Goal: Book appointment/travel/reservation

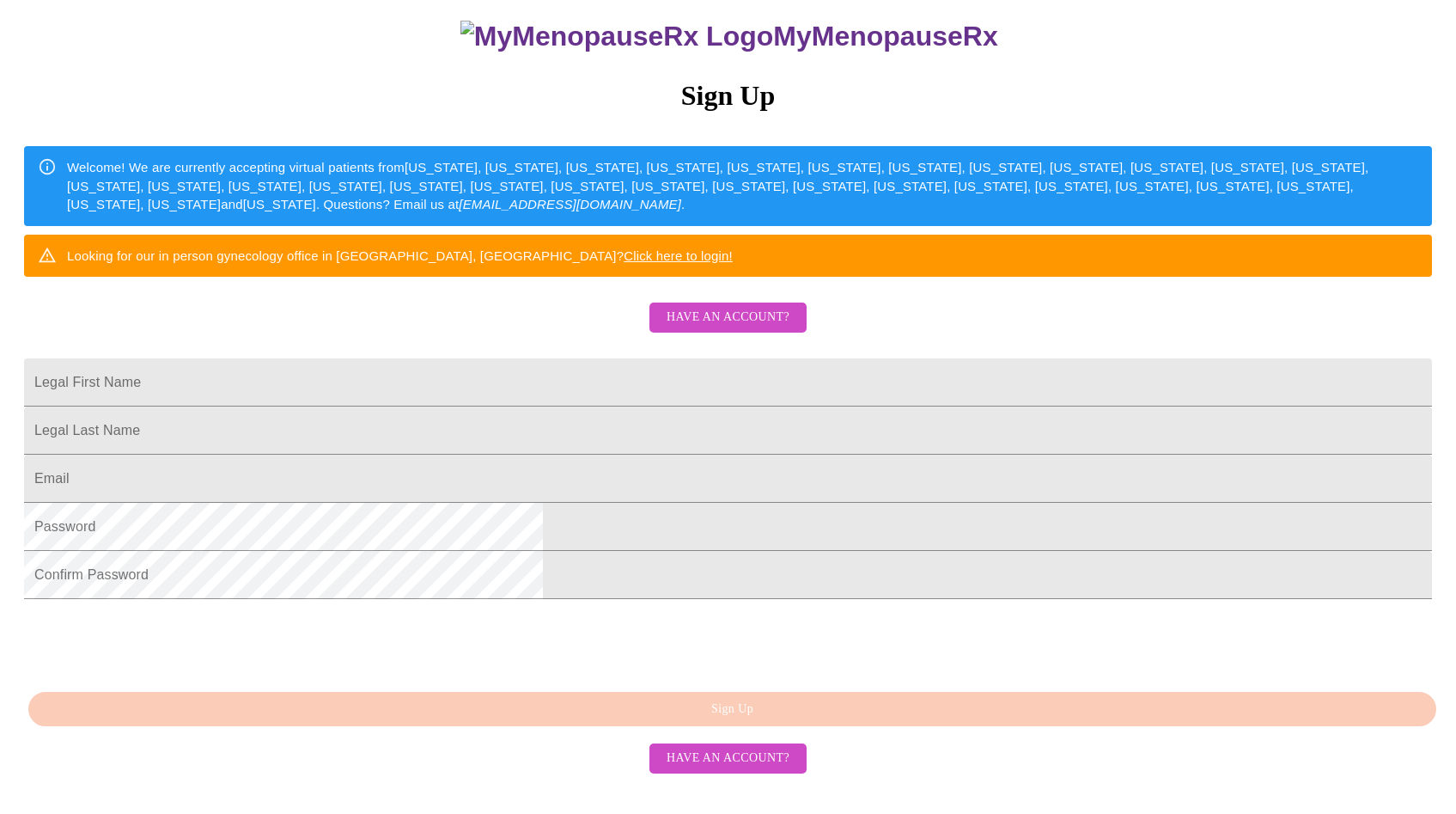
scroll to position [274, 0]
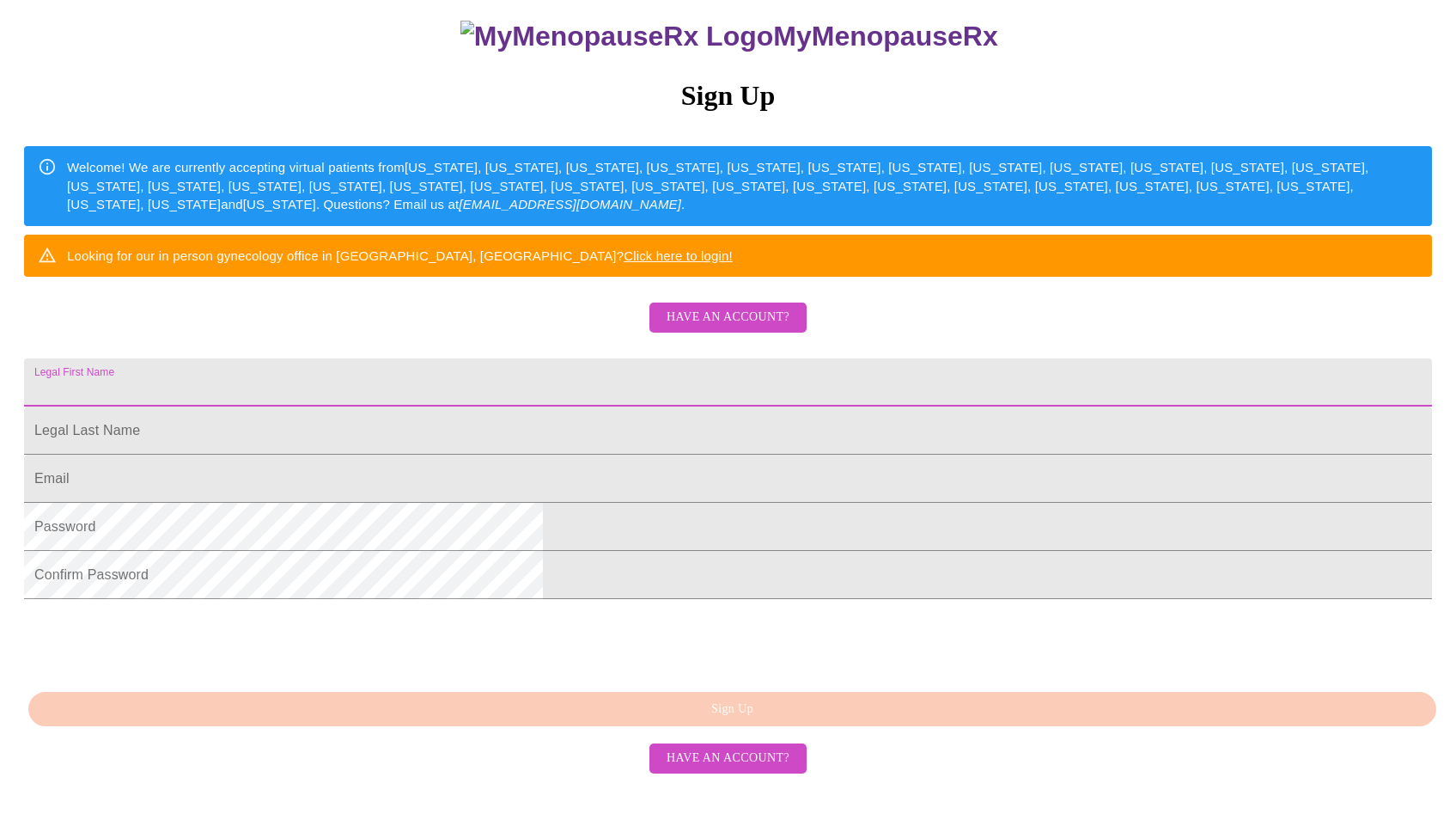
click at [577, 358] on input "Legal First Name" at bounding box center [728, 382] width 1408 height 48
drag, startPoint x: 643, startPoint y: 340, endPoint x: 382, endPoint y: 323, distance: 261.6
click at [382, 323] on div "MyMenopauseRx Sign Up Welcome! We are currently accepting virtual patients from…" at bounding box center [728, 319] width 1442 height 976
type input "[PERSON_NAME]"
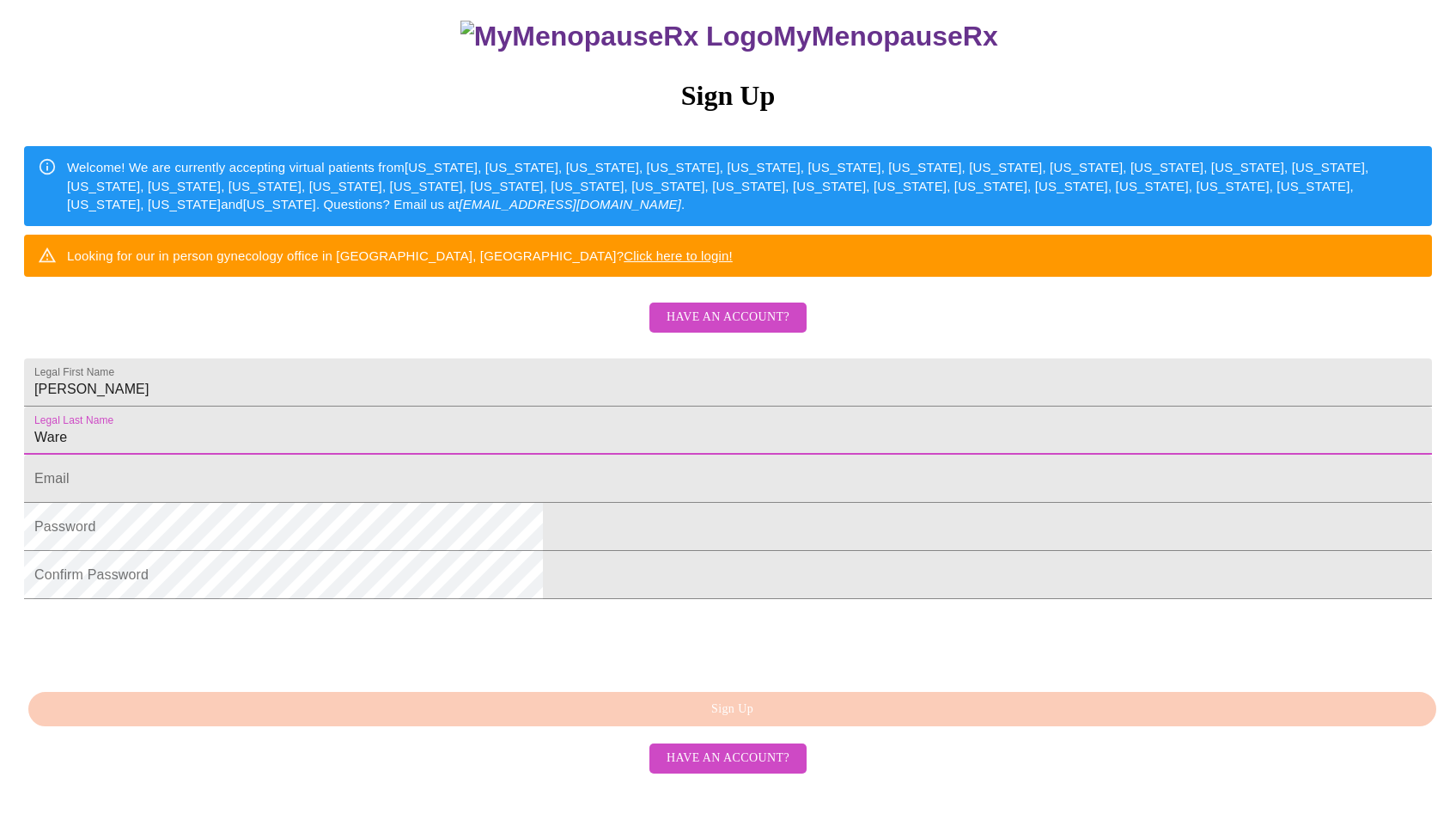
type input "Ware"
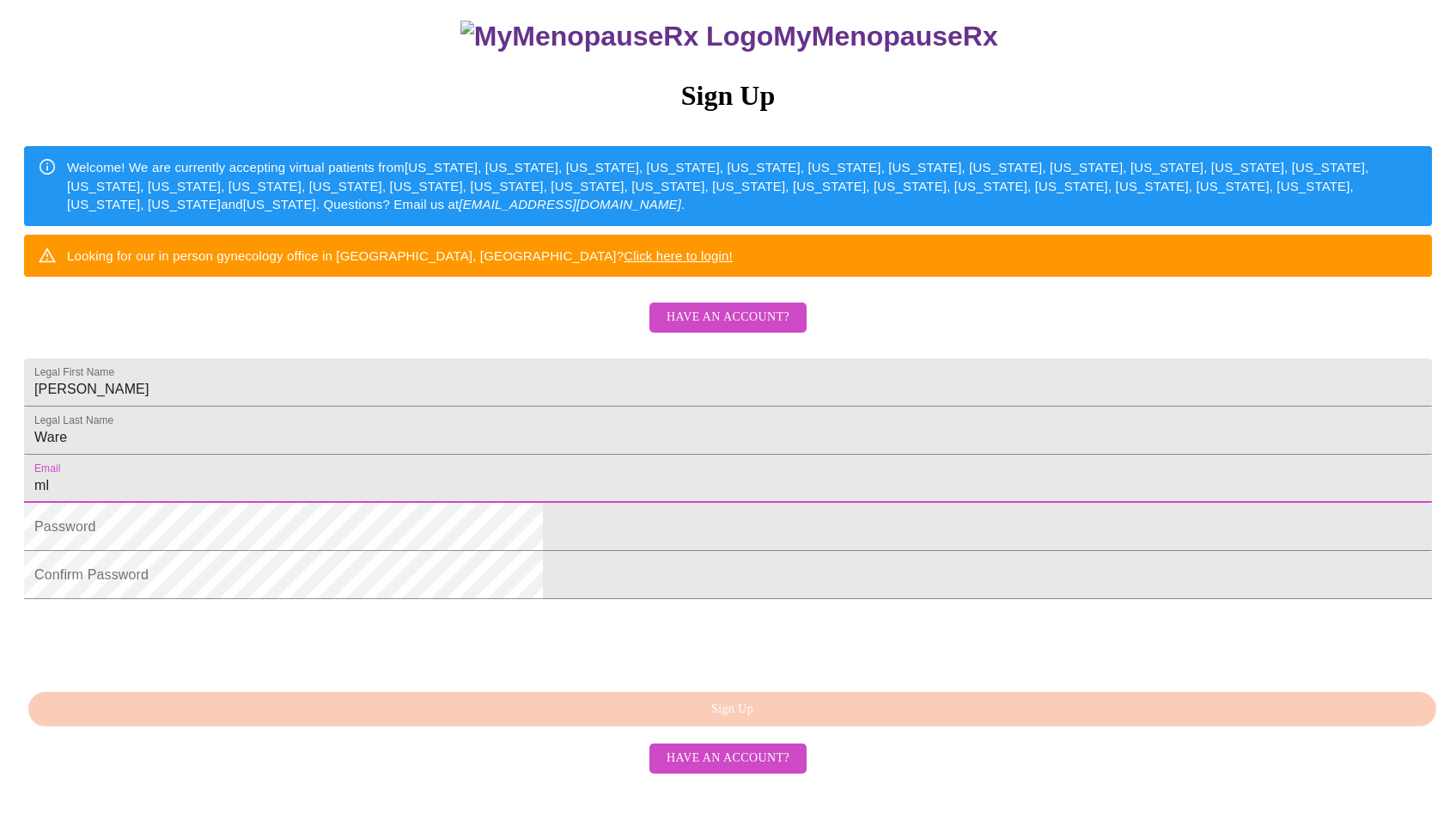
type input "[EMAIL_ADDRESS][DOMAIN_NAME]"
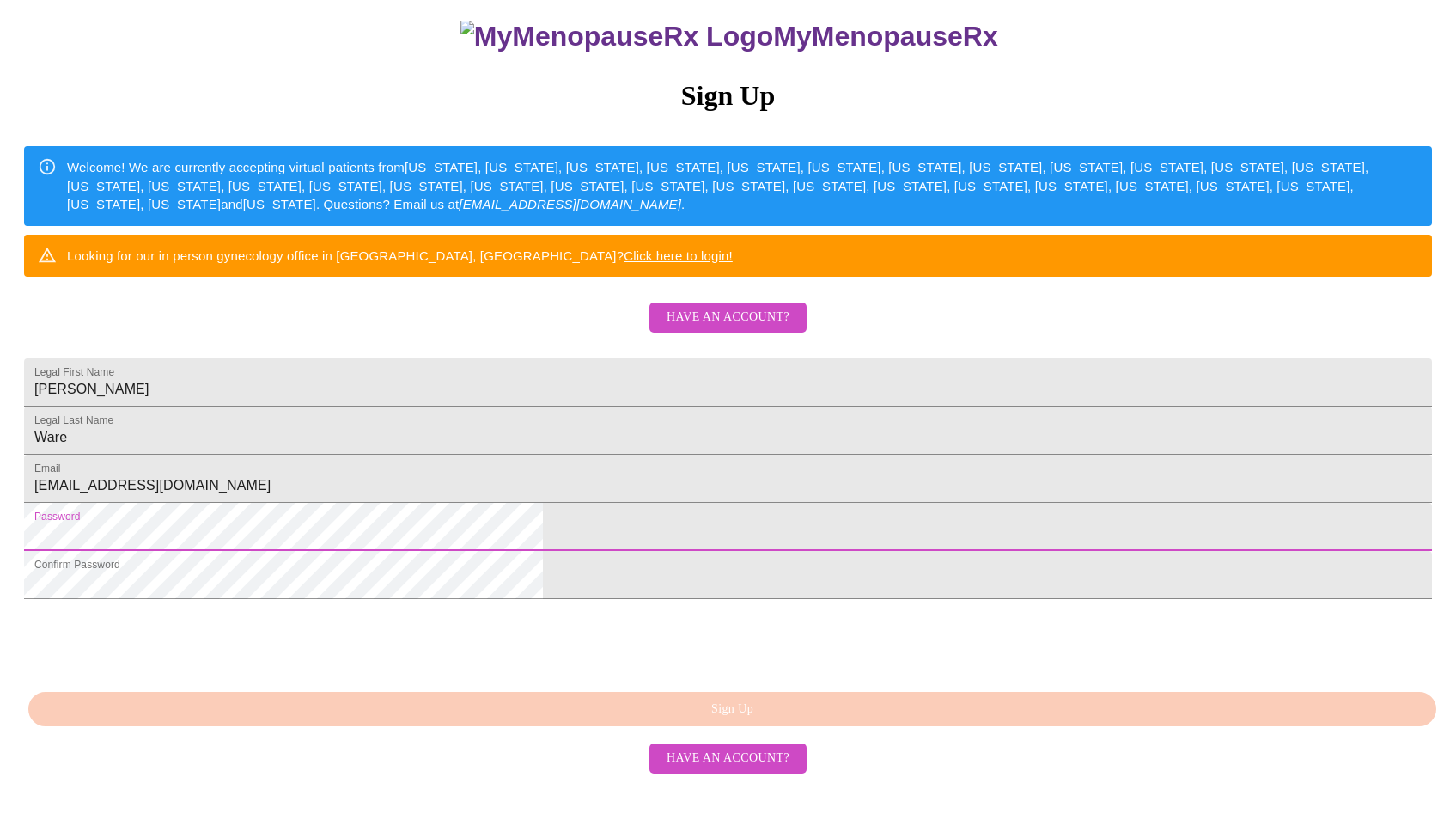
click at [1197, 567] on html "MyMenopauseRx Sign Up Welcome! We are currently accepting virtual patients from…" at bounding box center [728, 318] width 1456 height 989
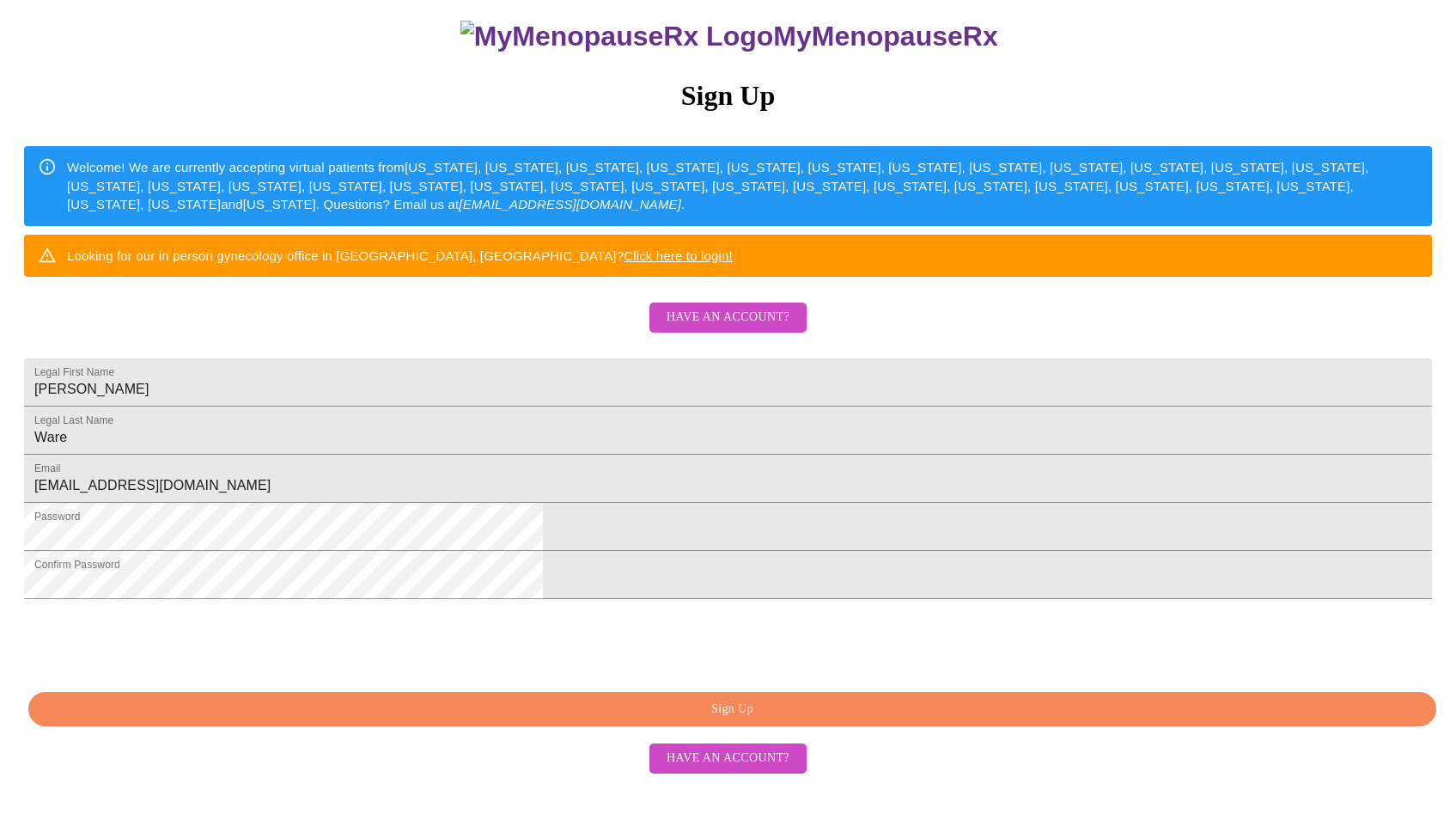
click at [742, 720] on span "Sign Up" at bounding box center [732, 710] width 1368 height 22
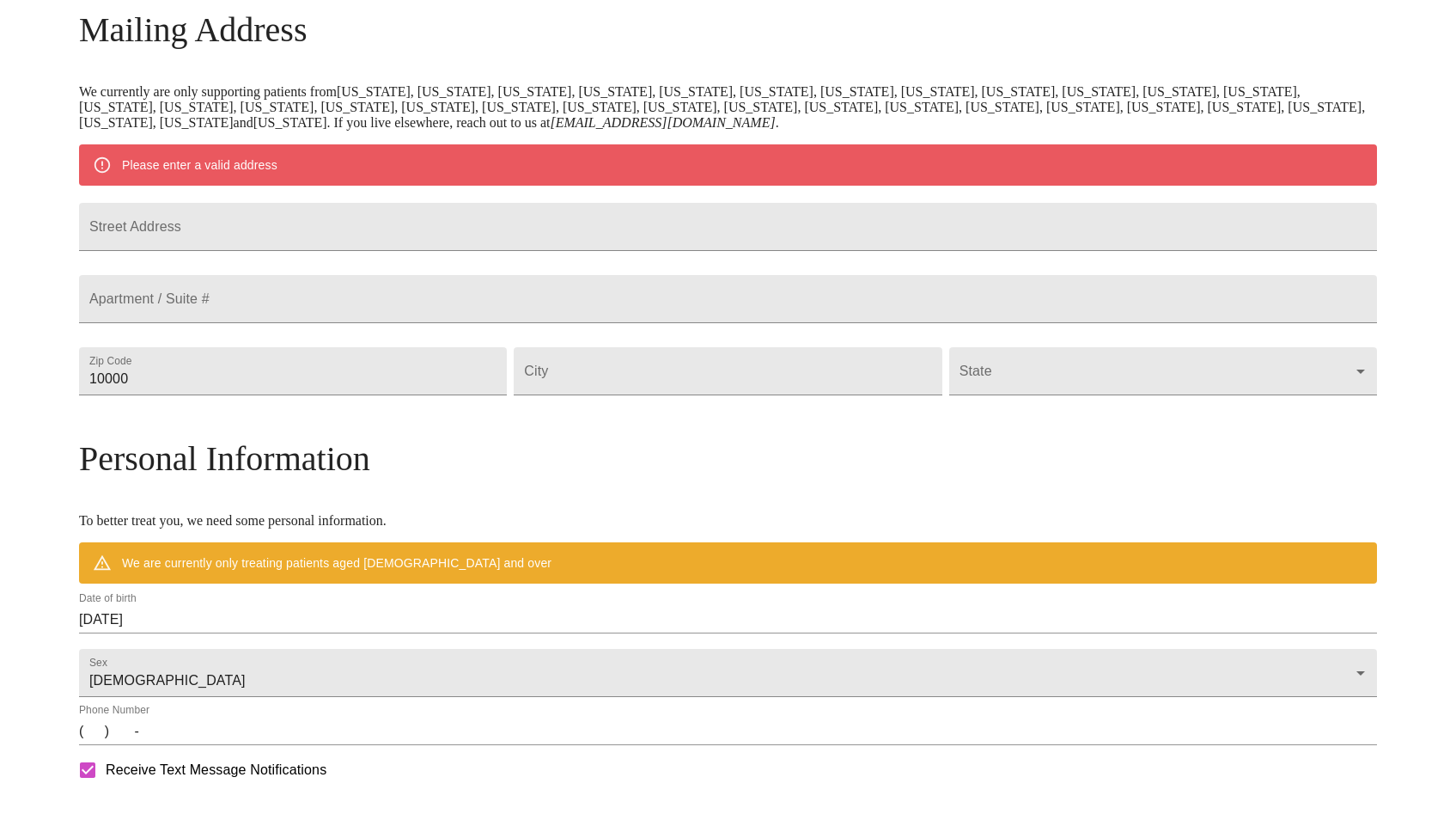
scroll to position [207, 0]
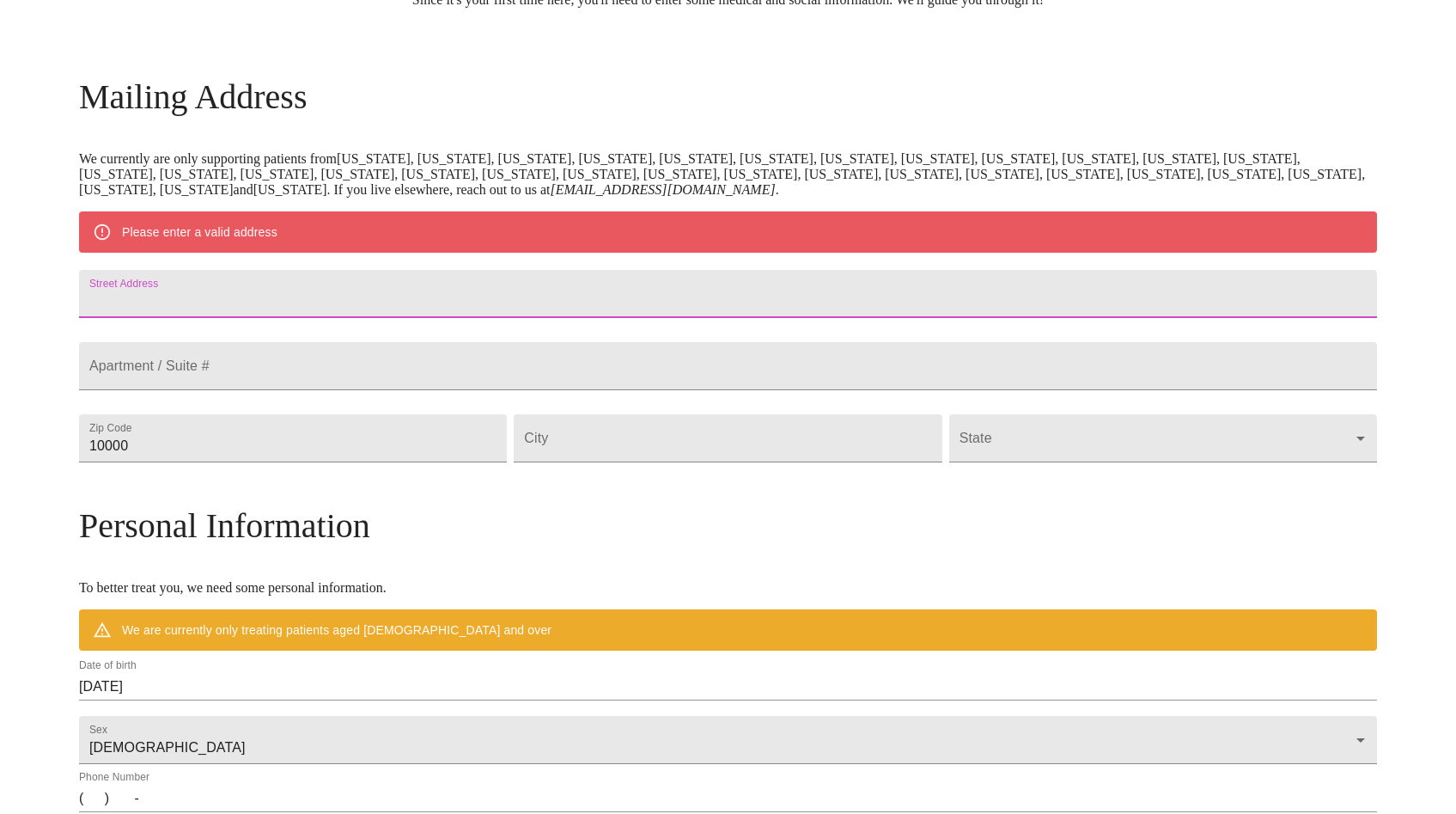
click at [362, 308] on input "Street Address" at bounding box center [728, 293] width 1298 height 48
click at [362, 304] on input "Street Address" at bounding box center [728, 293] width 1298 height 48
type input "[STREET_ADDRESS]"
type input "60543"
type input "Oswego"
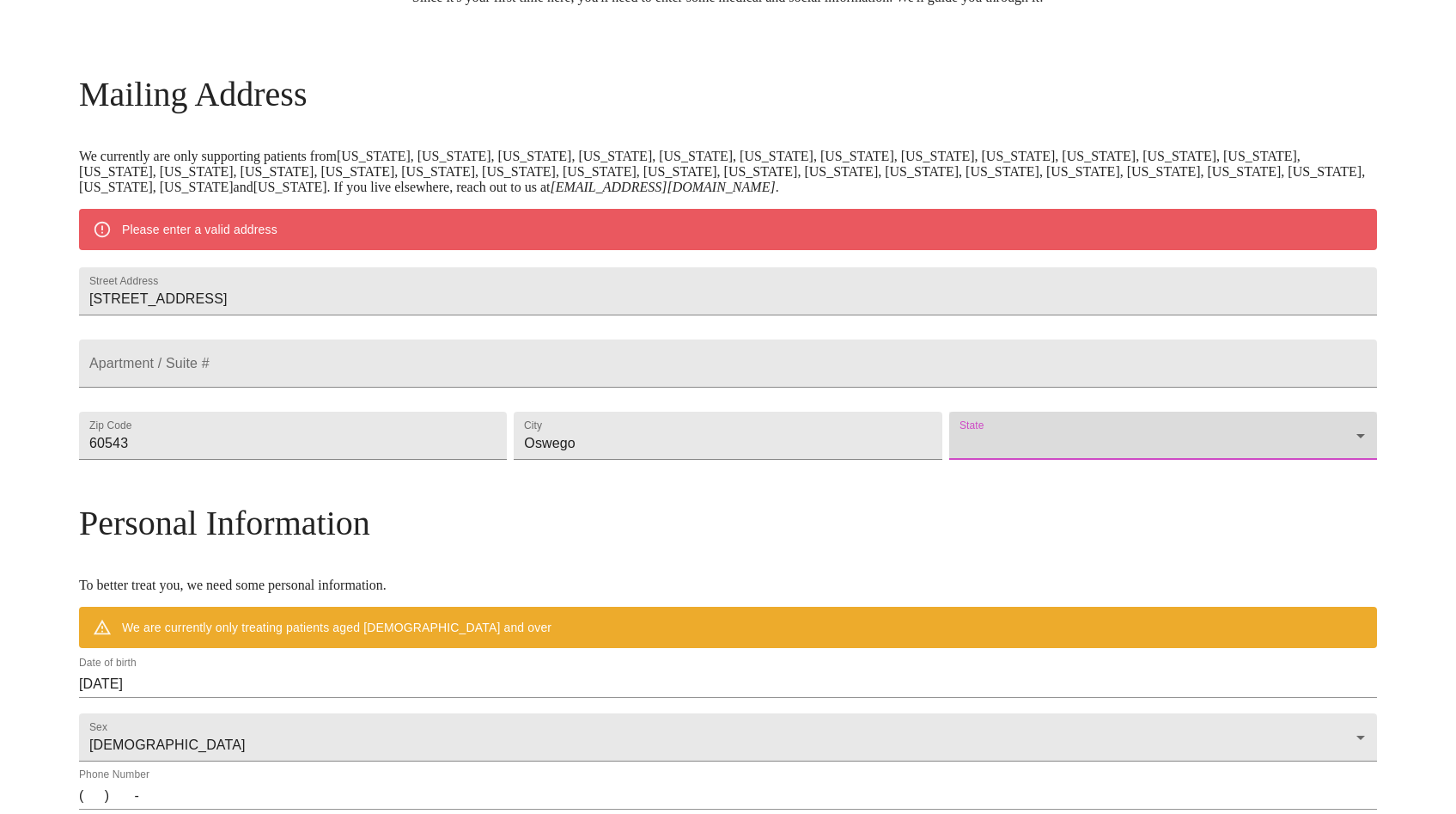
scroll to position [211, 0]
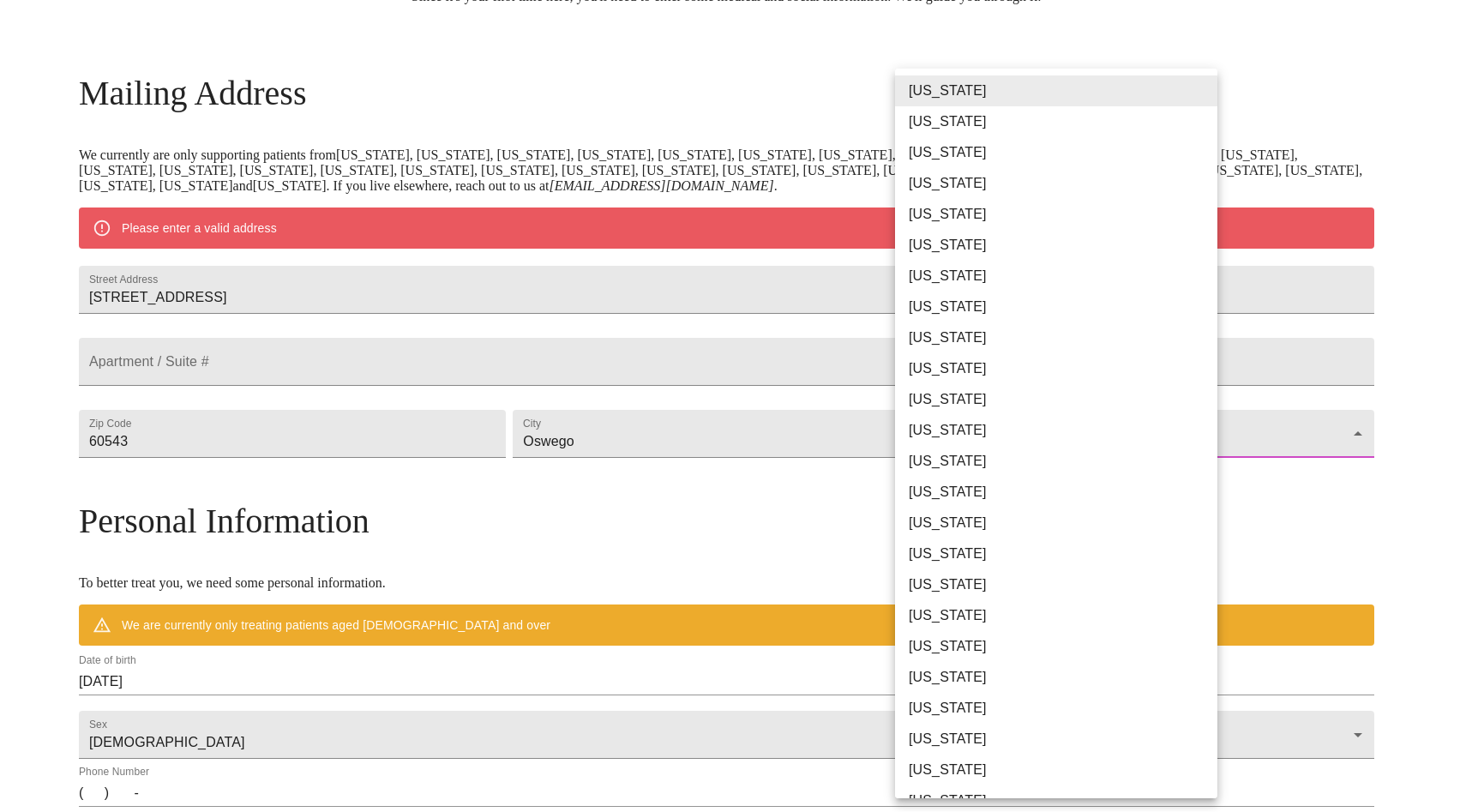
click at [980, 485] on body "MyMenopauseRx Welcome to MyMenopauseRx Since it's your first time here, you'll …" at bounding box center [733, 465] width 1452 height 1336
click at [944, 459] on li "[US_STATE]" at bounding box center [1063, 461] width 335 height 31
type input "[US_STATE]"
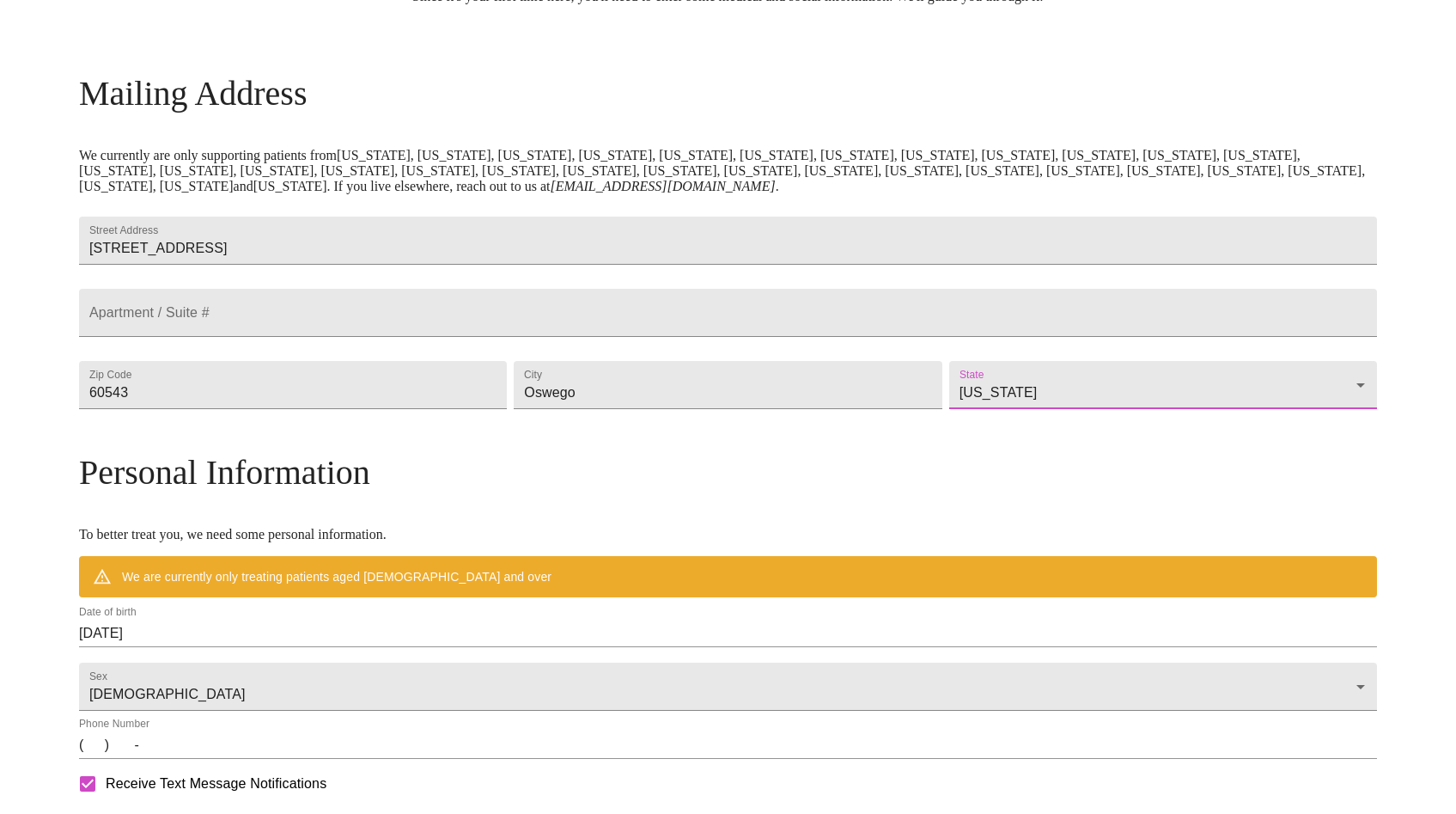
click at [771, 492] on h3 "Personal Information" at bounding box center [728, 472] width 1298 height 40
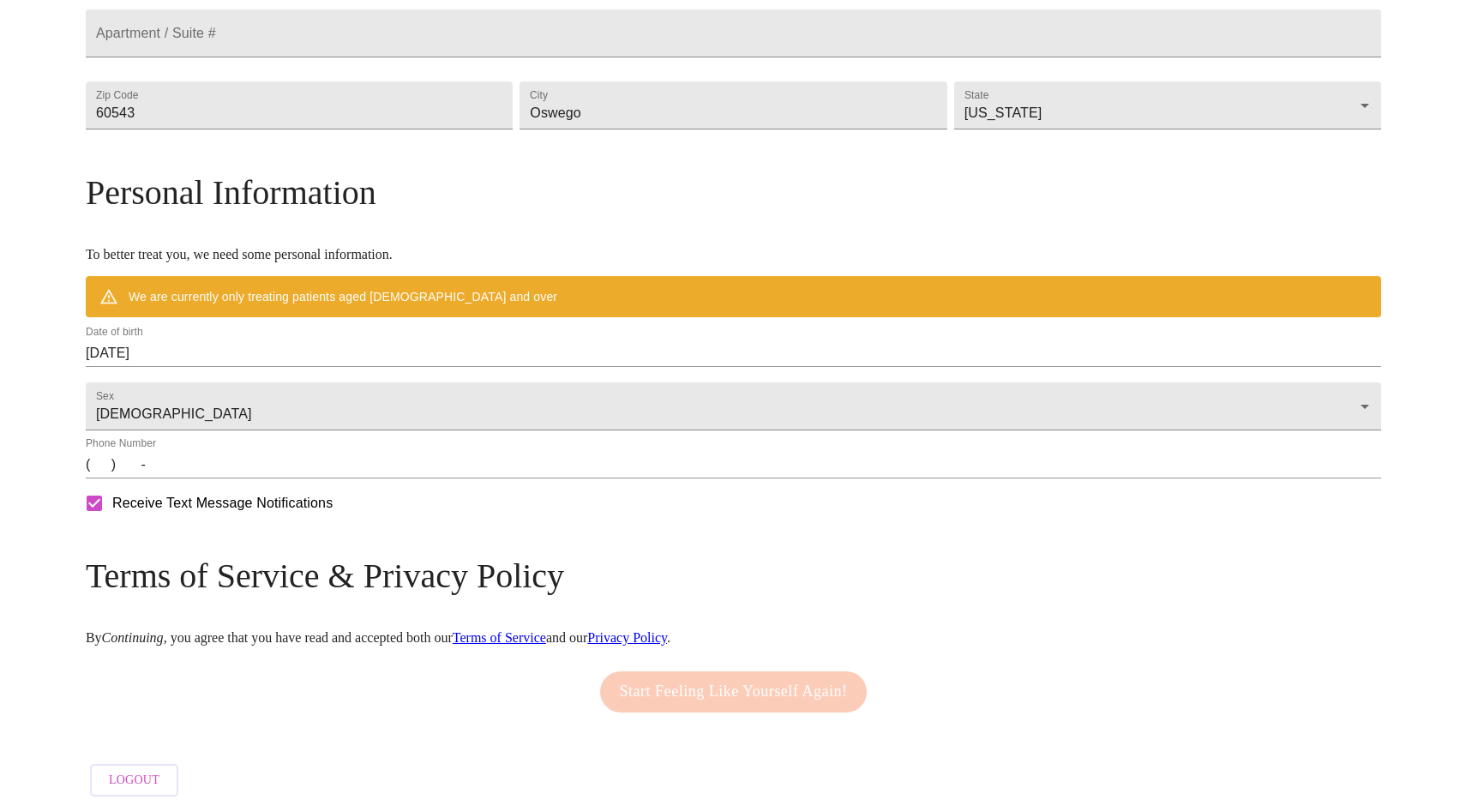
scroll to position [515, 0]
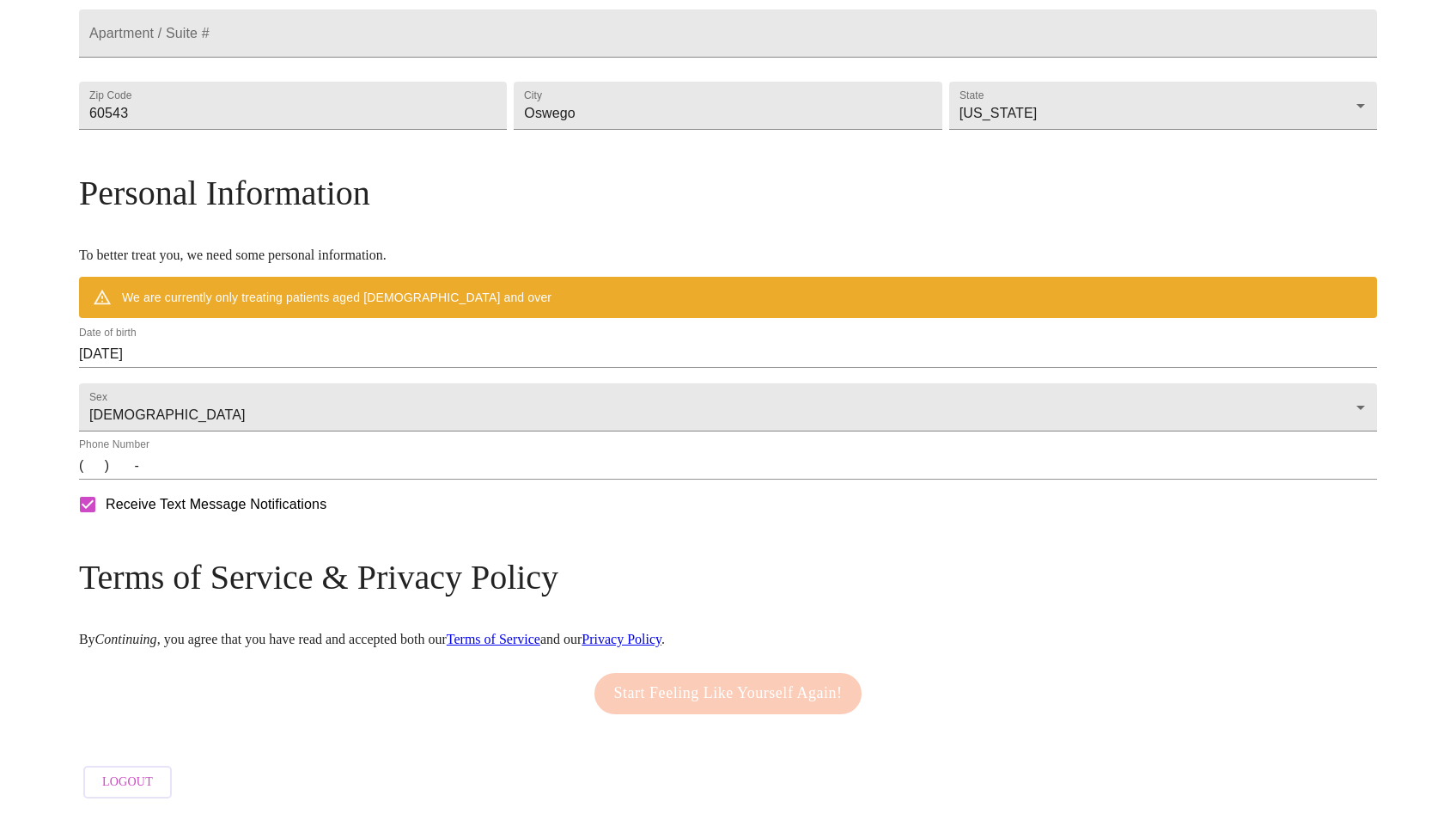
click at [309, 368] on input "[DATE]" at bounding box center [728, 353] width 1298 height 27
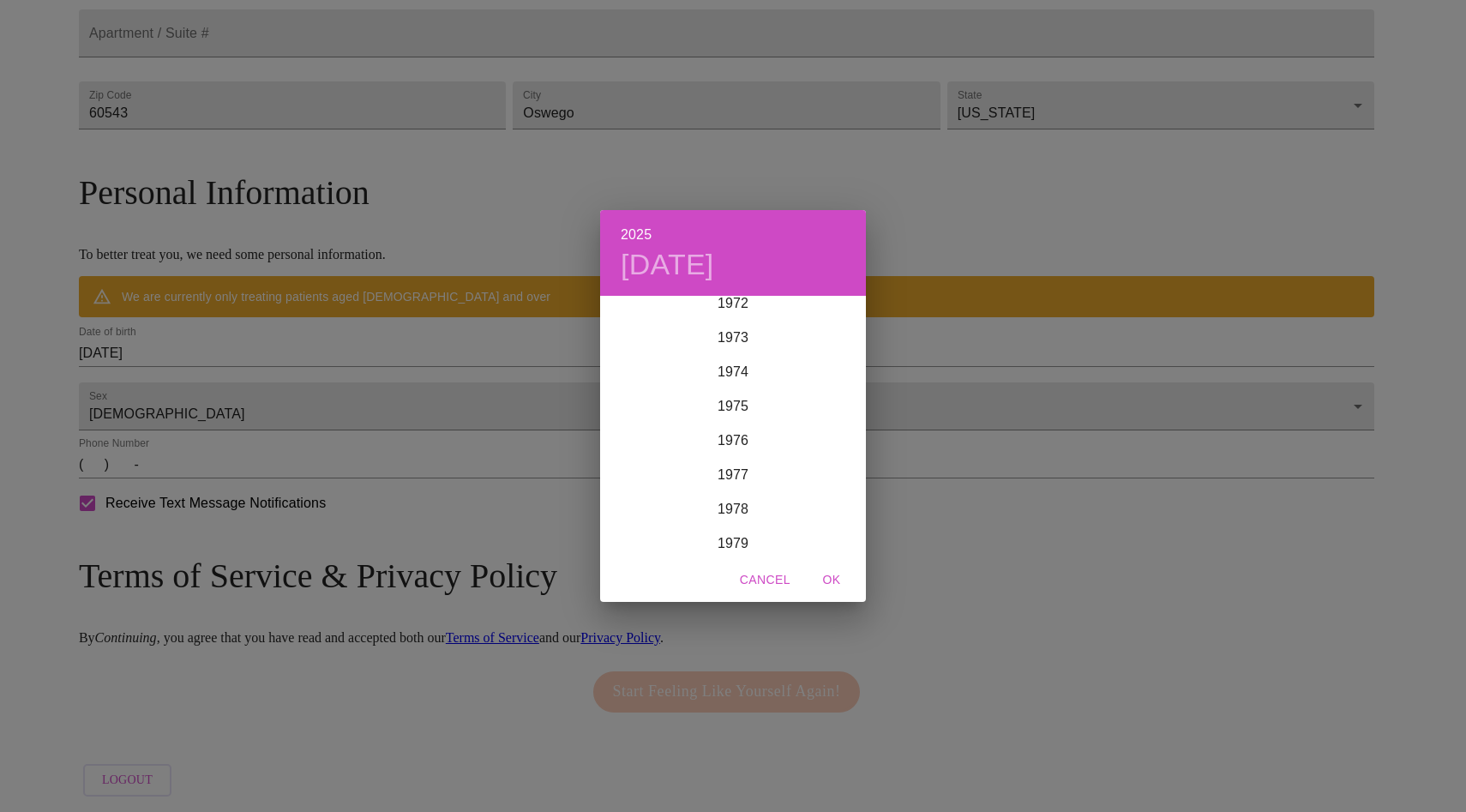
scroll to position [2495, 0]
click at [734, 422] on div "1975" at bounding box center [733, 425] width 266 height 34
click at [831, 324] on div "Mar" at bounding box center [821, 329] width 88 height 64
click at [832, 478] on p "22" at bounding box center [835, 478] width 14 height 17
click at [835, 584] on span "OK" at bounding box center [831, 580] width 41 height 22
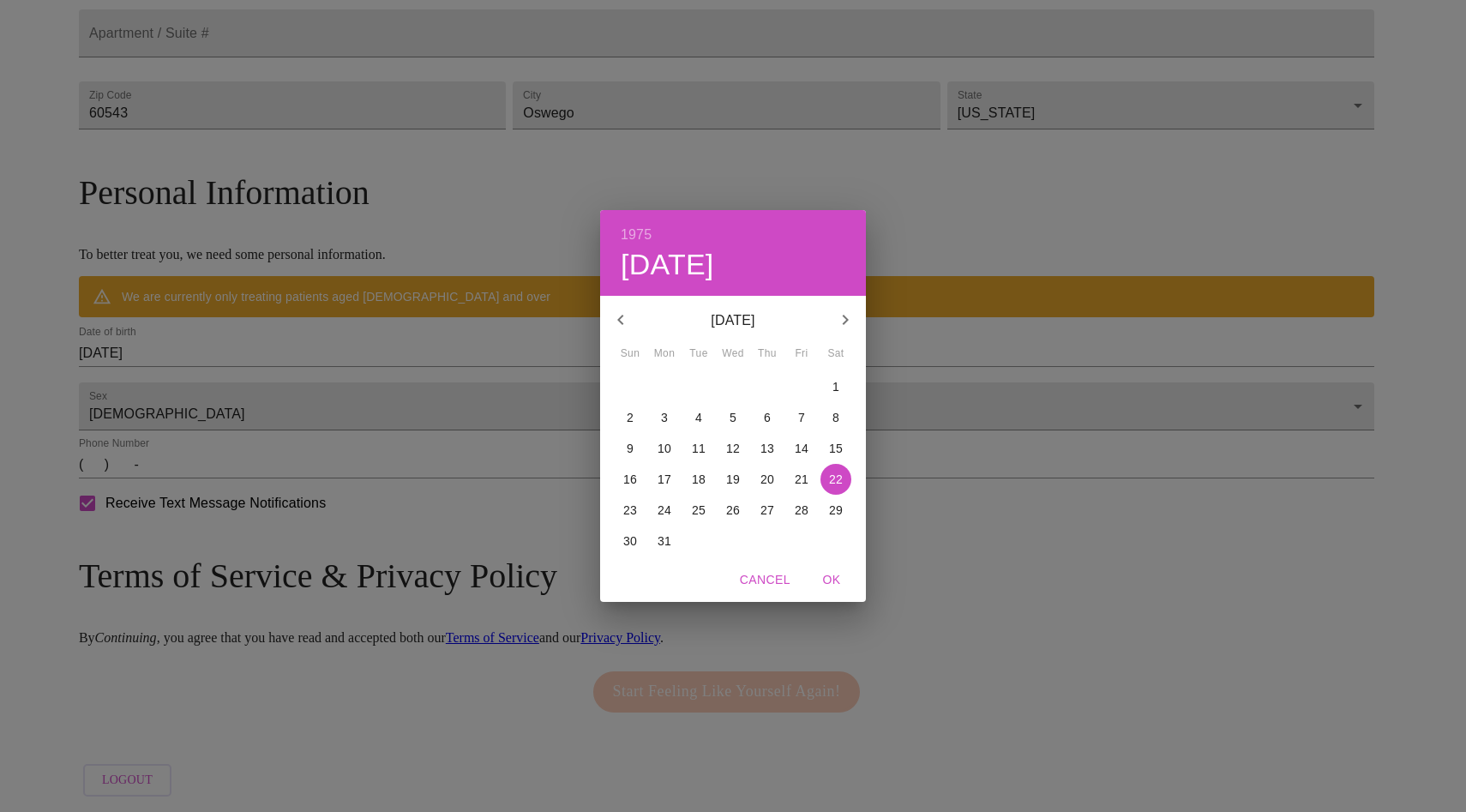
type input "[DATE]"
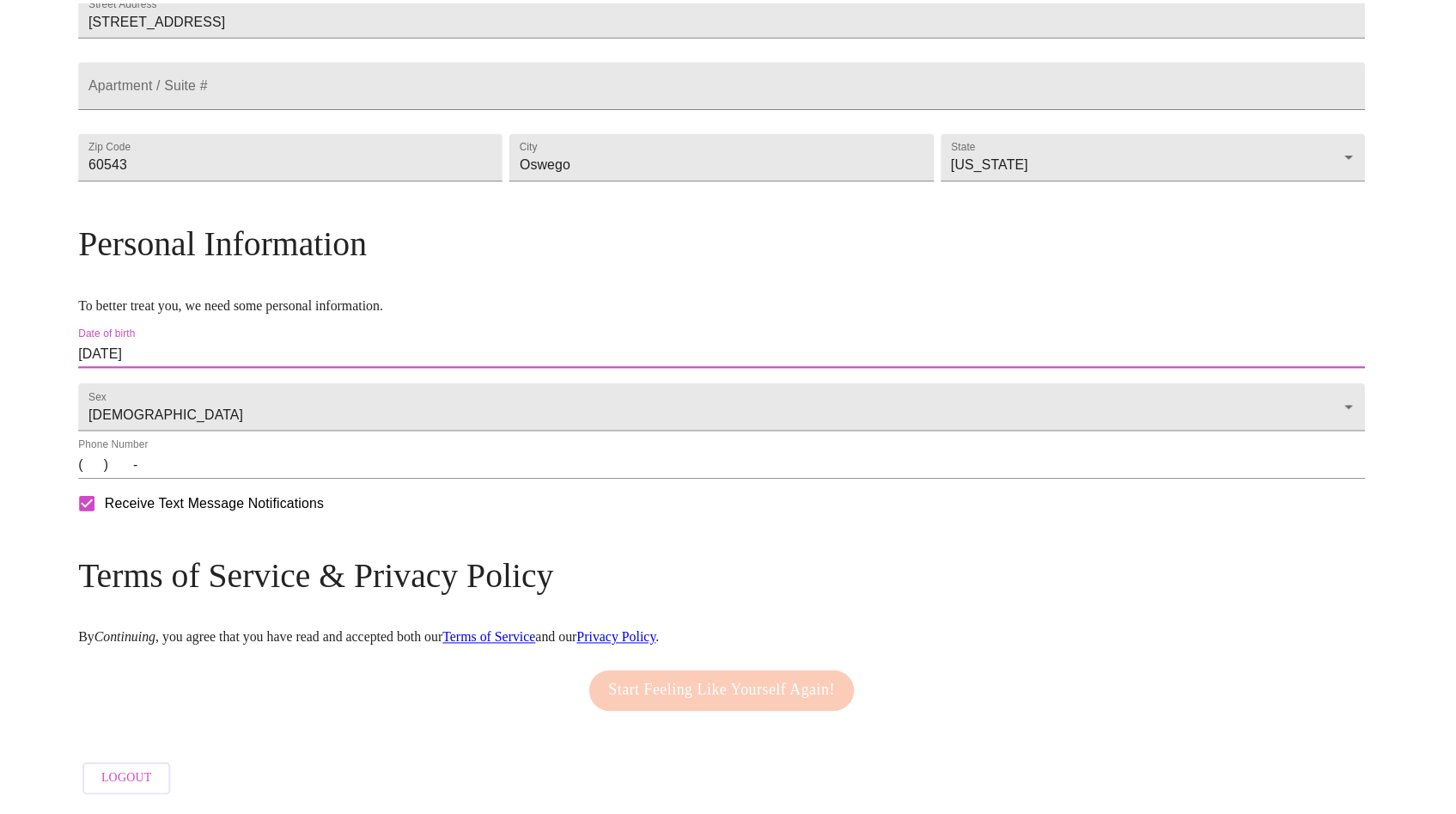
scroll to position [486, 0]
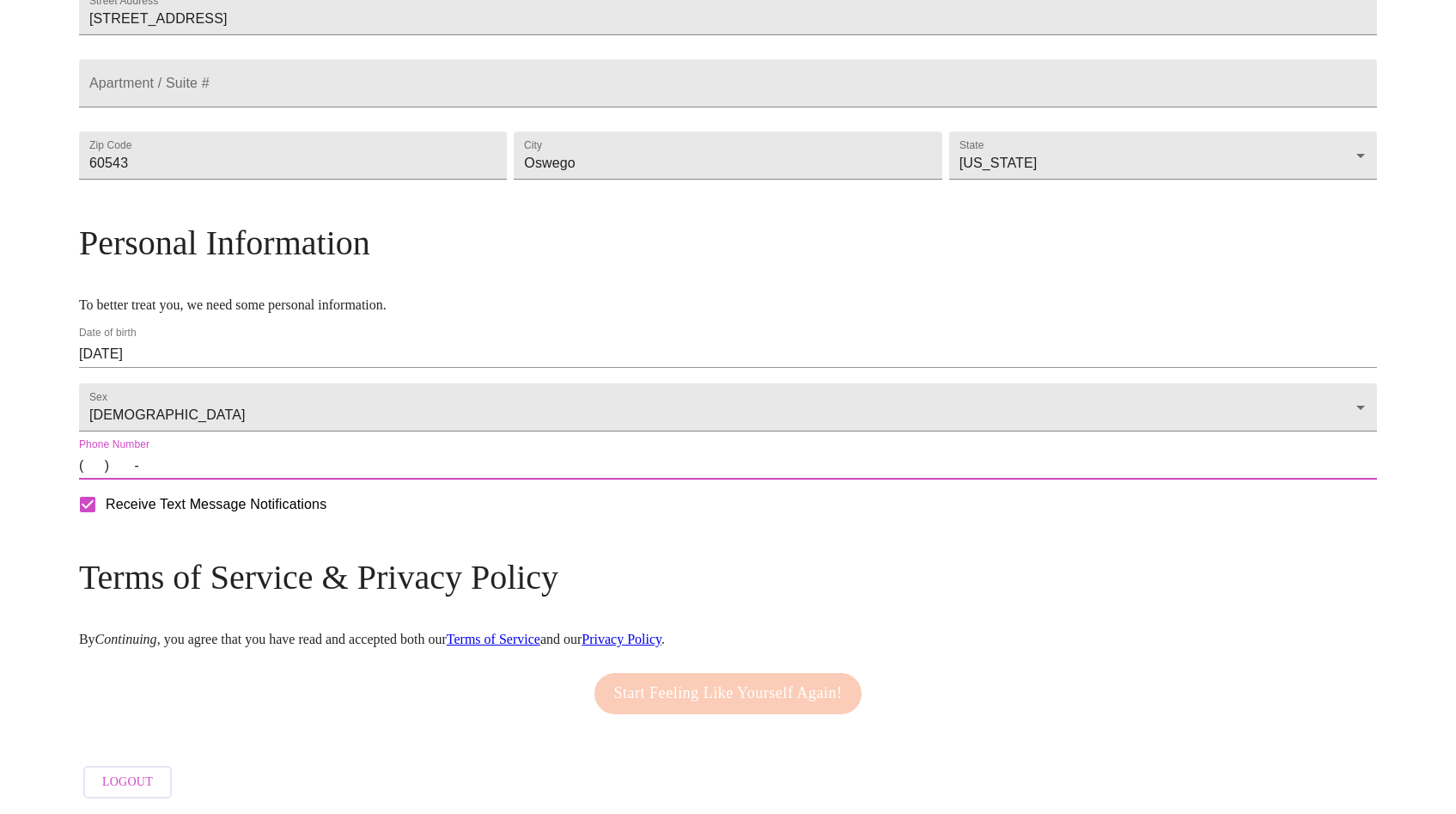
click at [255, 470] on input "(   )    -" at bounding box center [728, 465] width 1298 height 27
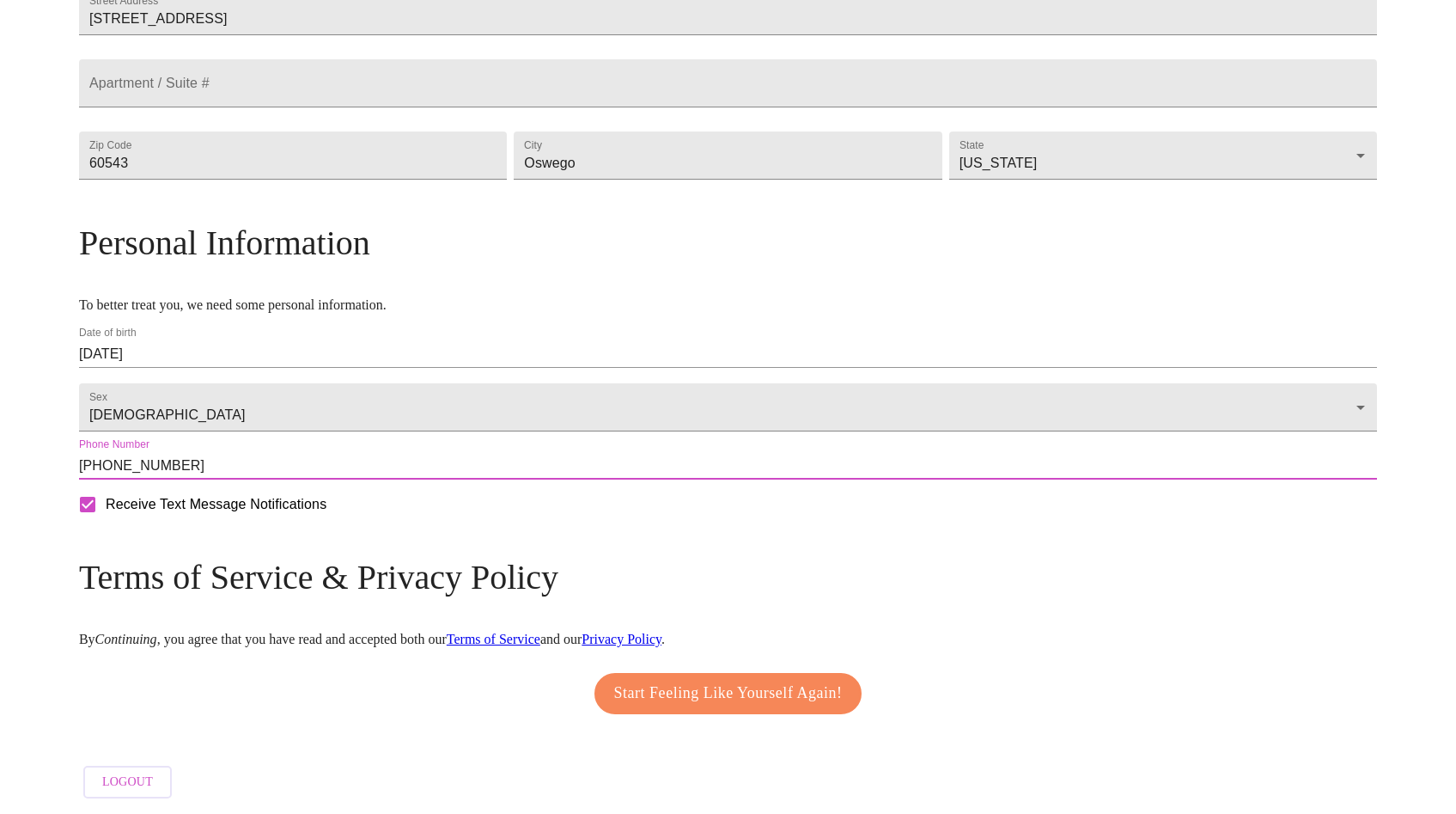
type input "[PHONE_NUMBER]"
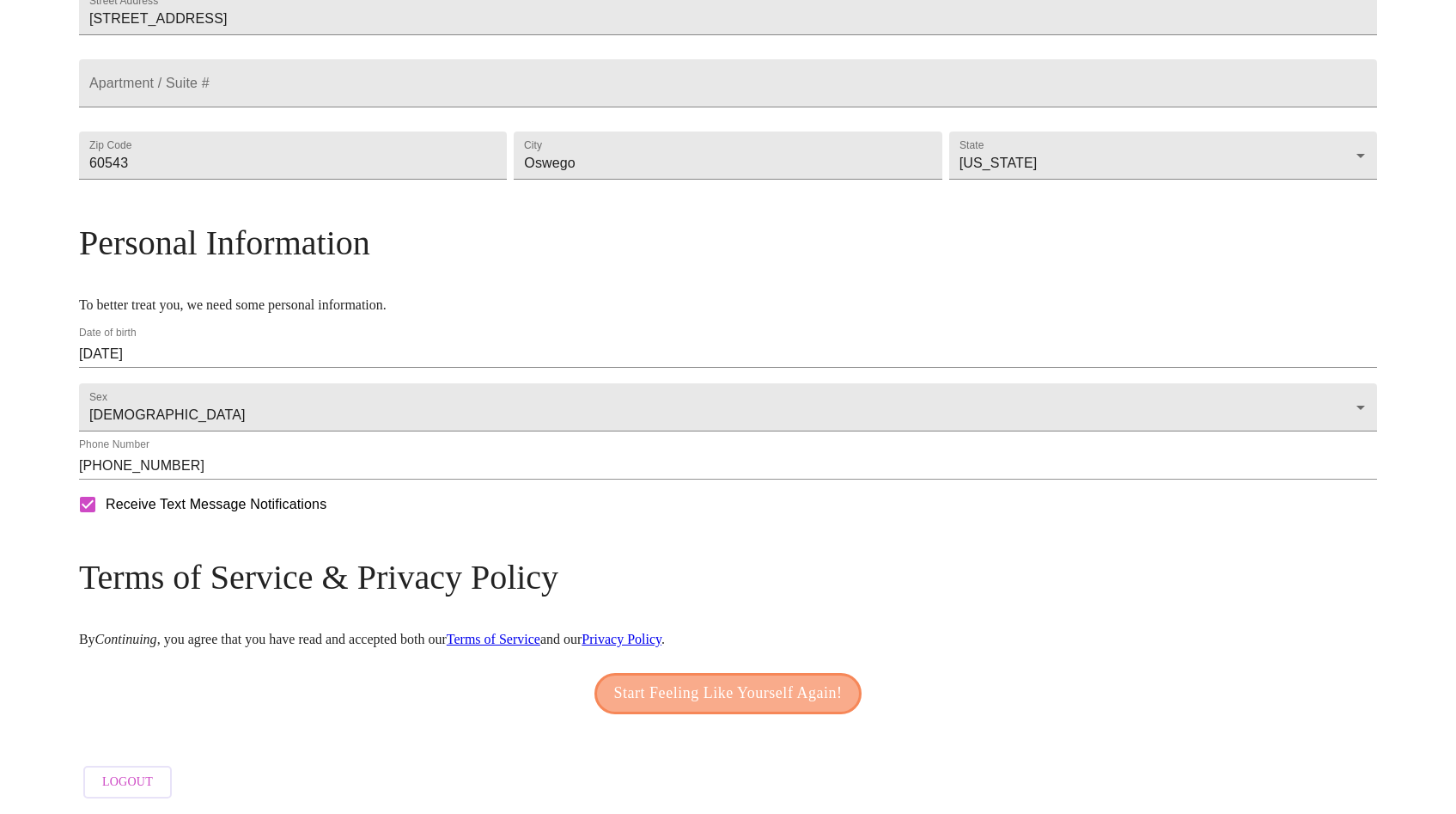
click at [664, 686] on span "Start Feeling Like Yourself Again!" at bounding box center [728, 693] width 229 height 27
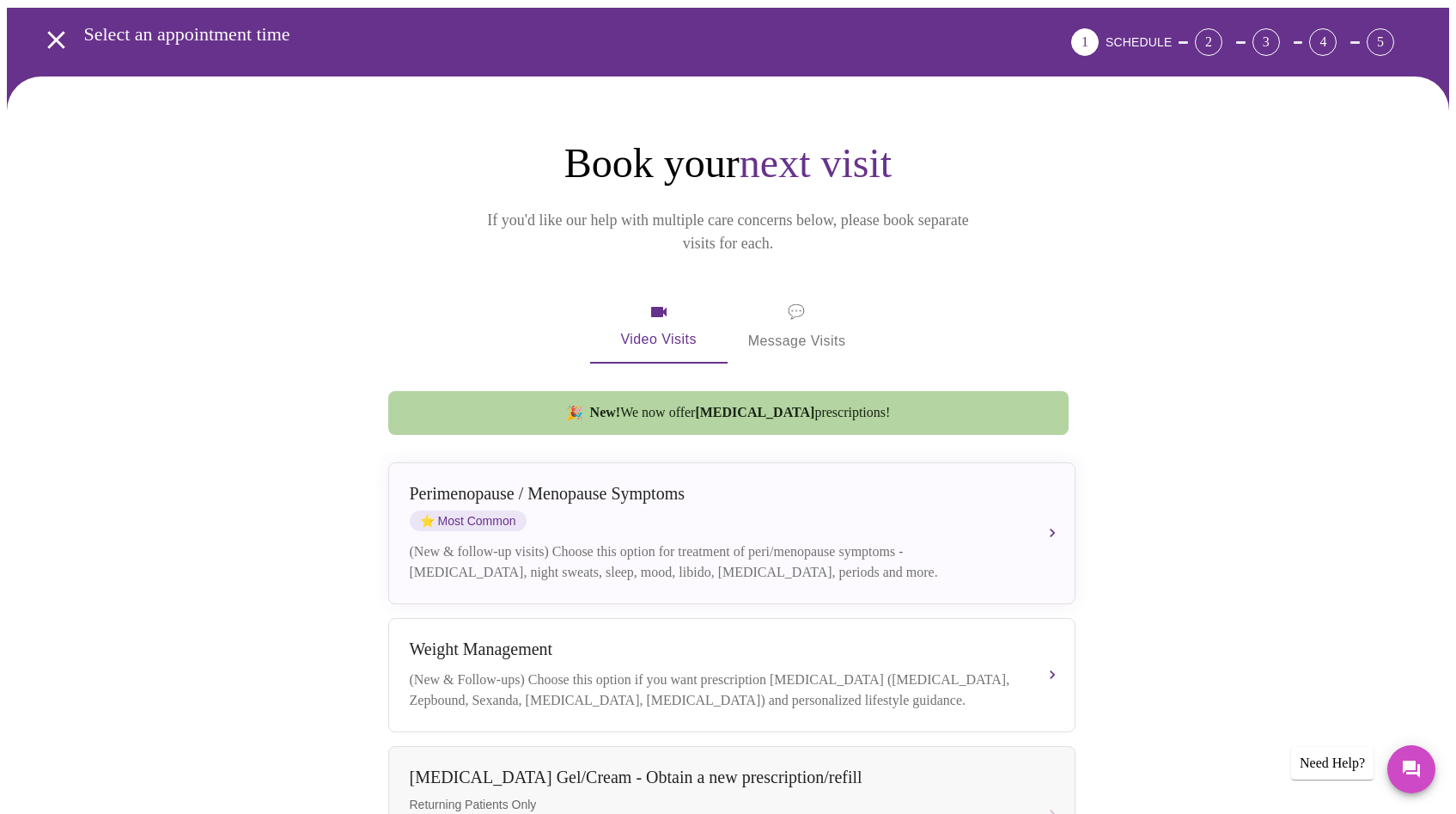
scroll to position [37, 0]
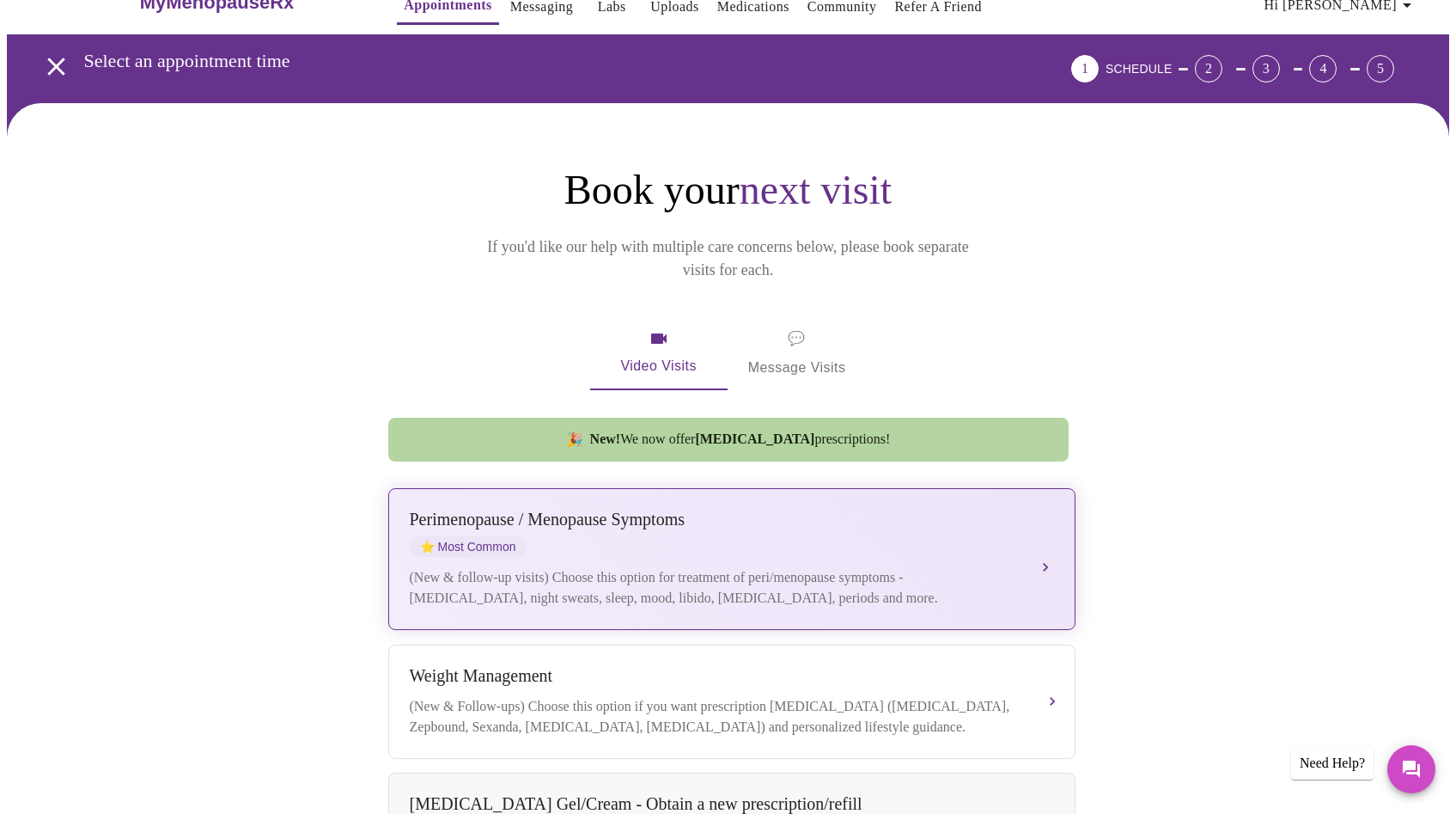
click at [728, 567] on div "(New & follow-up visits) Choose this option for treatment of peri/menopause sym…" at bounding box center [714, 587] width 609 height 41
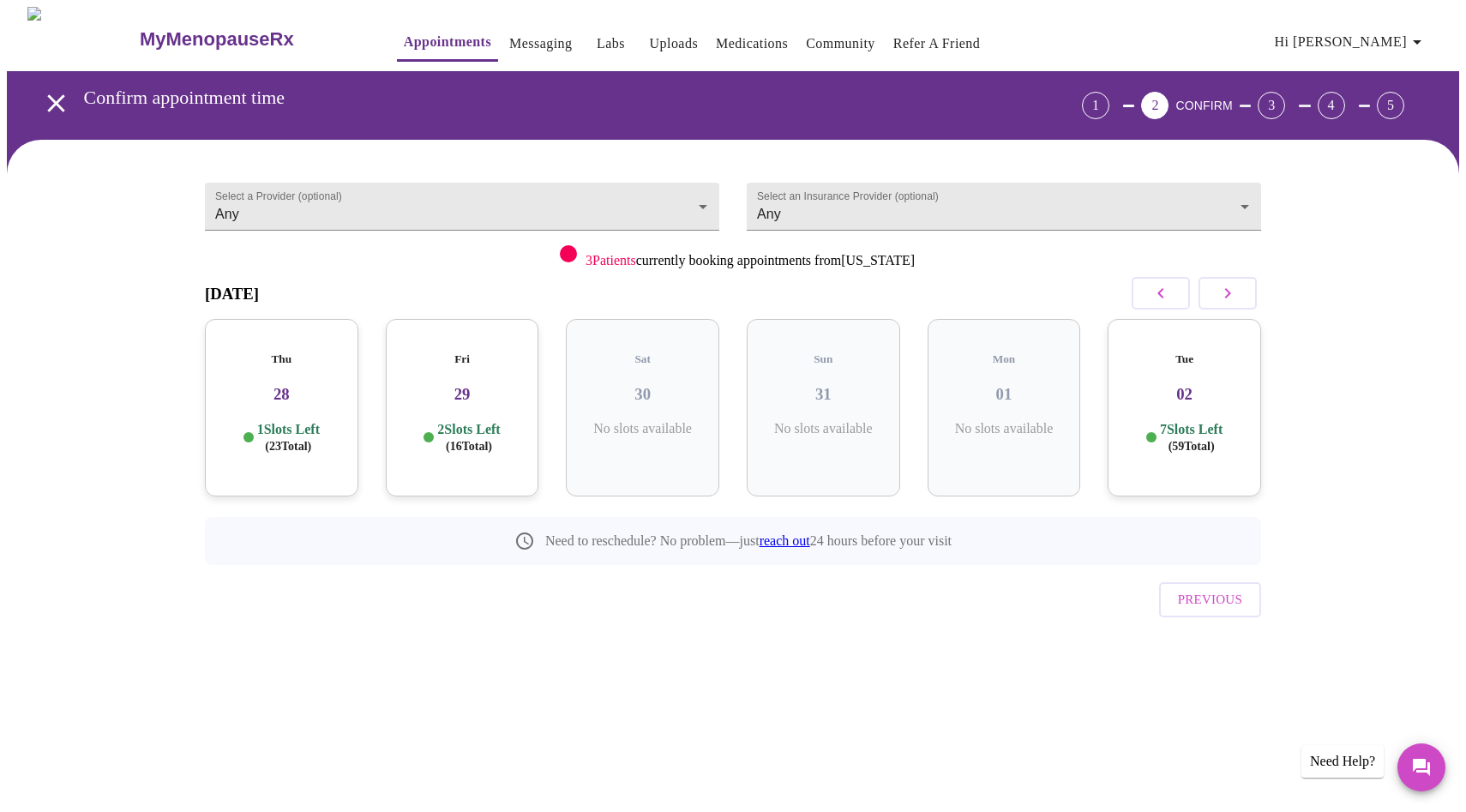
click at [323, 385] on h3 "28" at bounding box center [281, 394] width 126 height 19
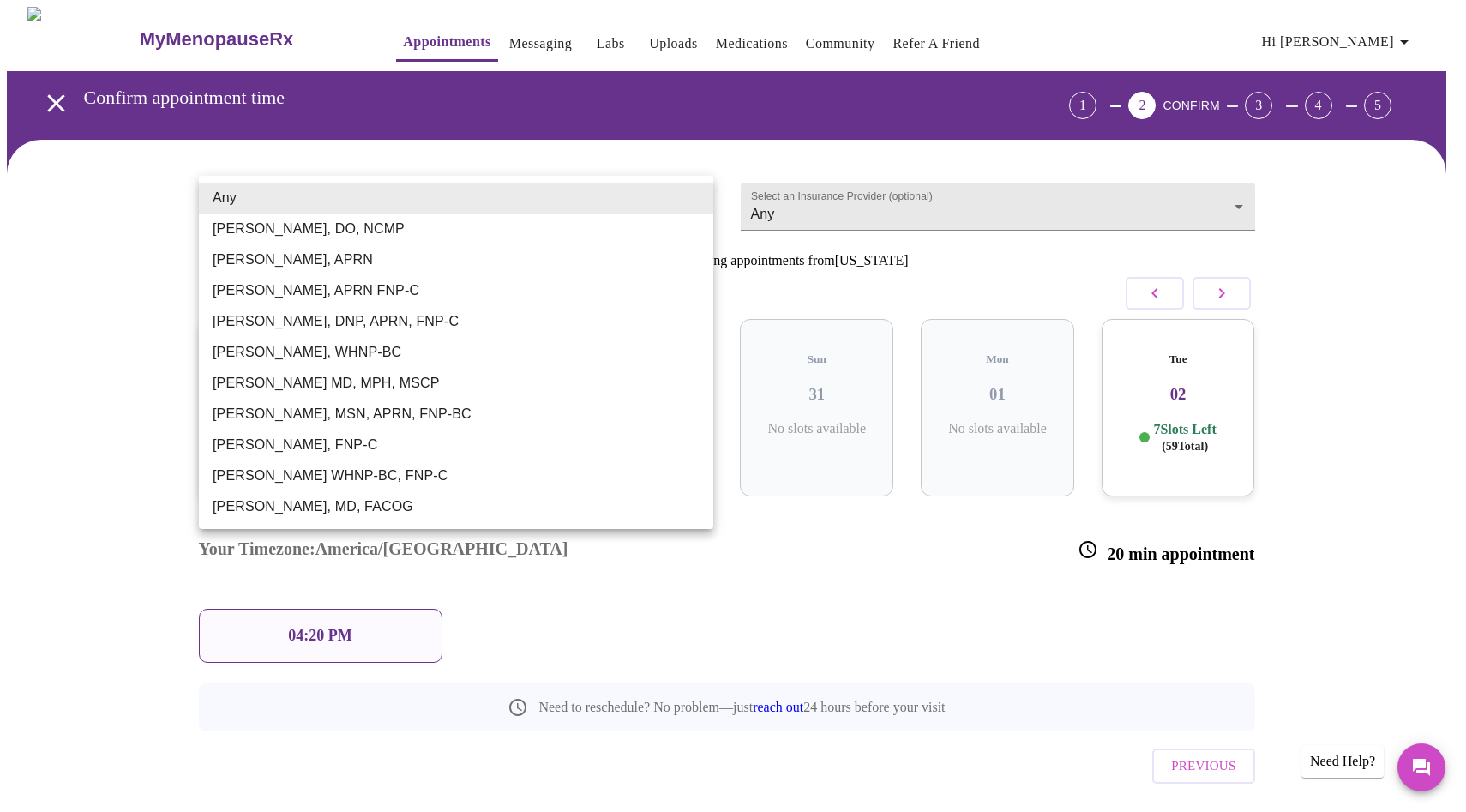
click at [340, 208] on body "MyMenopauseRx Appointments Messaging Labs Uploads Medications Community Refer a…" at bounding box center [733, 438] width 1452 height 862
click at [144, 228] on div at bounding box center [733, 406] width 1466 height 812
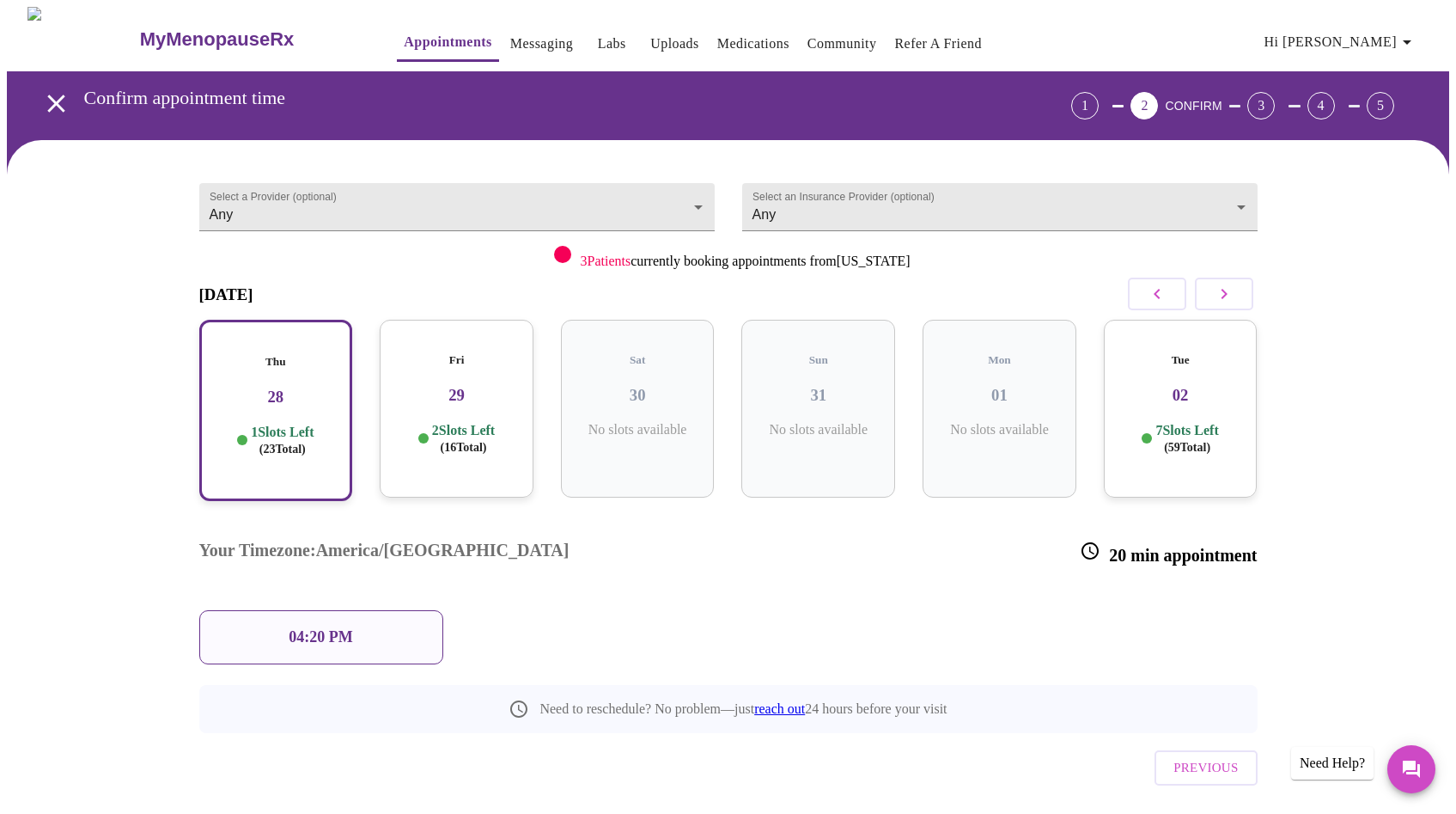
click at [493, 388] on h3 "29" at bounding box center [456, 395] width 126 height 19
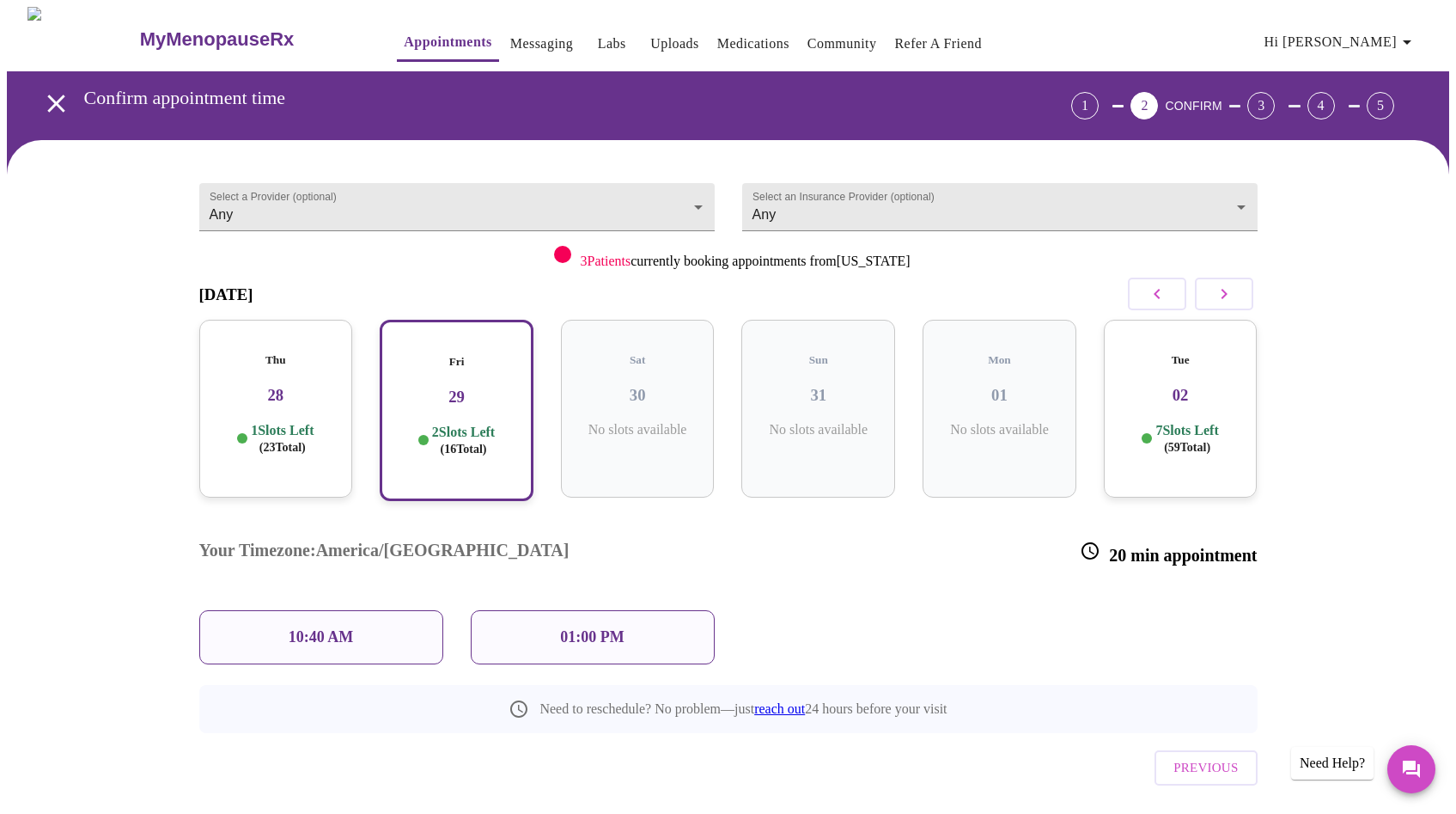
click at [258, 389] on div "Thu 28 1 Slots Left ( 23 Total)" at bounding box center [275, 409] width 154 height 178
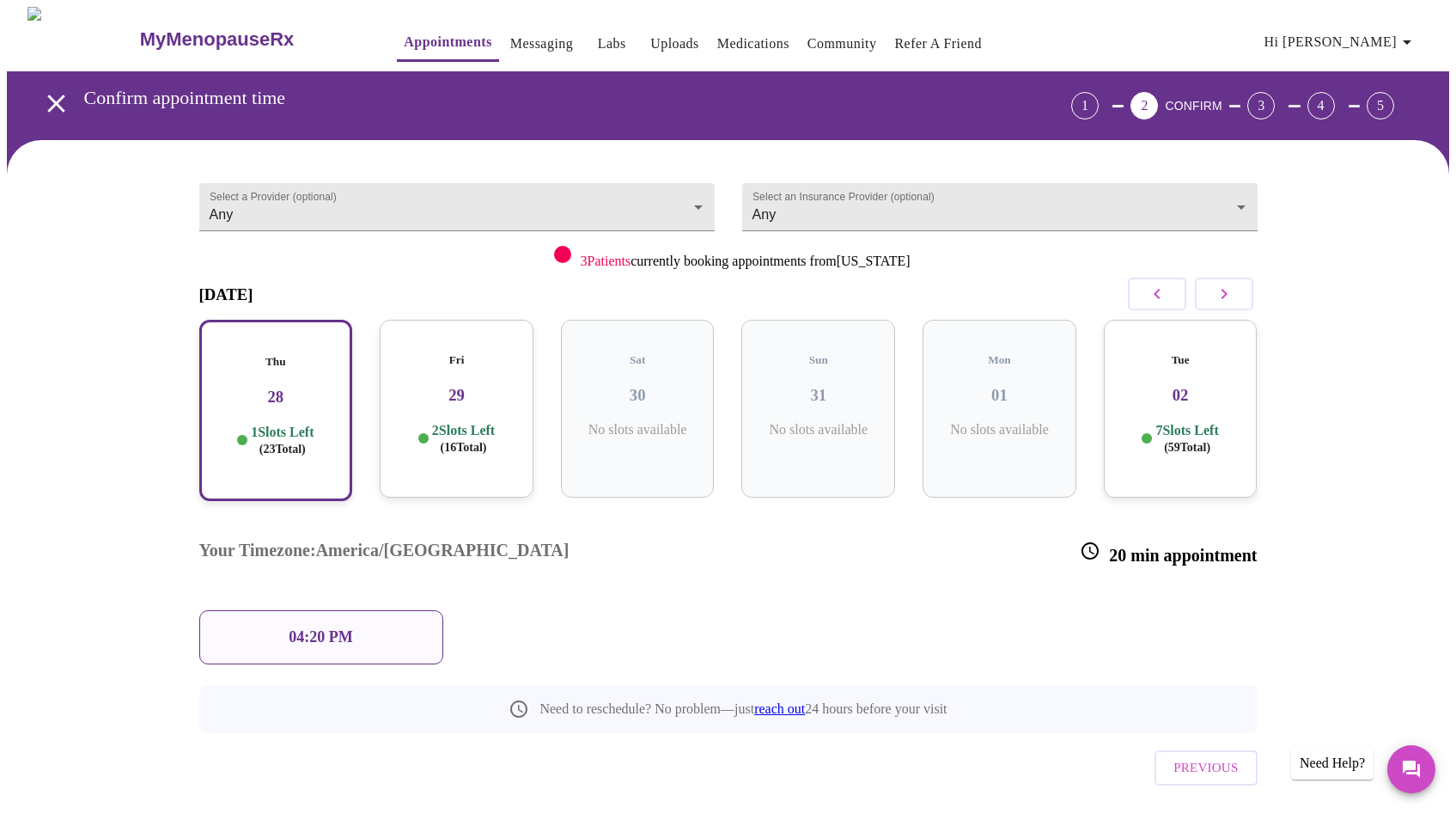
click at [388, 610] on div "04:20 PM" at bounding box center [321, 637] width 244 height 55
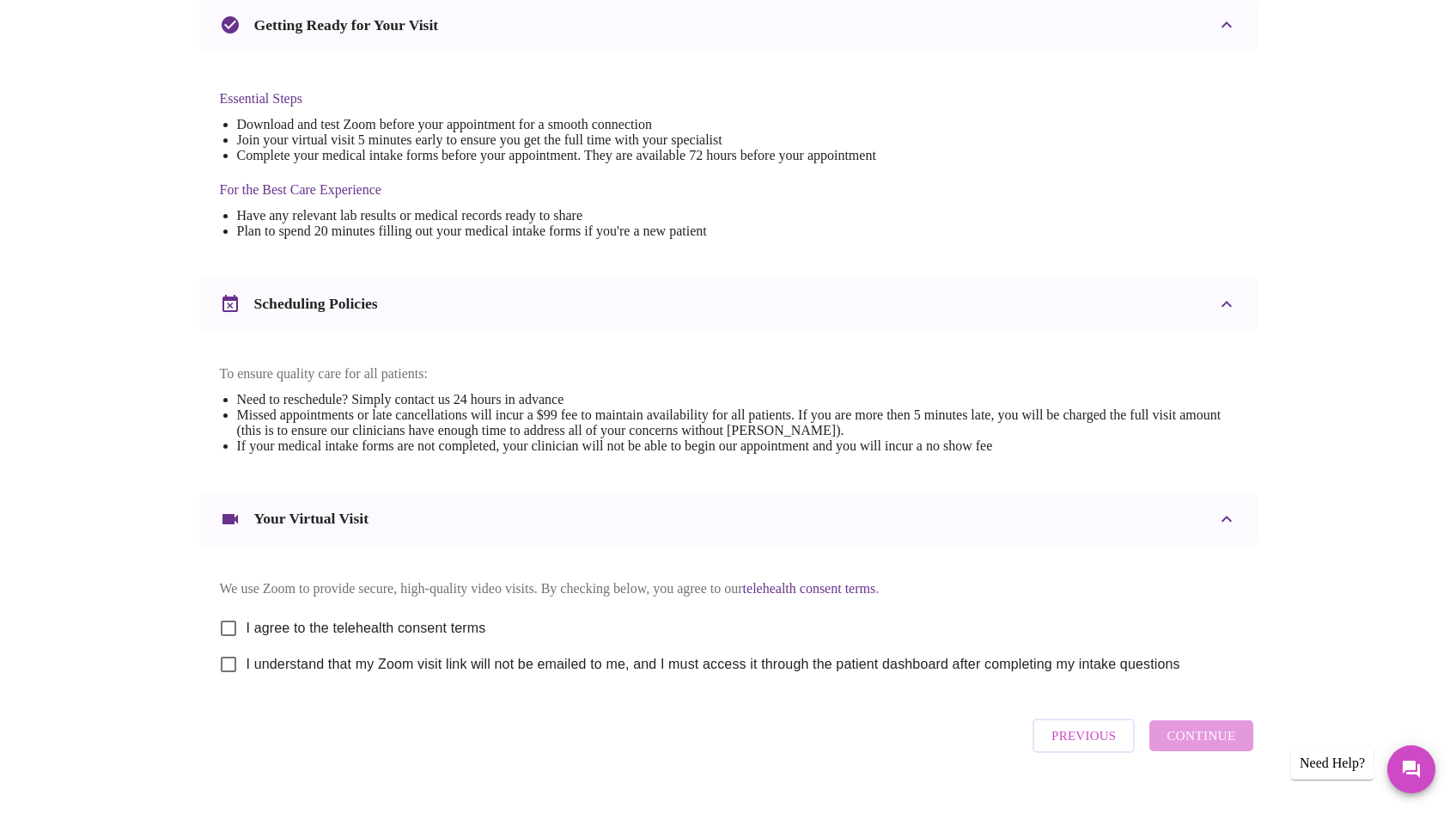
scroll to position [432, 0]
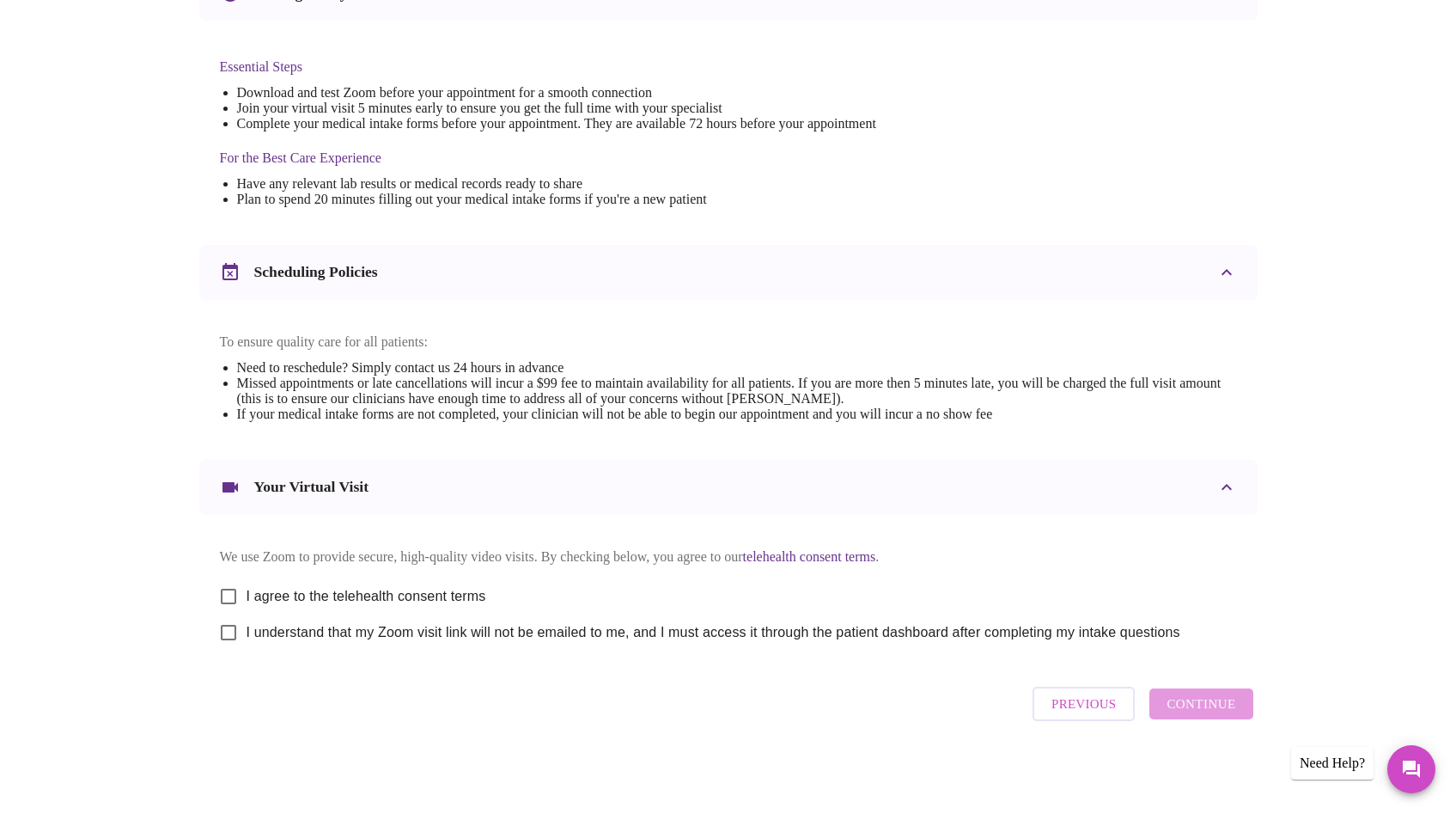
click at [302, 592] on span "I agree to the telehealth consent terms" at bounding box center [366, 596] width 240 height 21
click at [246, 592] on input "I agree to the telehealth consent terms" at bounding box center [229, 596] width 36 height 36
checkbox input "true"
click at [322, 638] on span "I understand that my Zoom visit link will not be emailed to me, and I must acce…" at bounding box center [713, 632] width 934 height 21
click at [246, 638] on input "I understand that my Zoom visit link will not be emailed to me, and I must acce…" at bounding box center [229, 632] width 36 height 36
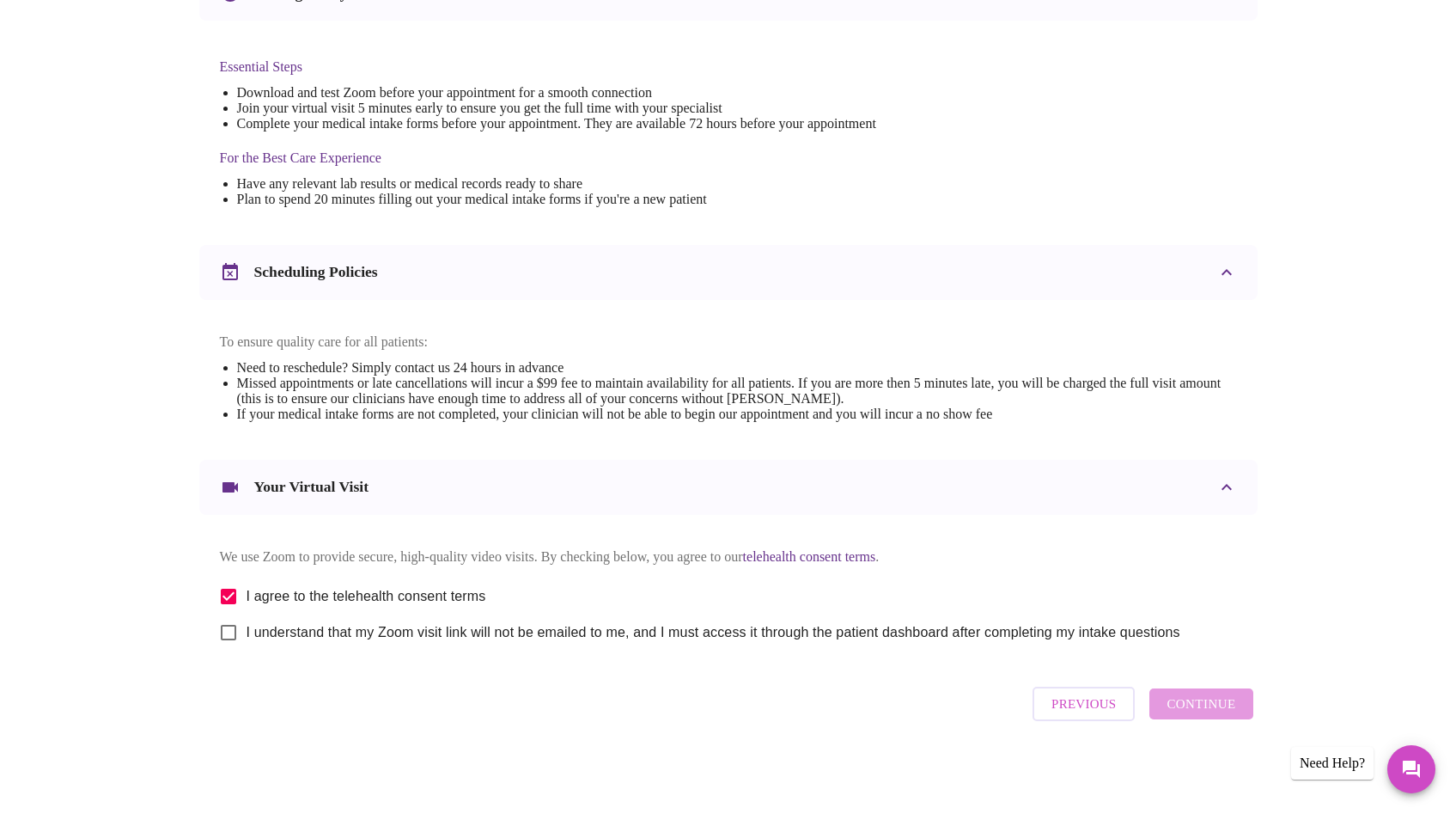
checkbox input "true"
click at [1201, 712] on span "Continue" at bounding box center [1201, 703] width 69 height 23
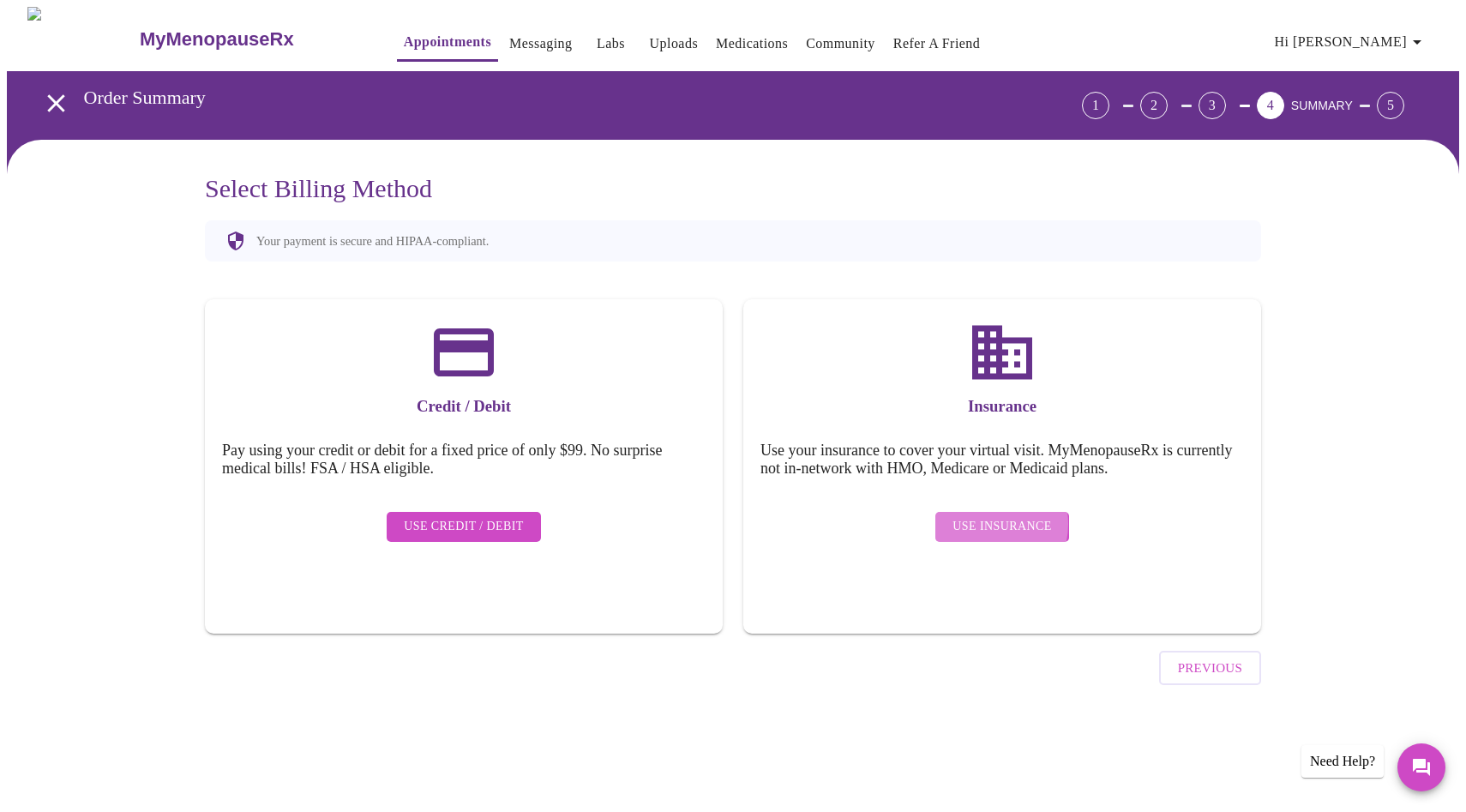
click at [990, 516] on span "Use Insurance" at bounding box center [1002, 527] width 99 height 22
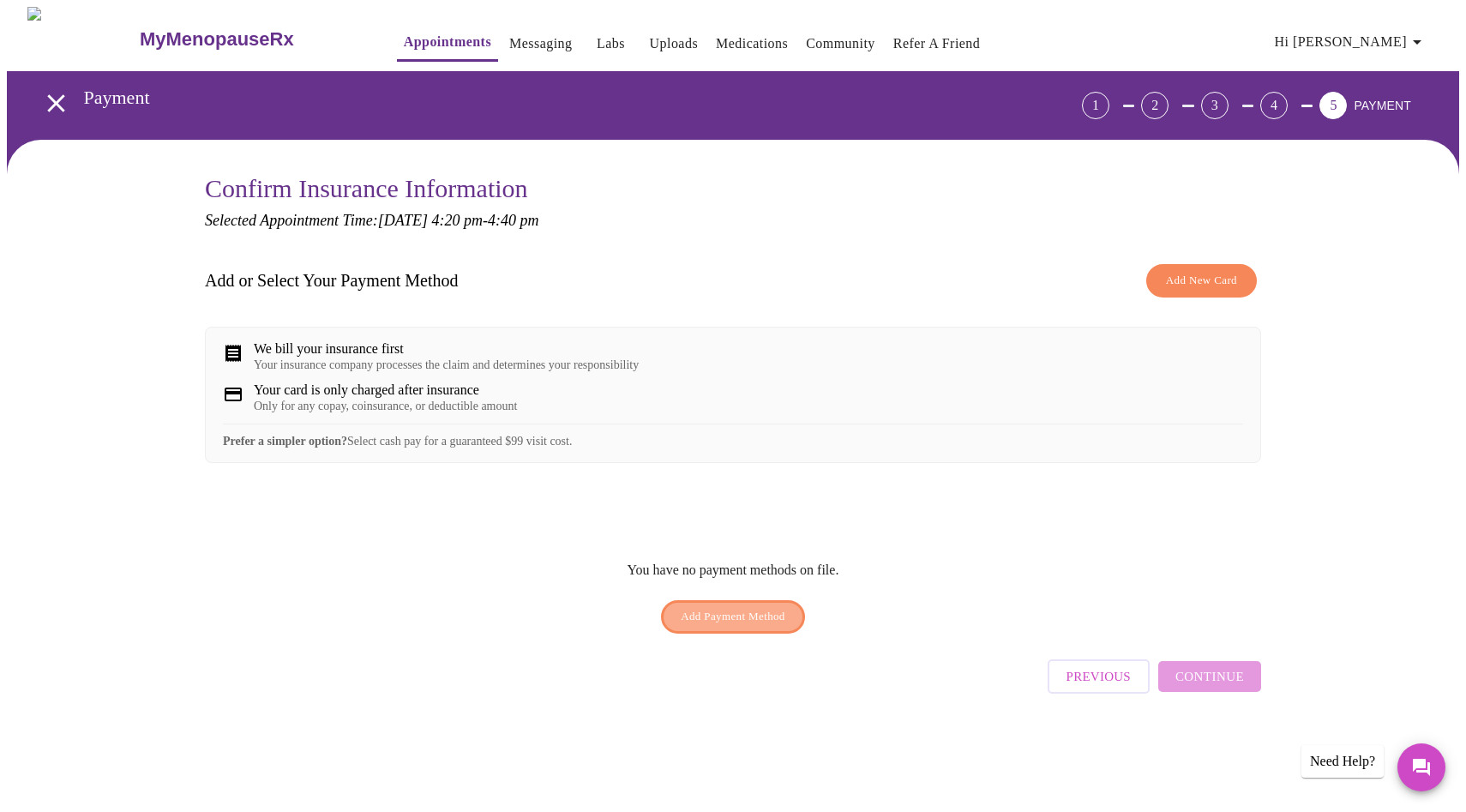
click at [739, 626] on span "Add Payment Method" at bounding box center [733, 617] width 104 height 20
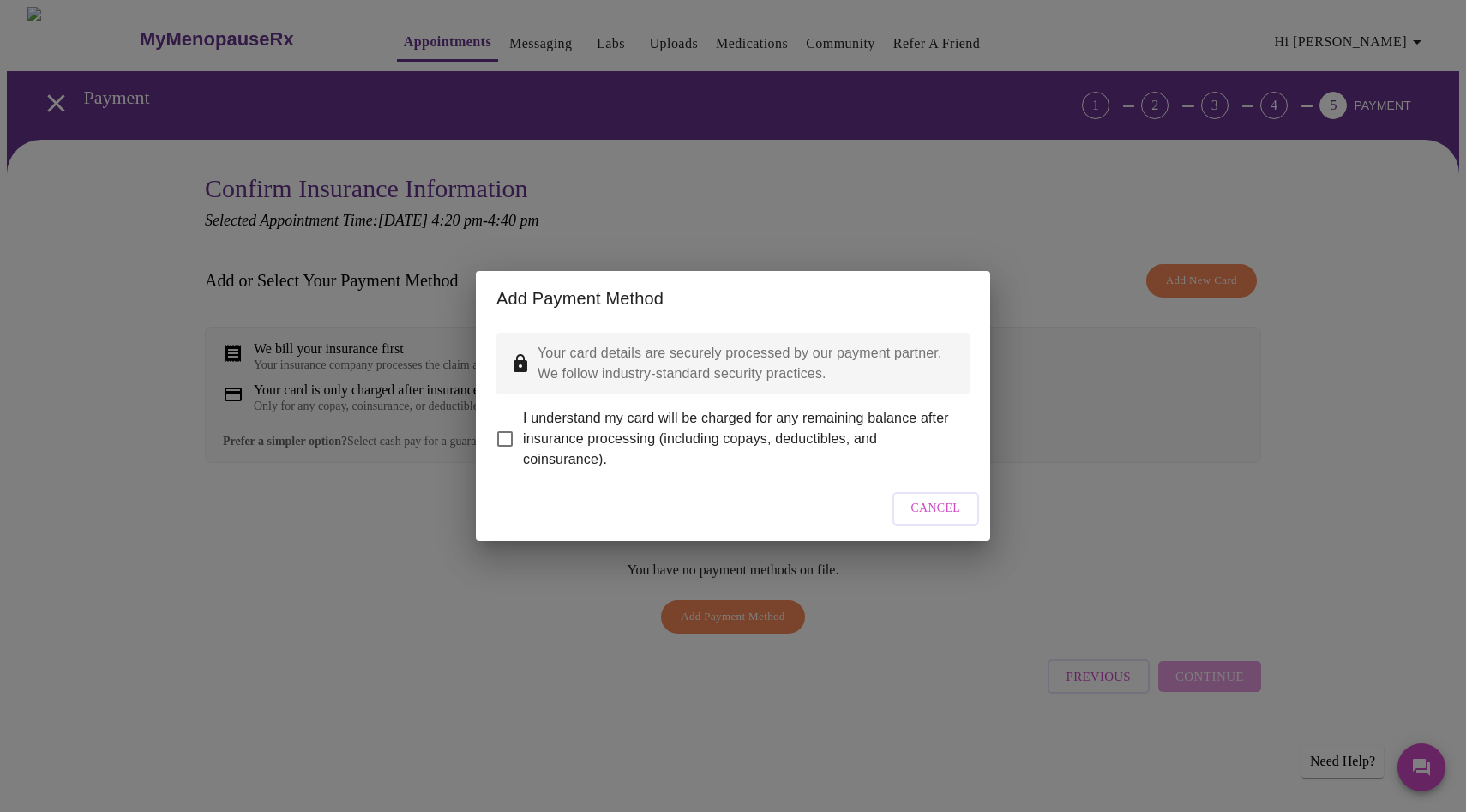
click at [604, 419] on span "I understand my card will be charged for any remaining balance after insurance …" at bounding box center [740, 439] width 433 height 62
click at [523, 420] on input "I understand my card will be charged for any remaining balance after insurance …" at bounding box center [505, 439] width 36 height 36
checkbox input "true"
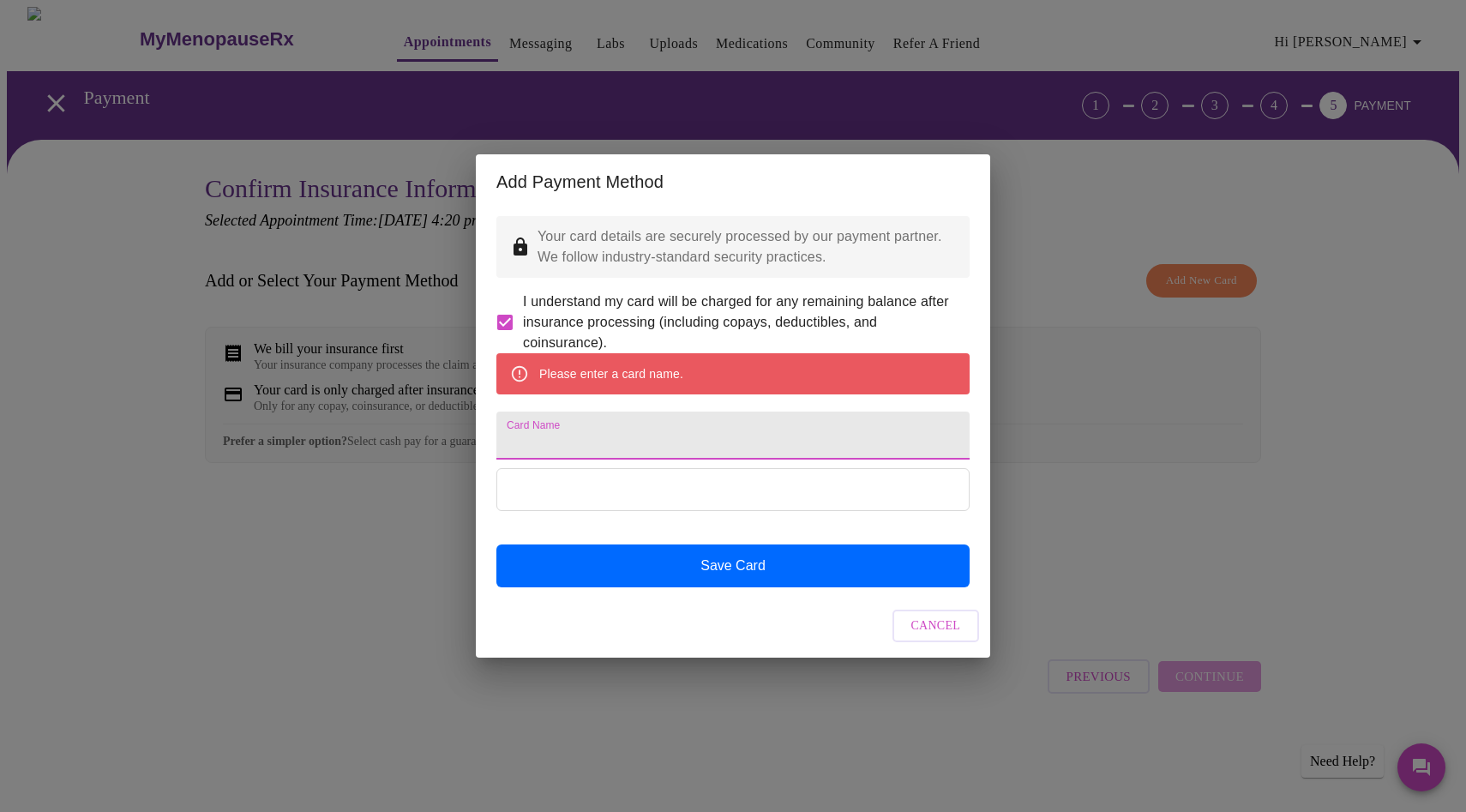
click at [605, 444] on input "Card Name" at bounding box center [733, 435] width 473 height 48
click at [605, 443] on input "Card Name" at bounding box center [733, 435] width 473 height 48
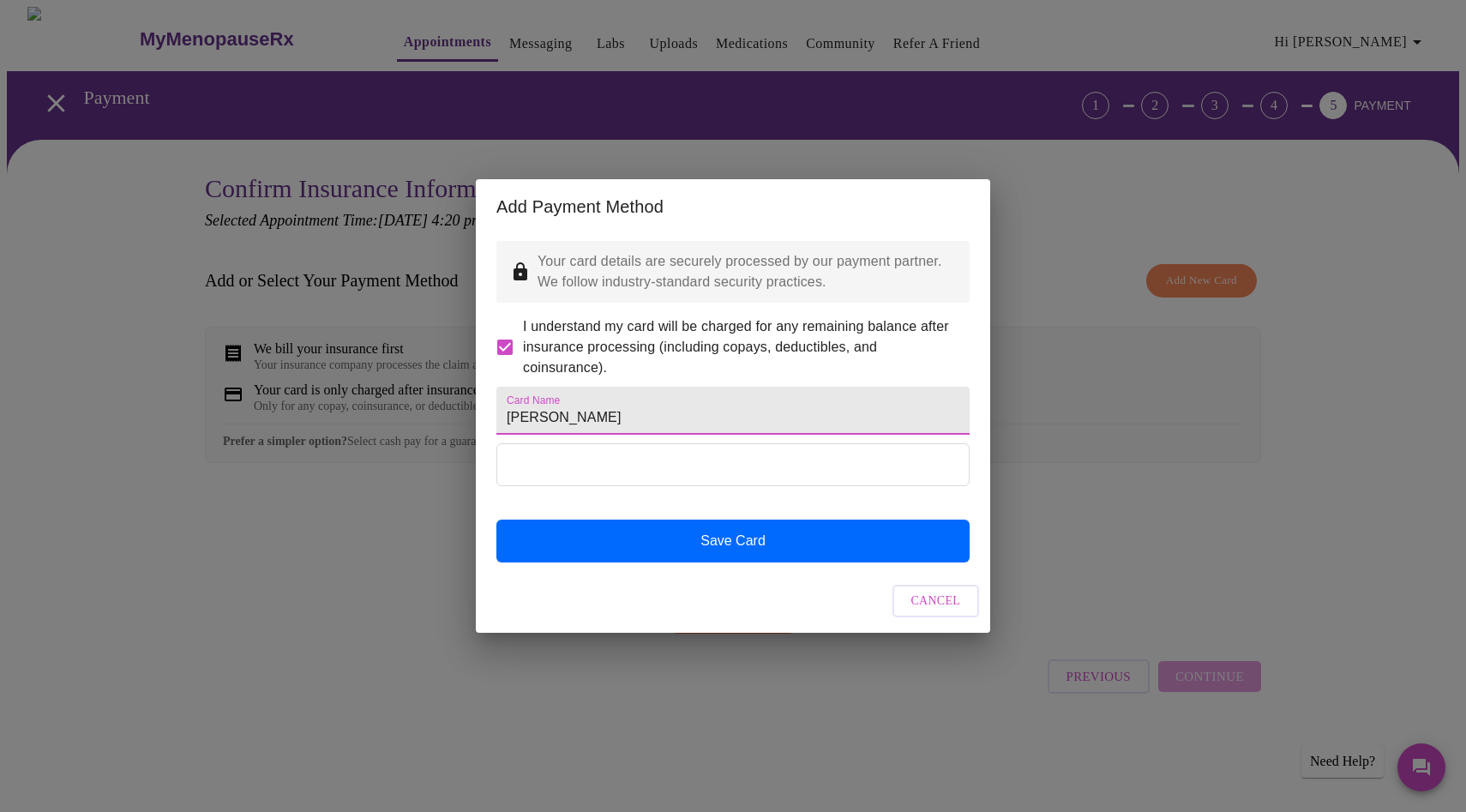
type input "[PERSON_NAME]"
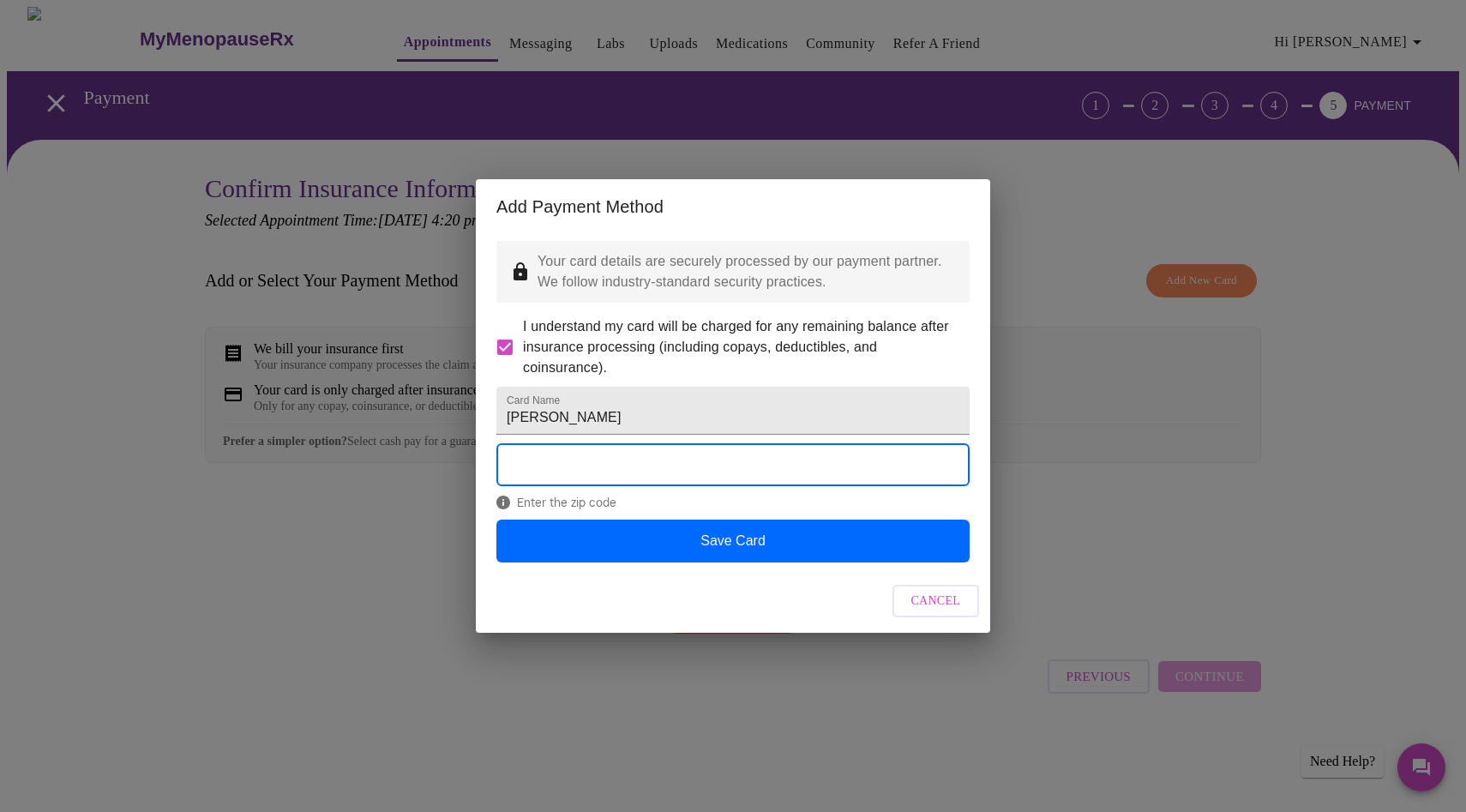
click at [947, 440] on form "Card Name [PERSON_NAME]" at bounding box center [733, 411] width 473 height 65
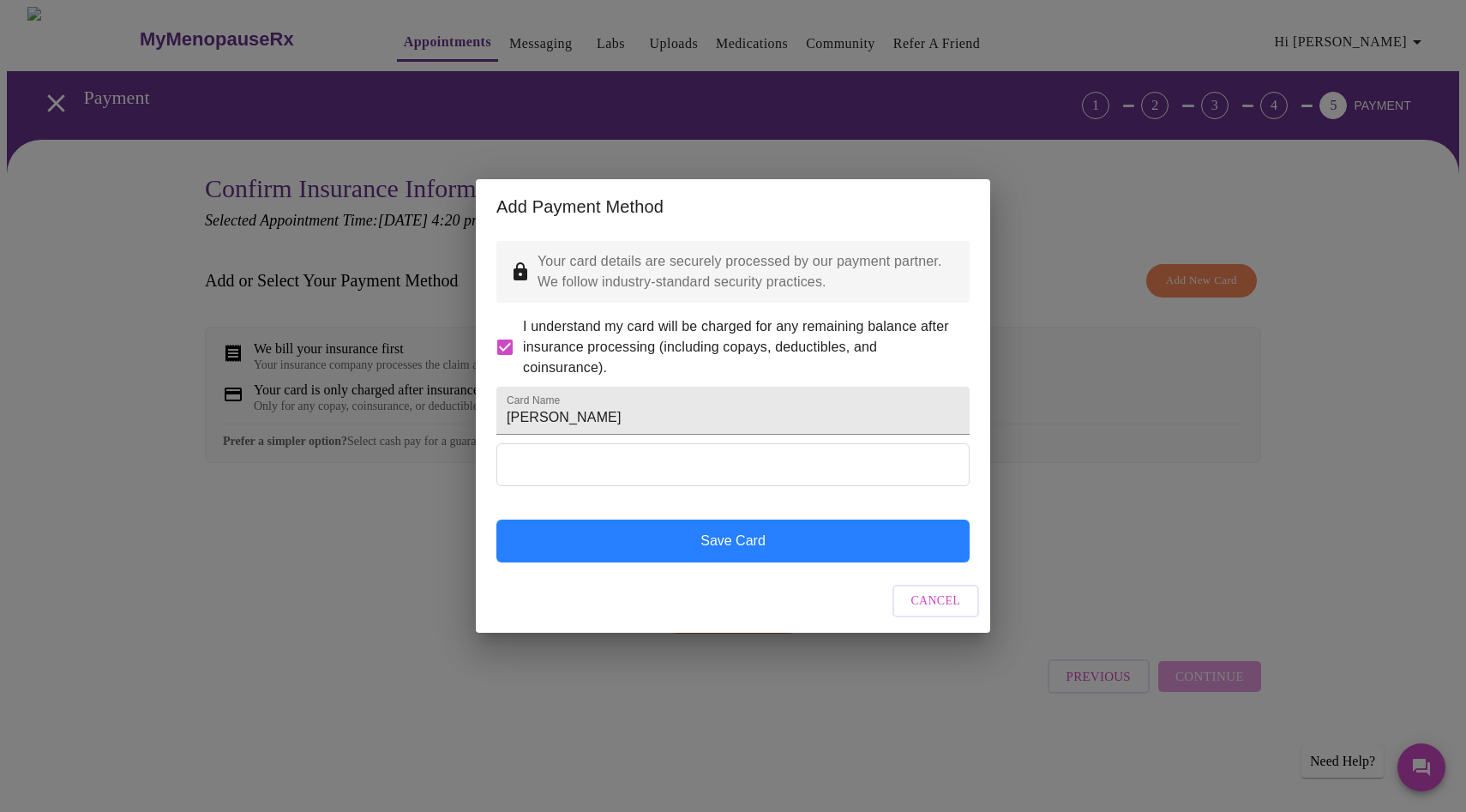
click at [748, 562] on button "Save Card" at bounding box center [733, 540] width 473 height 43
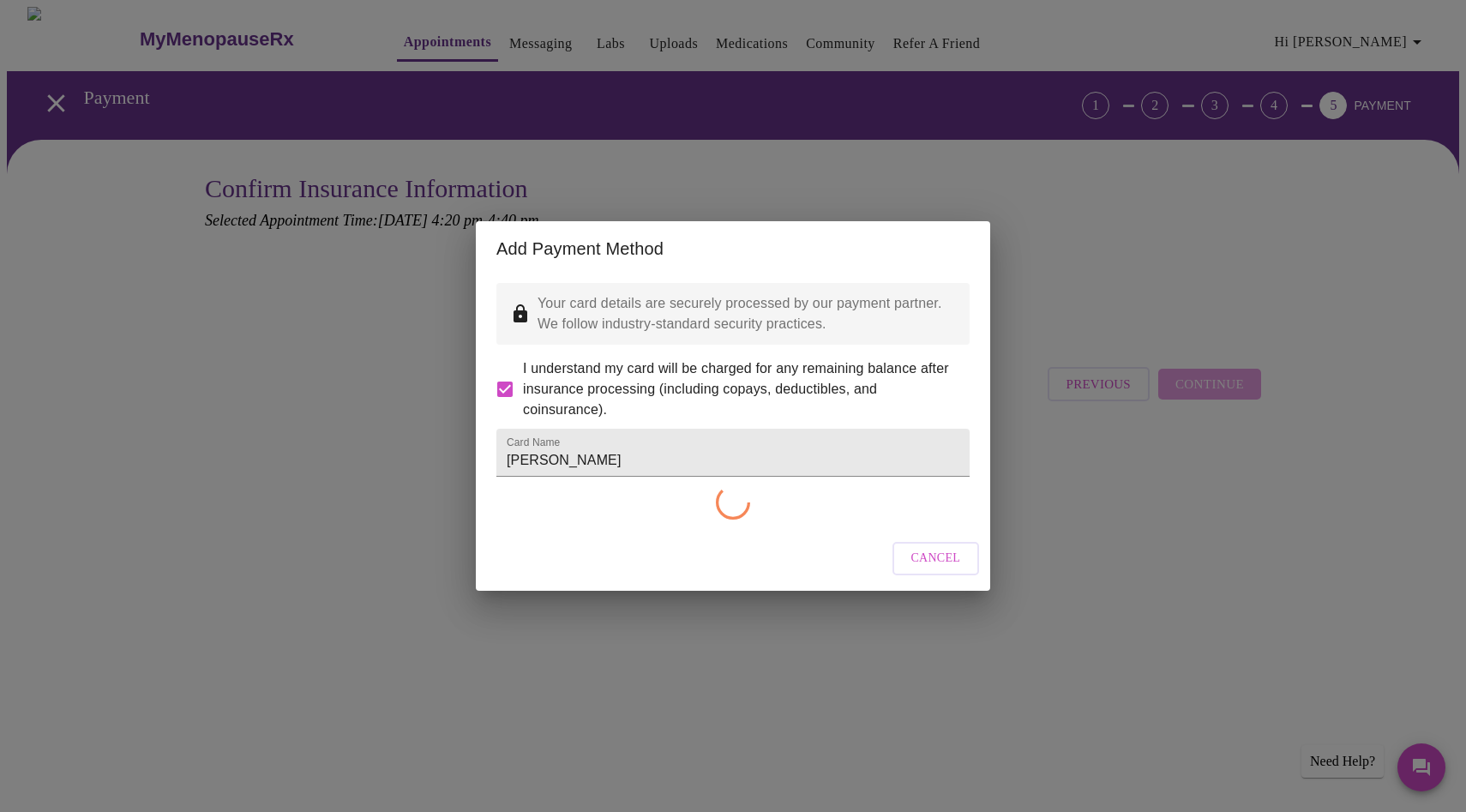
checkbox input "false"
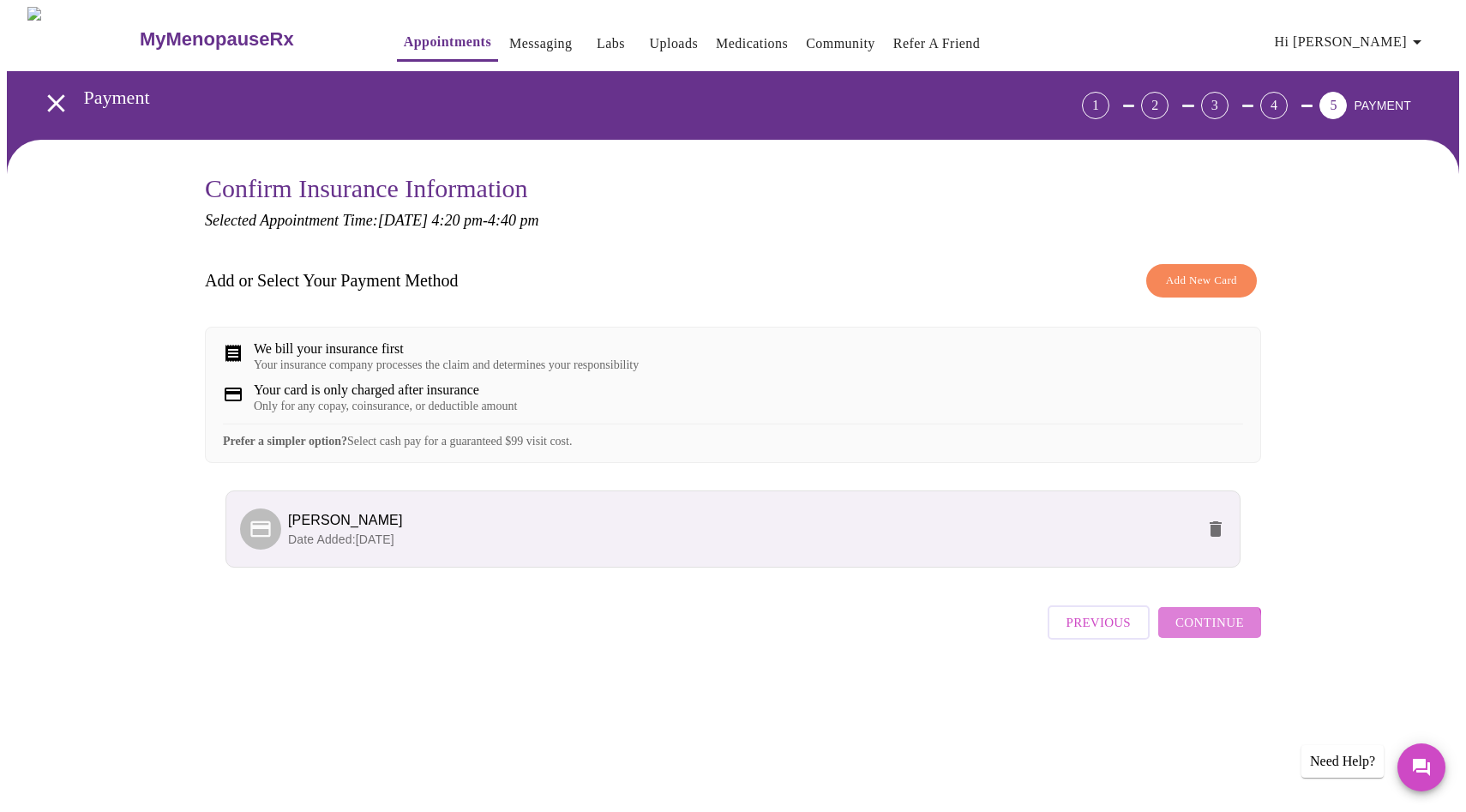
click at [1209, 633] on span "Continue" at bounding box center [1209, 622] width 69 height 23
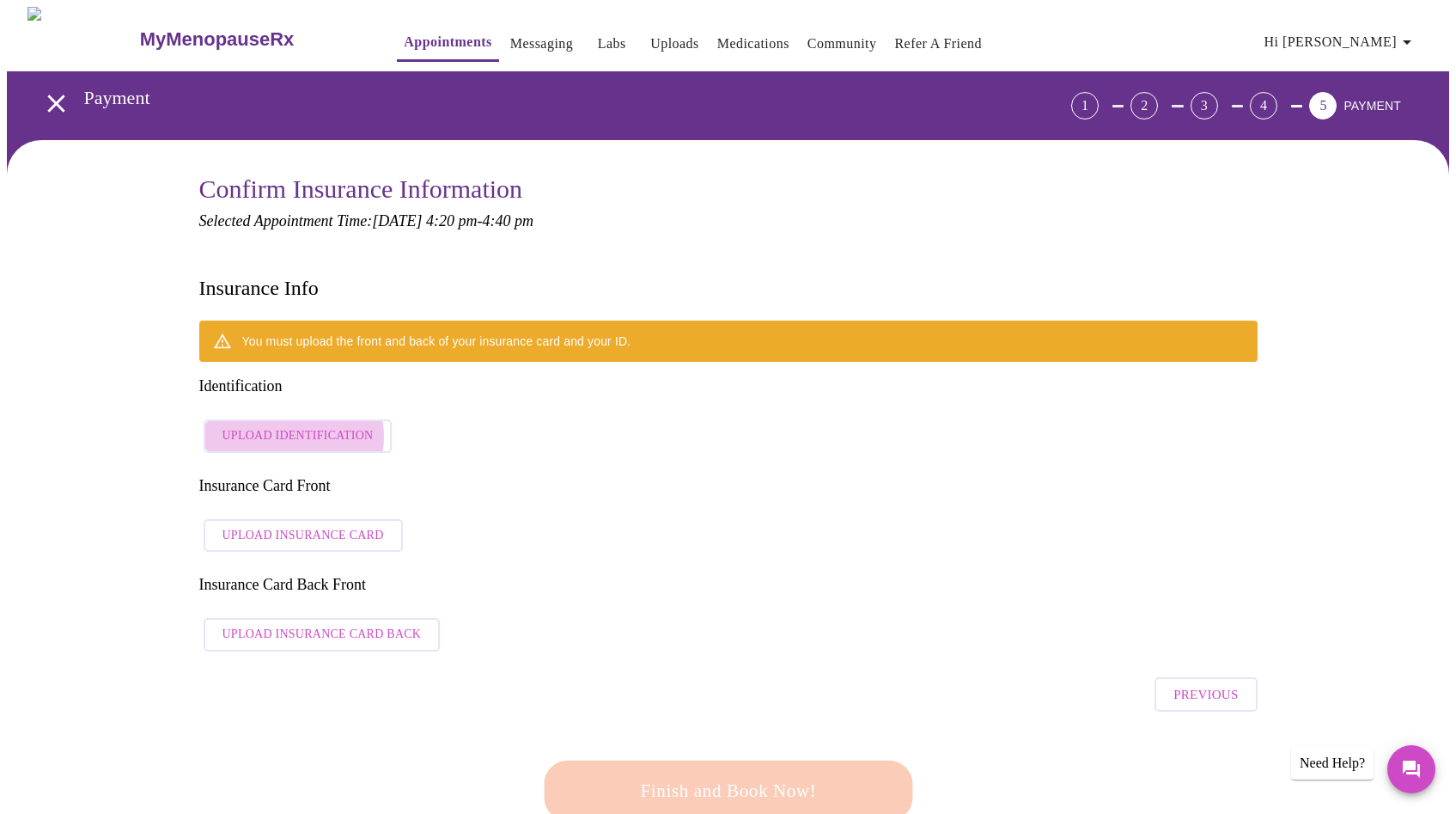
click at [289, 425] on span "Upload Identification" at bounding box center [298, 436] width 151 height 22
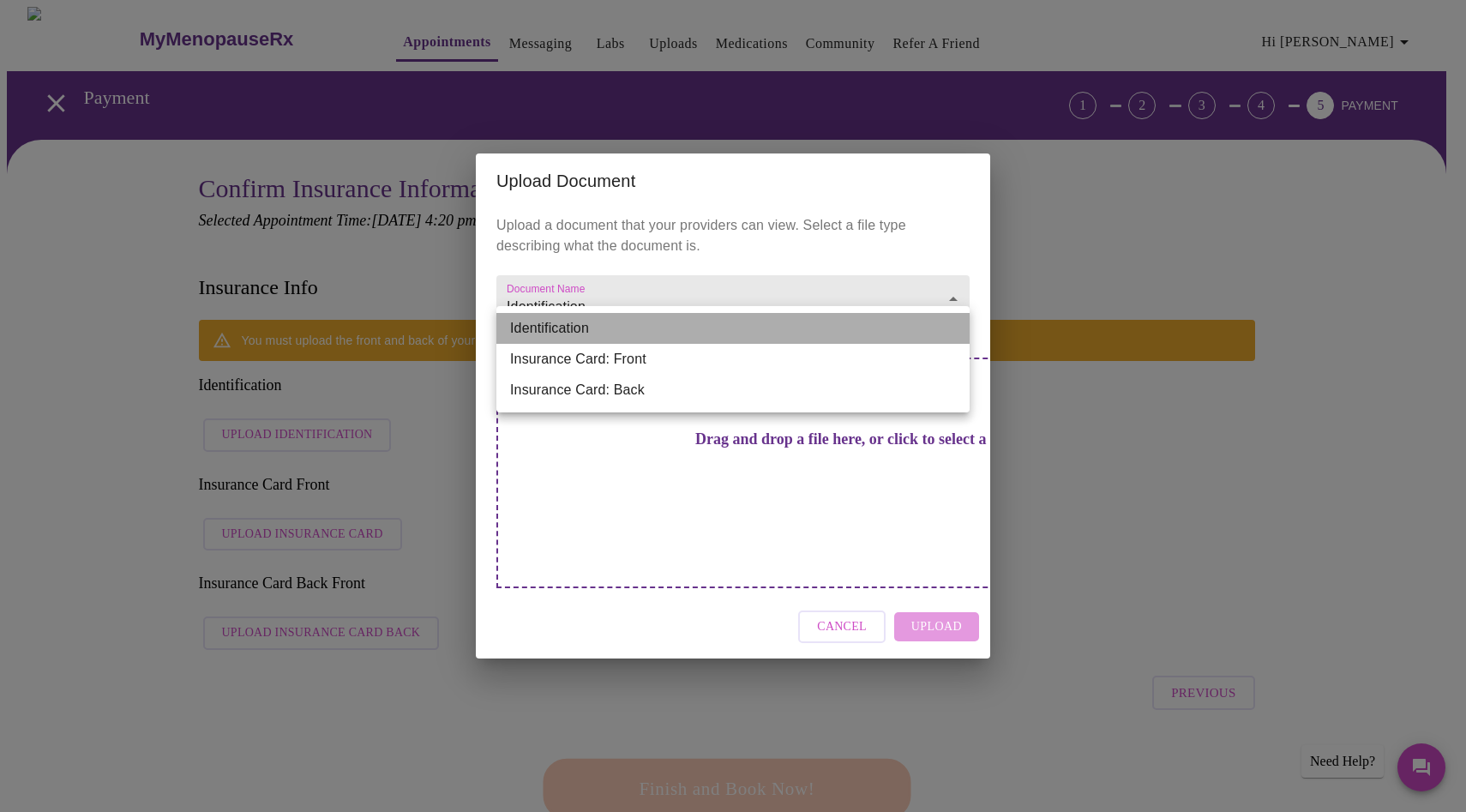
click at [650, 335] on li "Identification" at bounding box center [733, 328] width 473 height 31
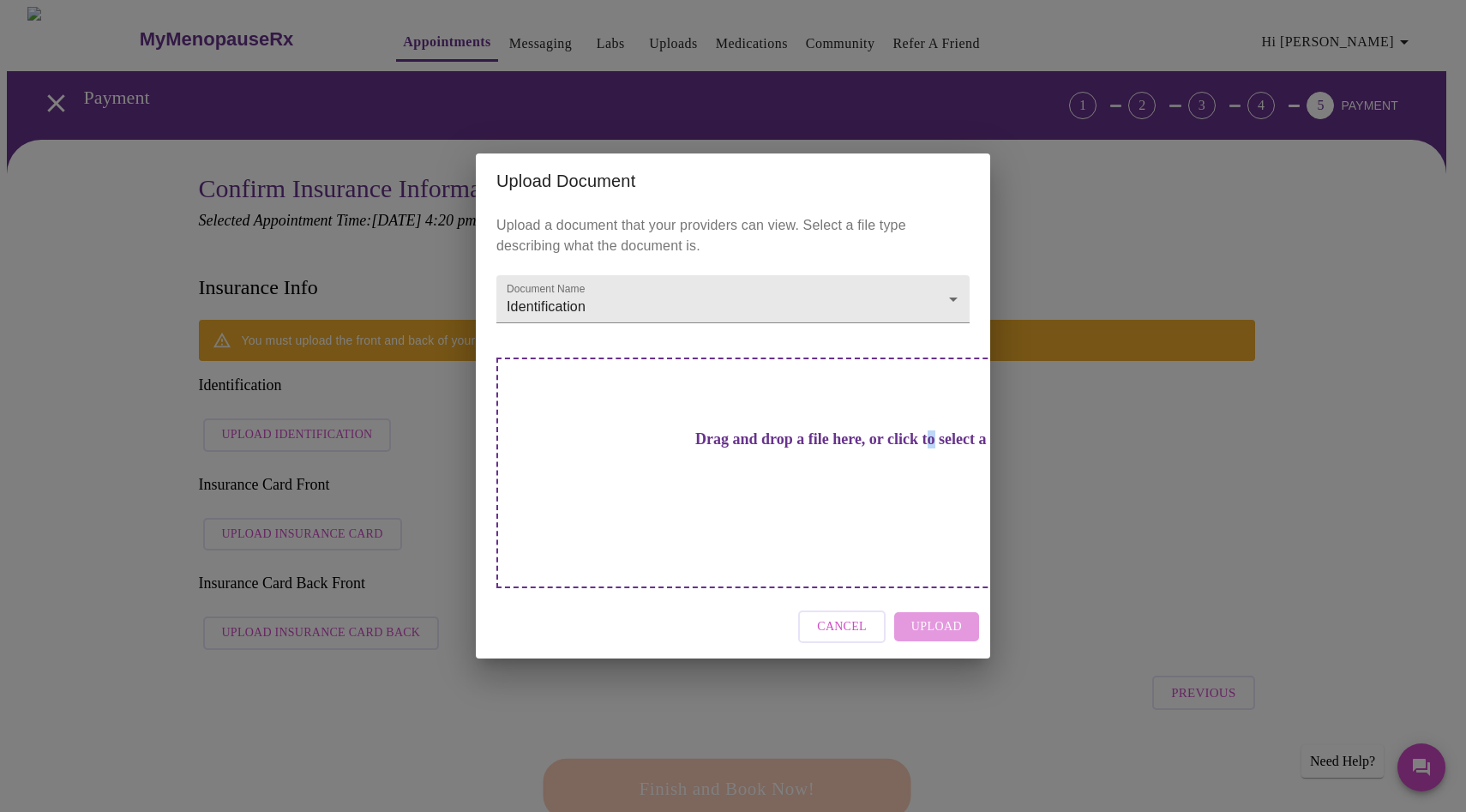
click at [694, 449] on h3 "Drag and drop a file here, or click to select a file" at bounding box center [853, 440] width 473 height 18
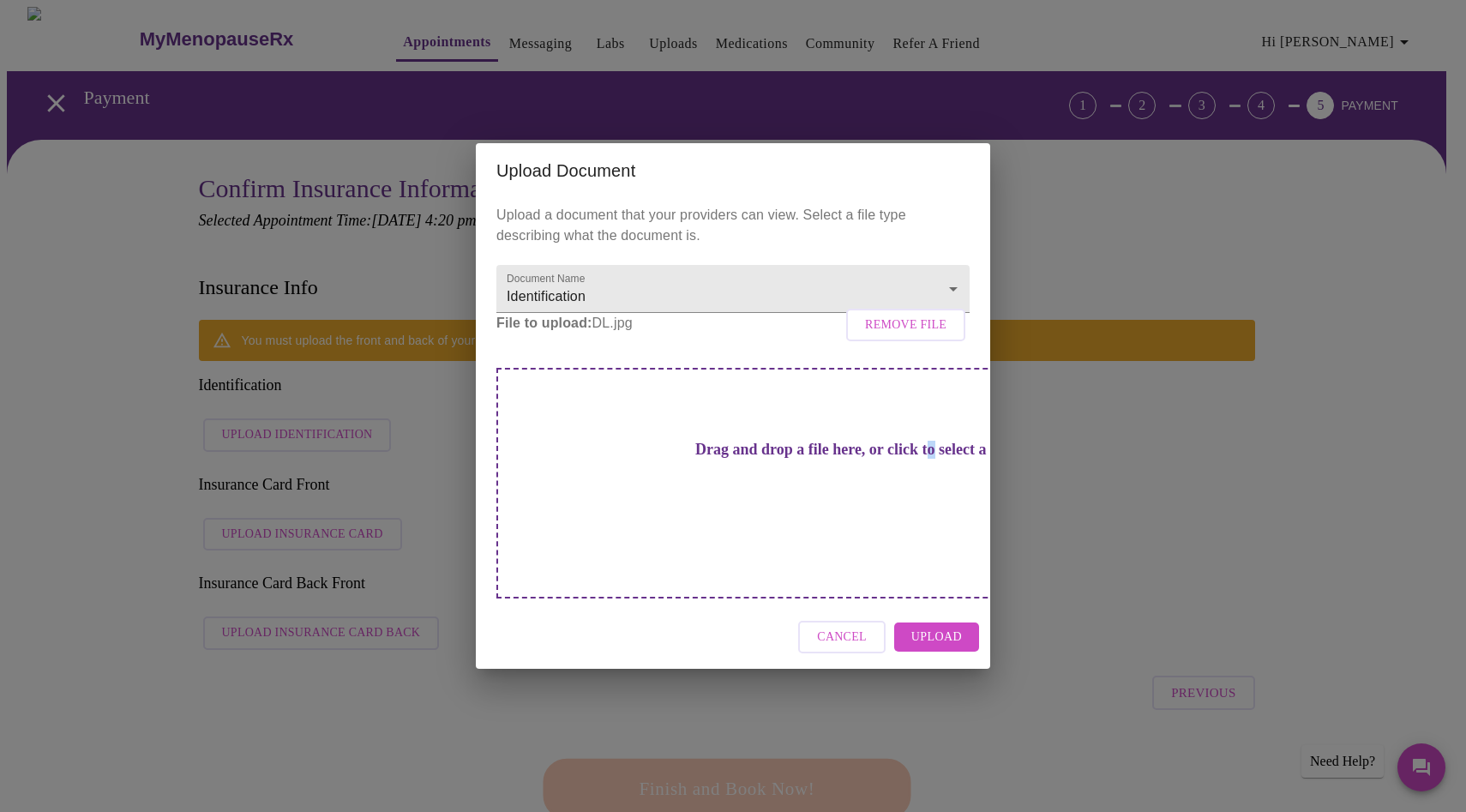
click at [894, 336] on span "Remove File" at bounding box center [906, 325] width 82 height 22
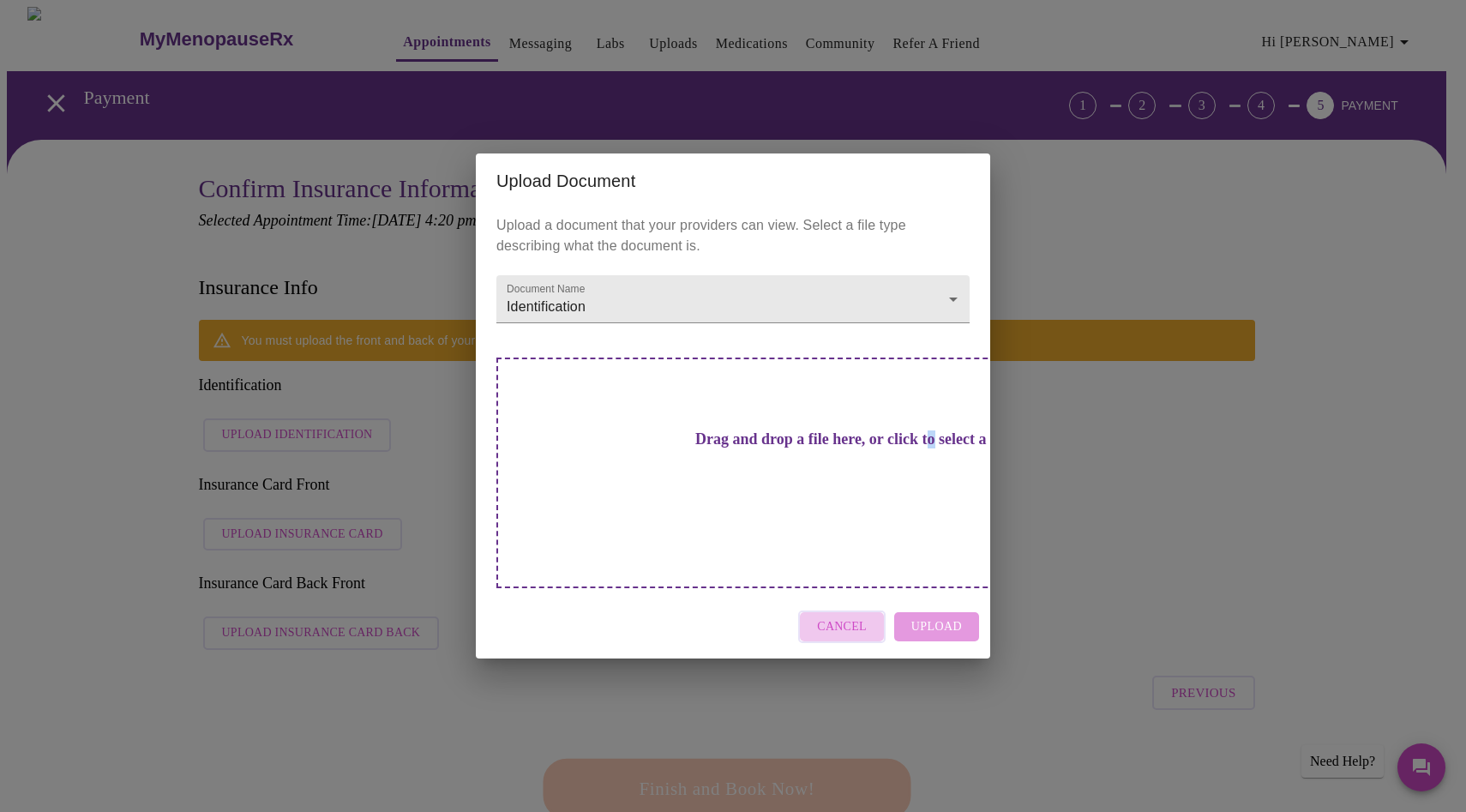
click at [867, 616] on span "Cancel" at bounding box center [841, 627] width 50 height 22
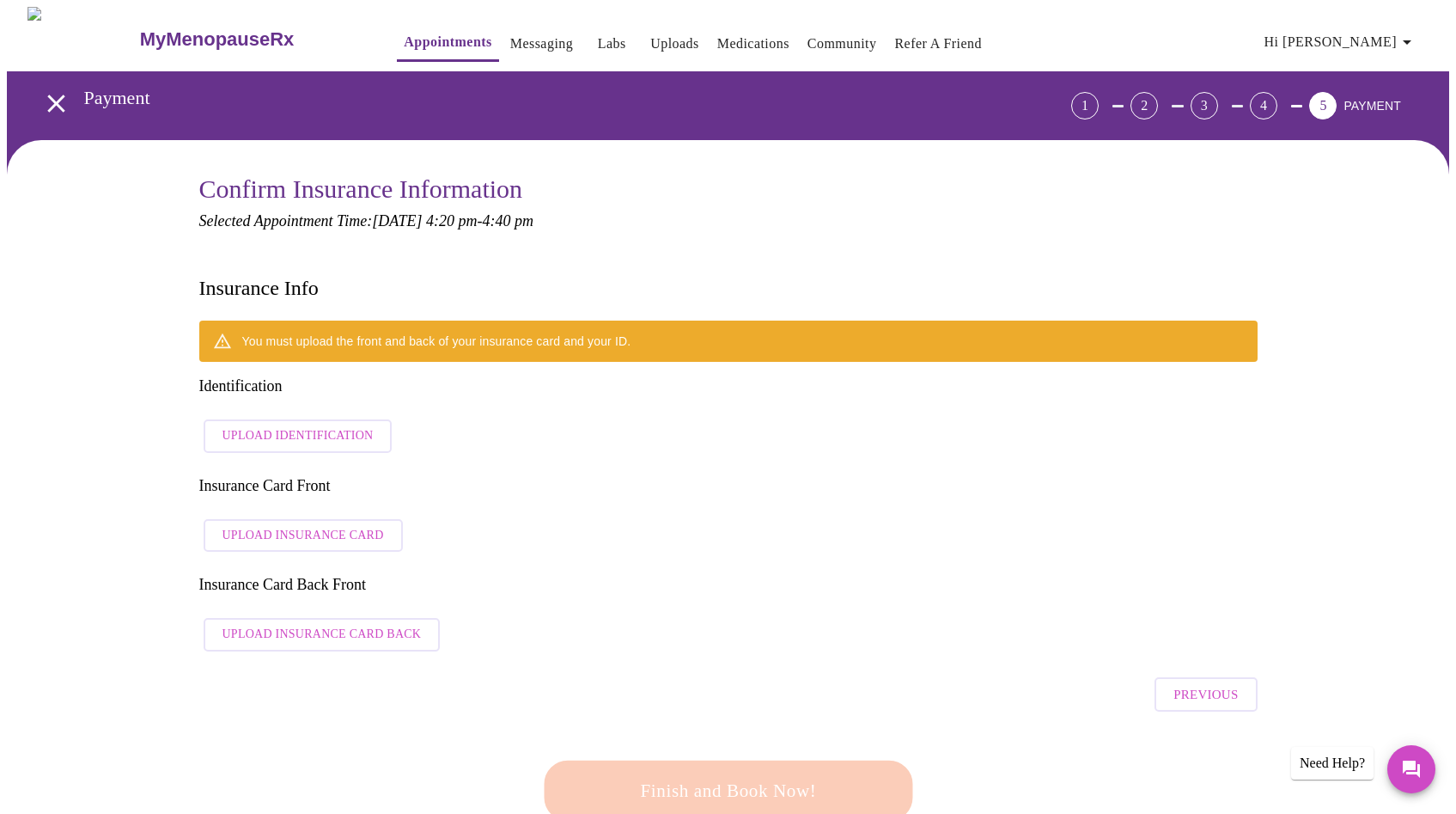
click at [561, 452] on div "You must upload the front and back of your insurance card and your ID. Identifi…" at bounding box center [728, 491] width 1058 height 340
click at [868, 478] on div "You must upload the front and back of your insurance card and your ID. Identifi…" at bounding box center [728, 491] width 1058 height 340
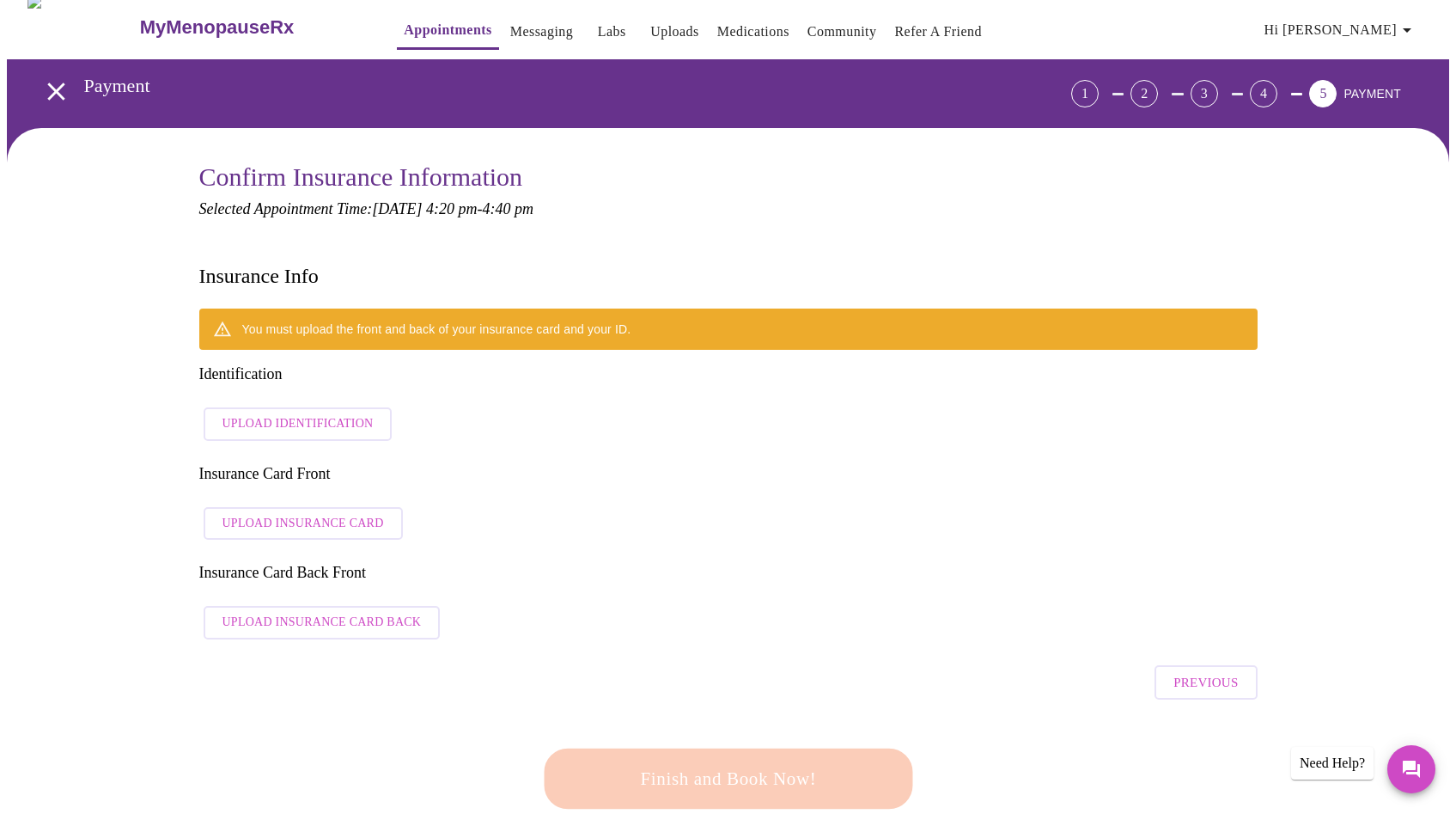
scroll to position [23, 0]
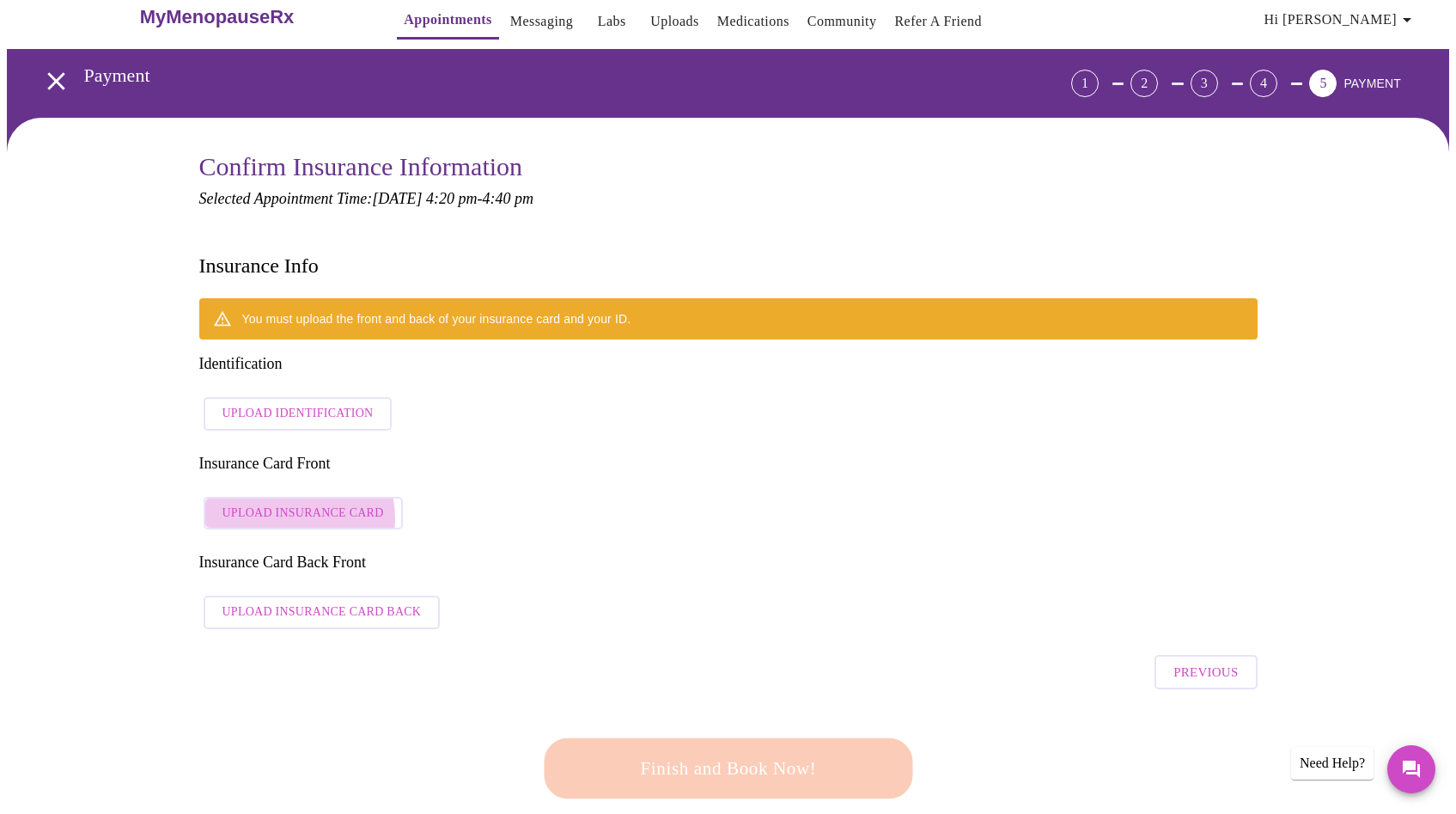
click at [294, 502] on span "Upload Insurance Card" at bounding box center [303, 513] width 162 height 22
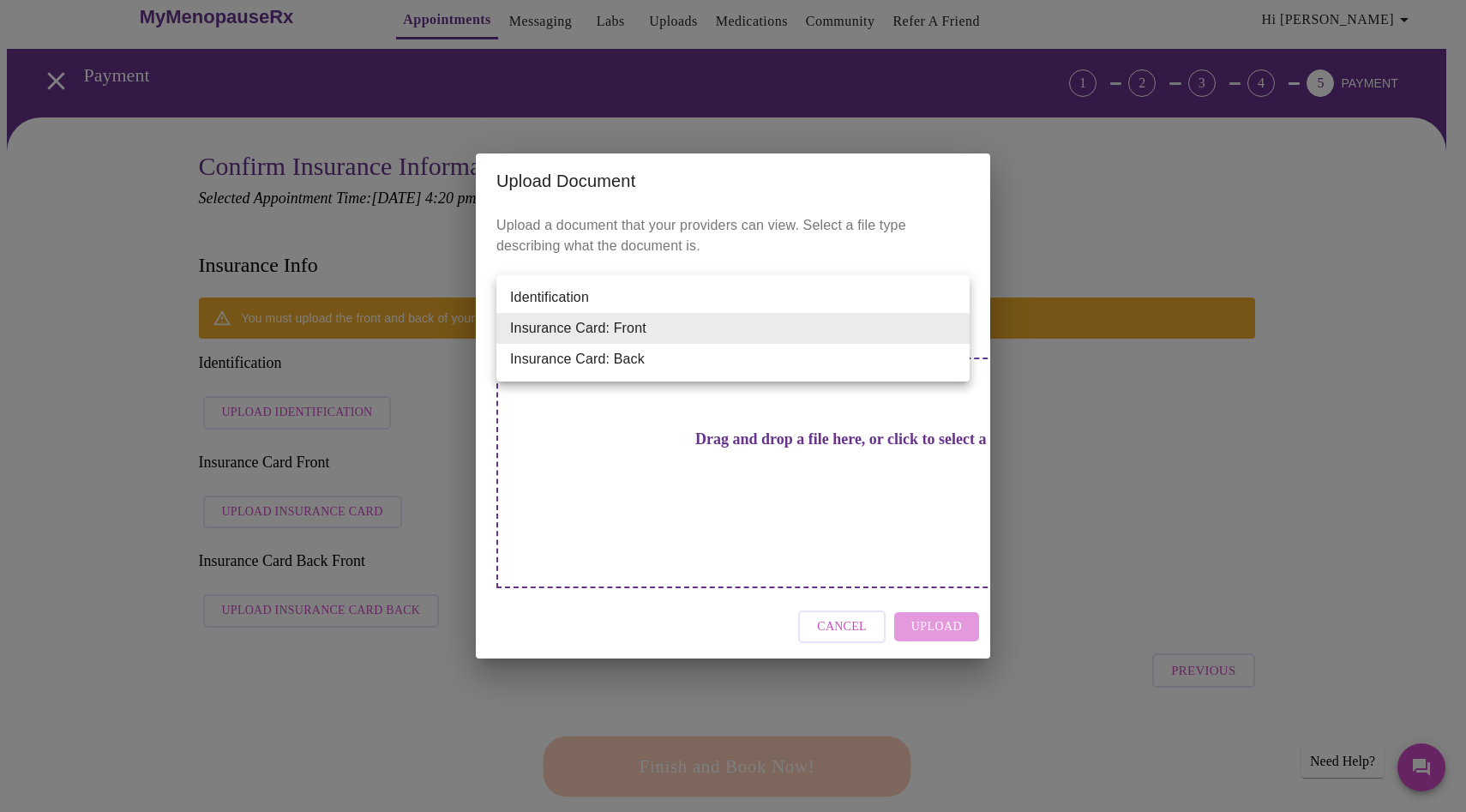
click at [729, 339] on li "Insurance Card: Front" at bounding box center [733, 328] width 473 height 31
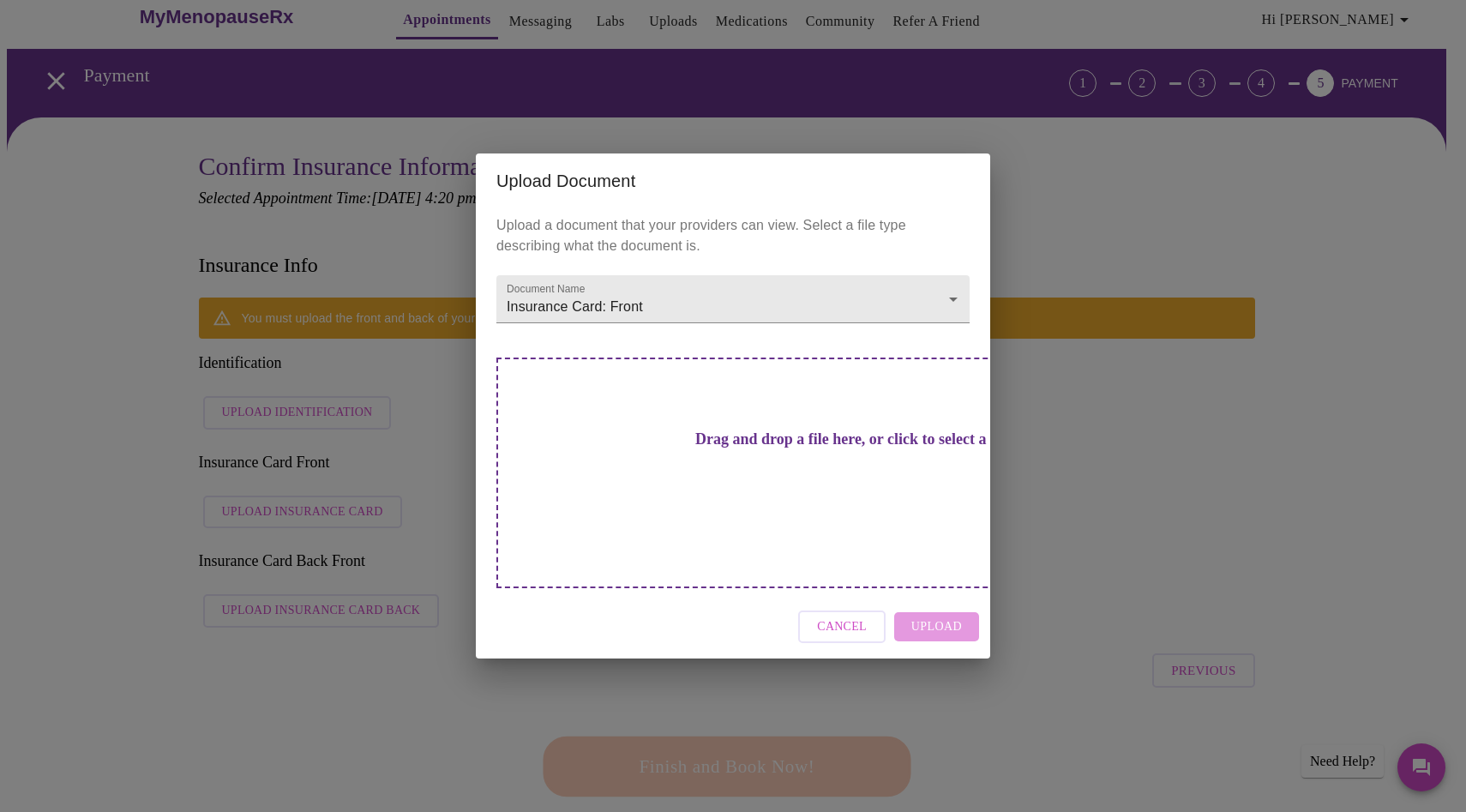
click at [664, 449] on h3 "Drag and drop a file here, or click to select a file" at bounding box center [853, 440] width 473 height 18
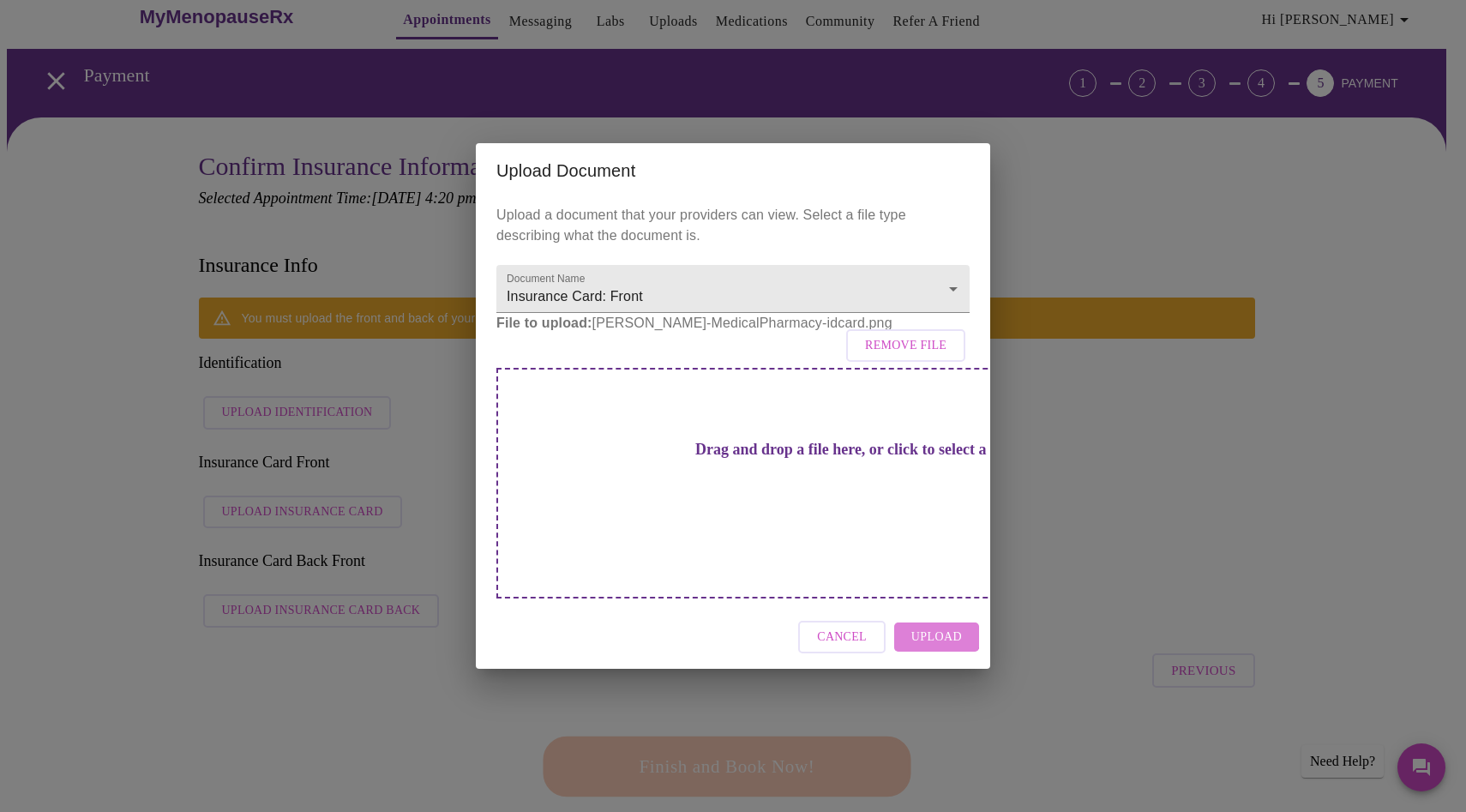
click at [937, 626] on span "Upload" at bounding box center [937, 637] width 51 height 22
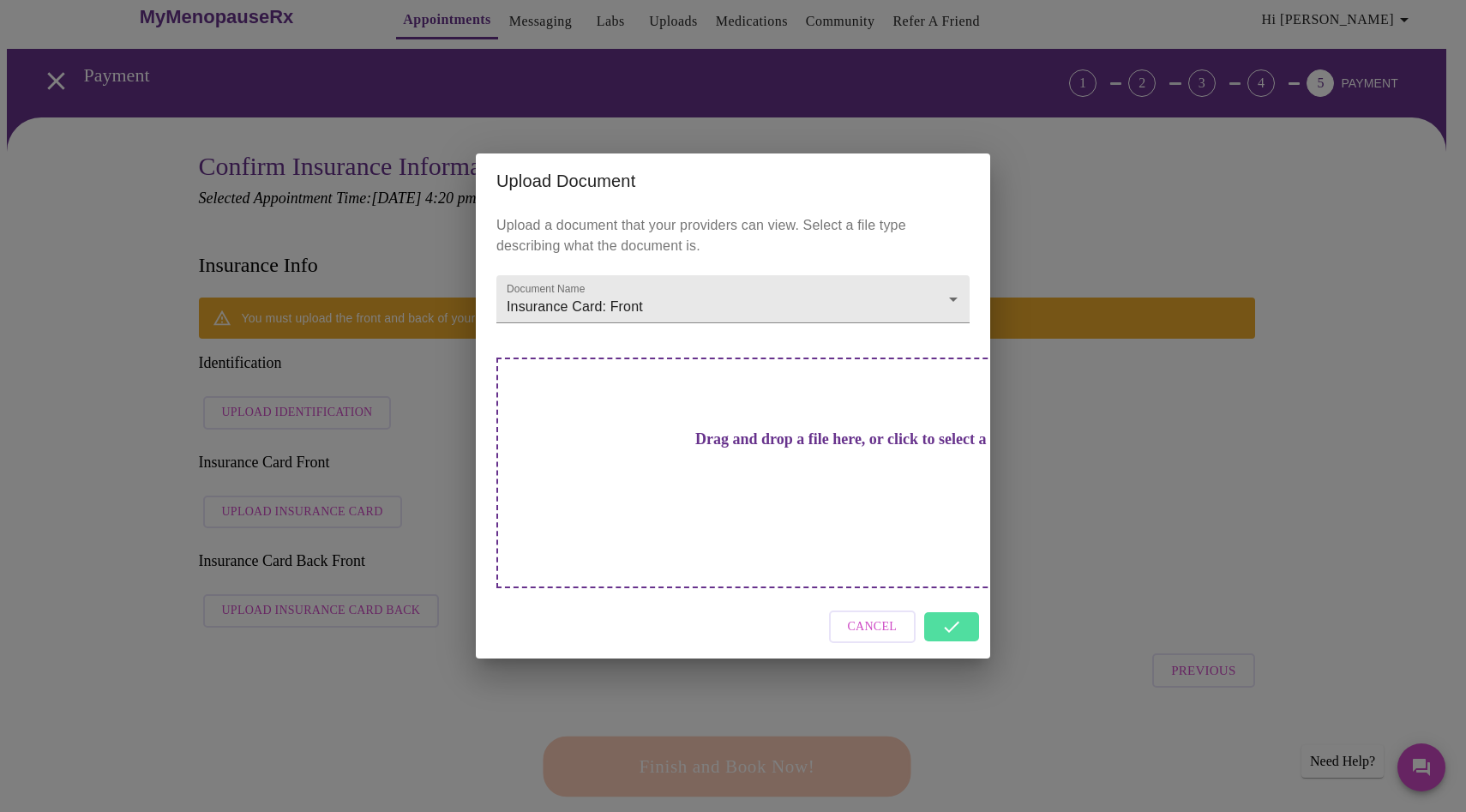
click at [391, 635] on div "Upload Document Upload a document that your providers can view. Select a file t…" at bounding box center [733, 406] width 1466 height 812
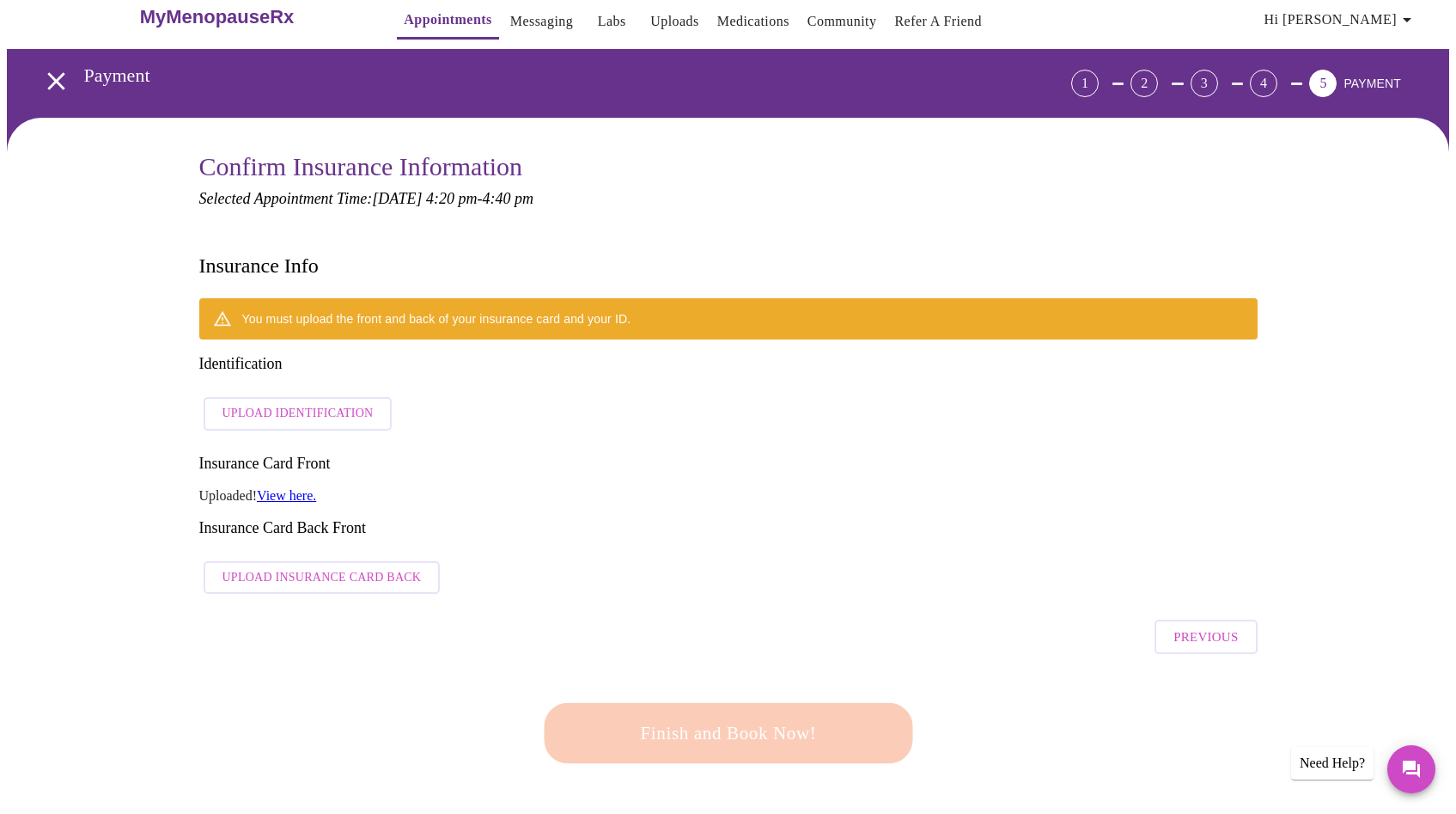
click at [296, 567] on span "Upload Insurance Card Back" at bounding box center [322, 578] width 199 height 22
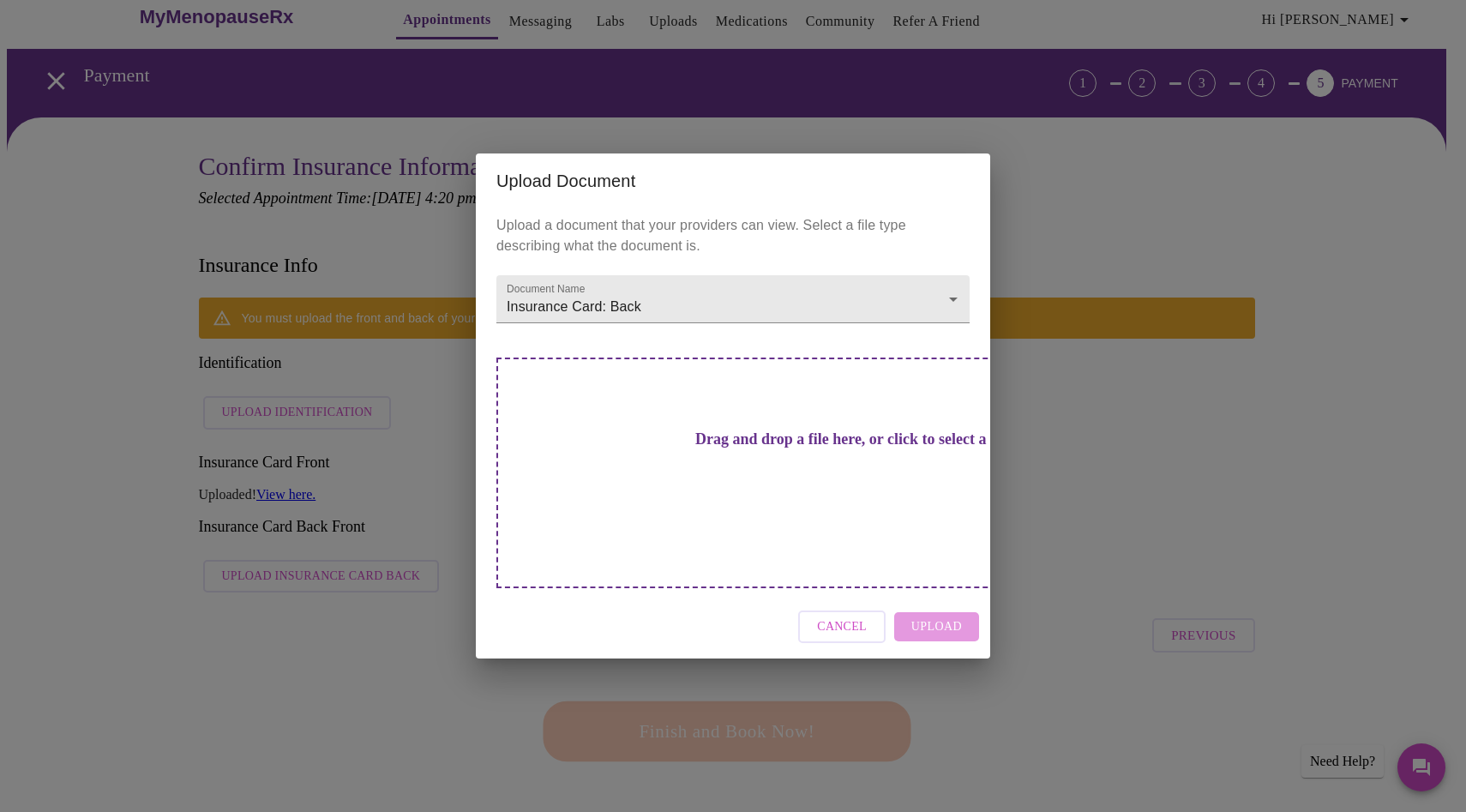
click at [694, 449] on h3 "Drag and drop a file here, or click to select a file" at bounding box center [853, 440] width 473 height 18
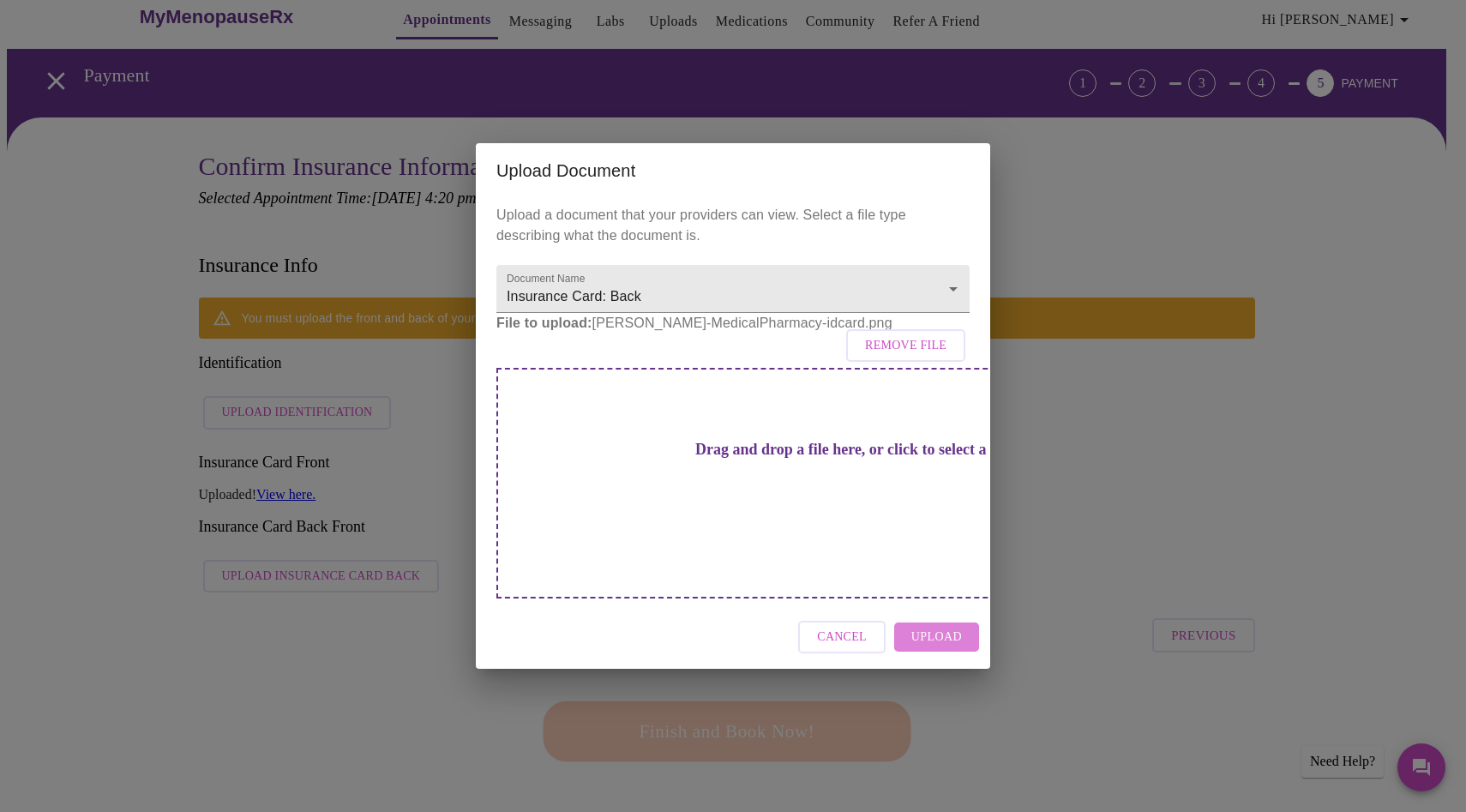
click at [939, 626] on span "Upload" at bounding box center [937, 637] width 51 height 22
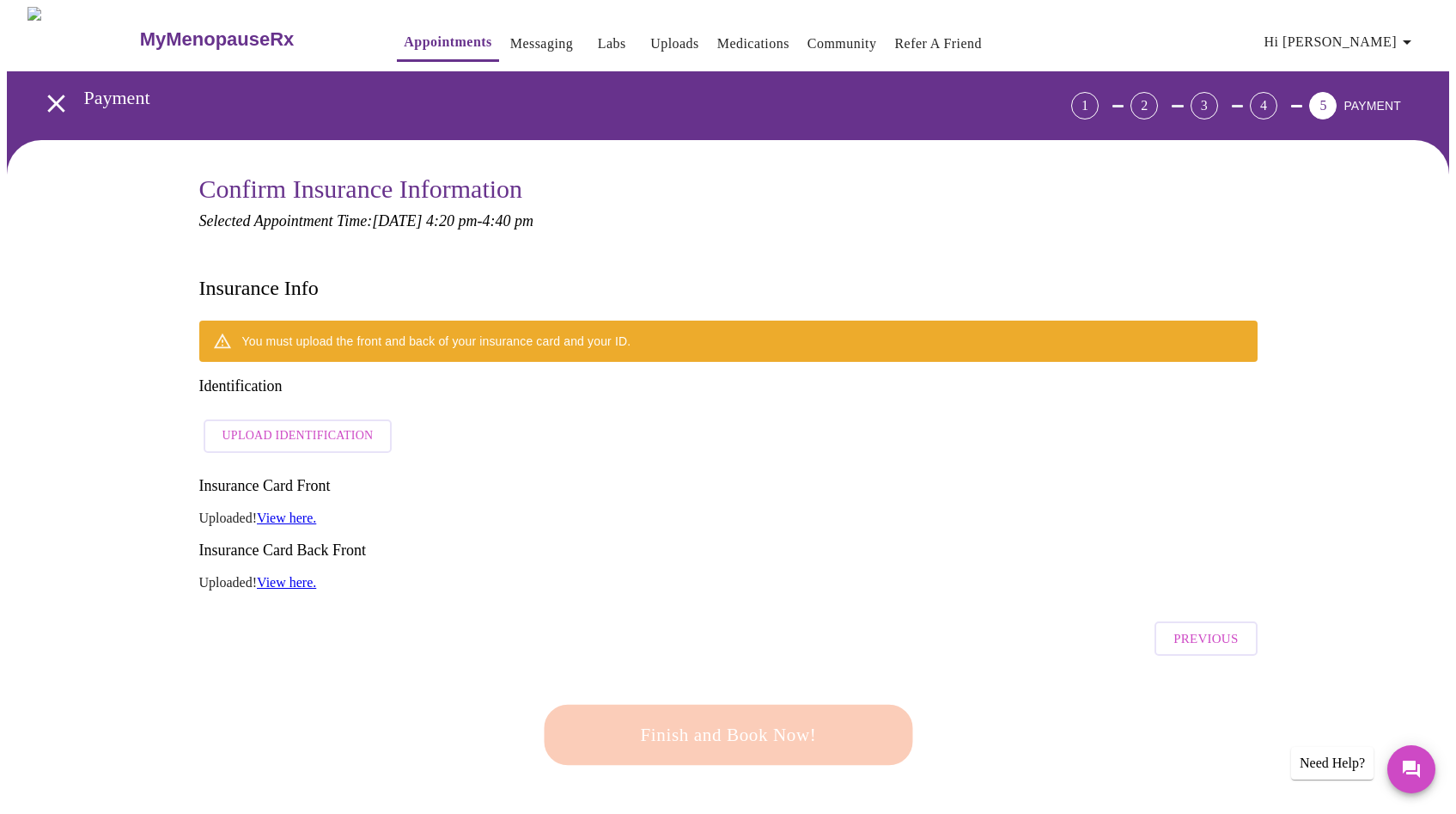
scroll to position [0, 0]
click at [554, 491] on div "You must upload the front and back of your insurance card and your ID. Identifi…" at bounding box center [728, 462] width 1058 height 283
click at [299, 575] on link "View here." at bounding box center [286, 582] width 59 height 15
click at [1400, 39] on span "Hi [PERSON_NAME]" at bounding box center [1341, 42] width 153 height 24
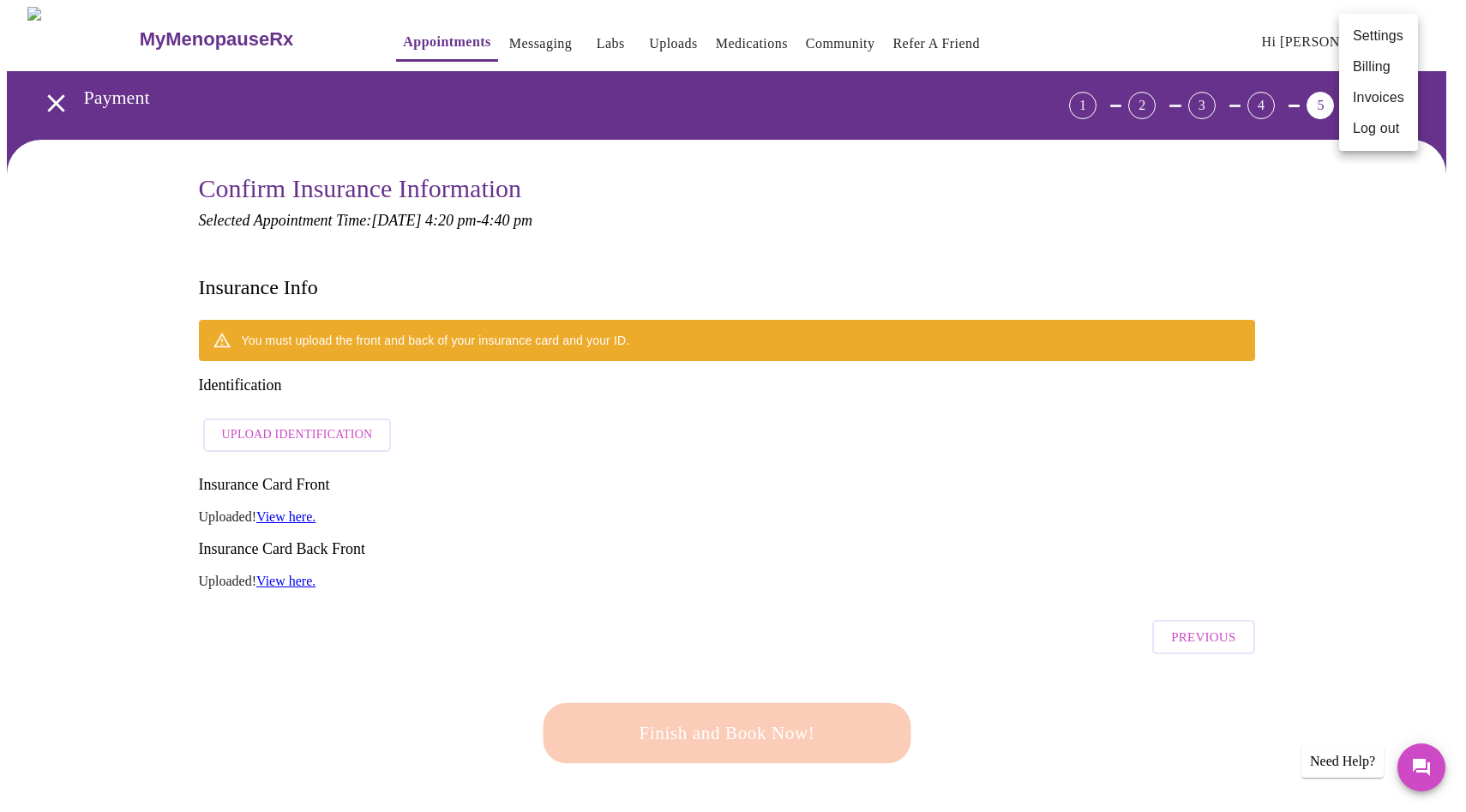
click at [966, 213] on div at bounding box center [733, 406] width 1466 height 812
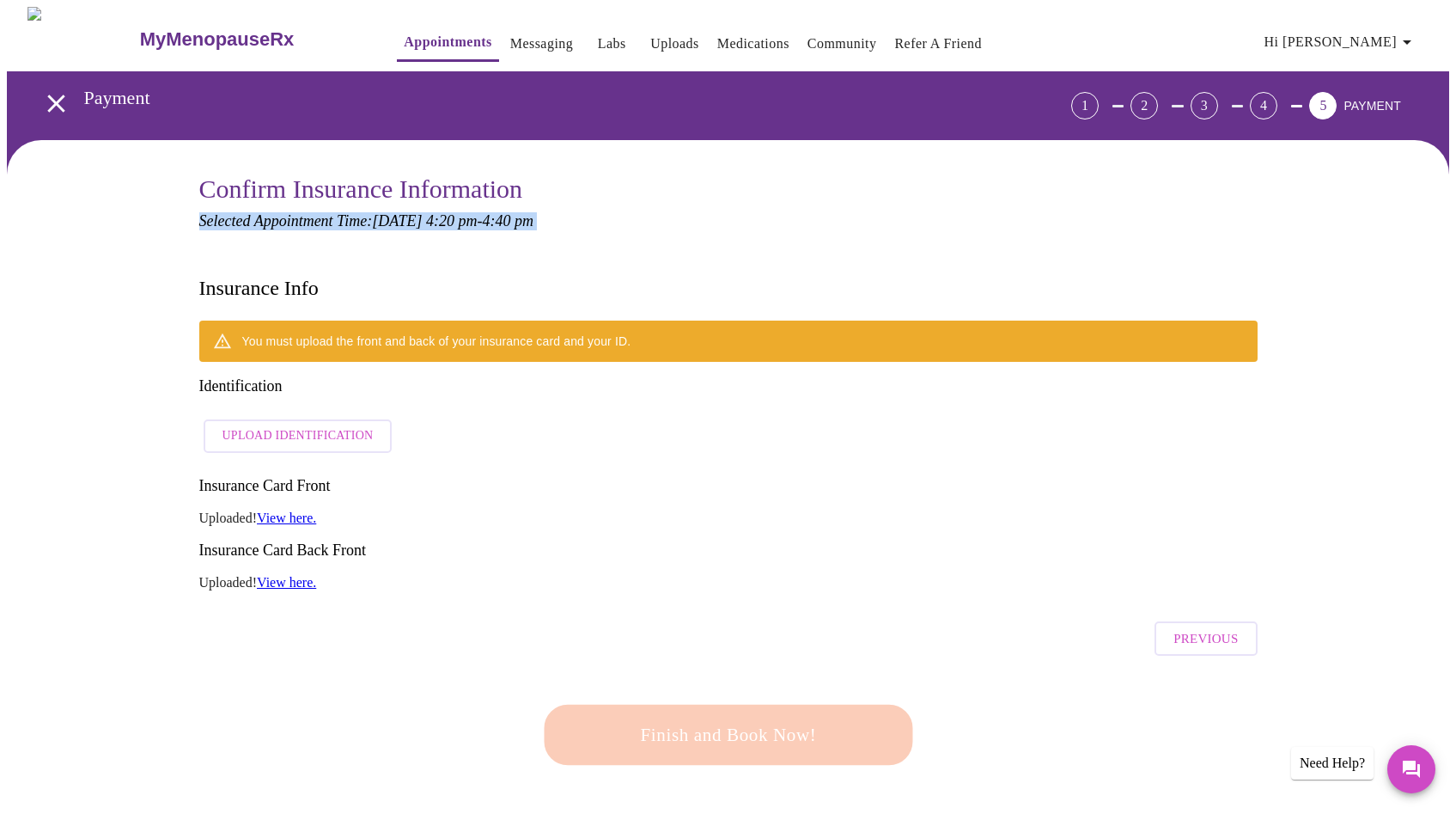
drag, startPoint x: 203, startPoint y: 219, endPoint x: 781, endPoint y: 247, distance: 578.7
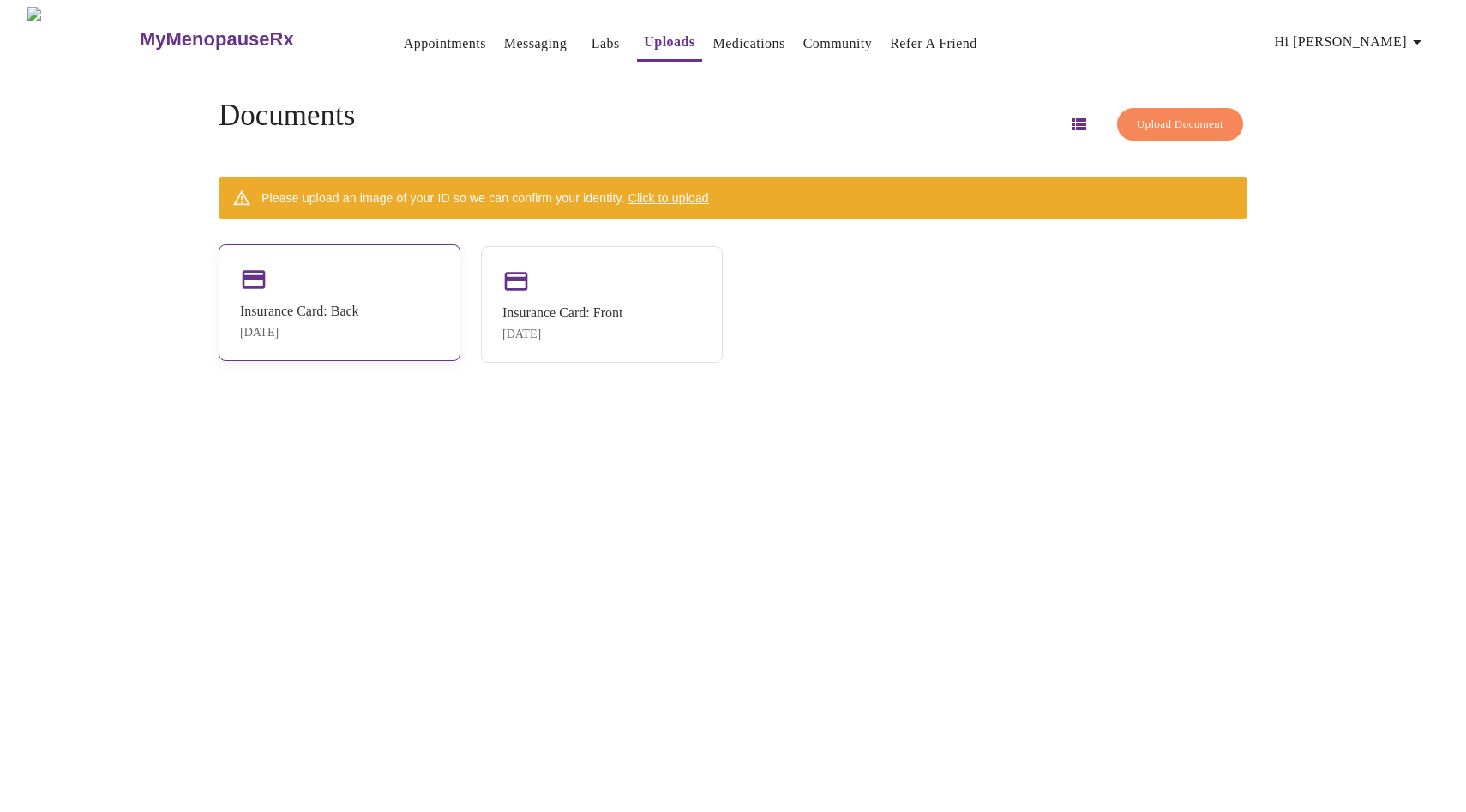
click at [359, 309] on div "Insurance Card: Back" at bounding box center [299, 311] width 119 height 15
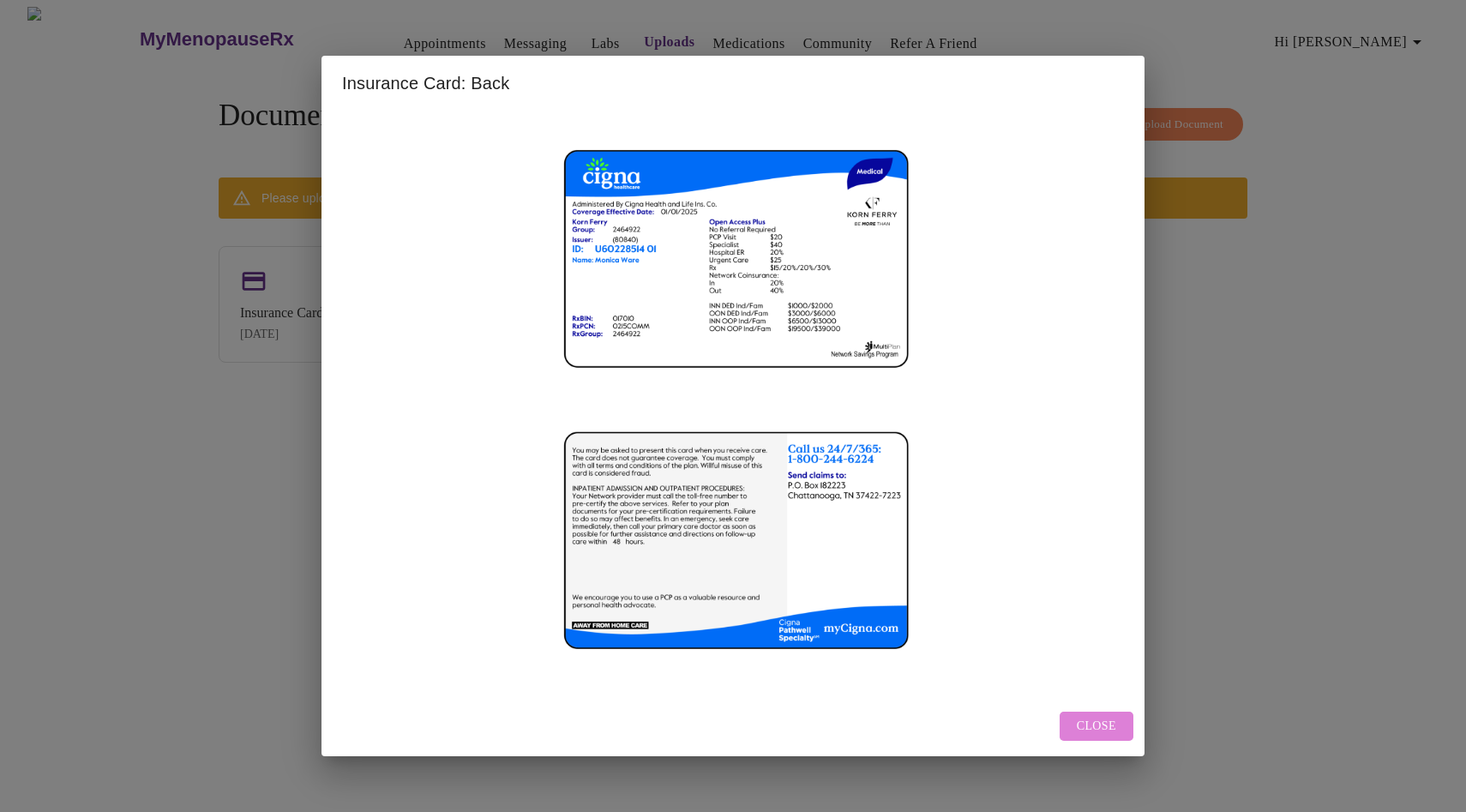
click at [1100, 723] on span "Close" at bounding box center [1096, 727] width 39 height 22
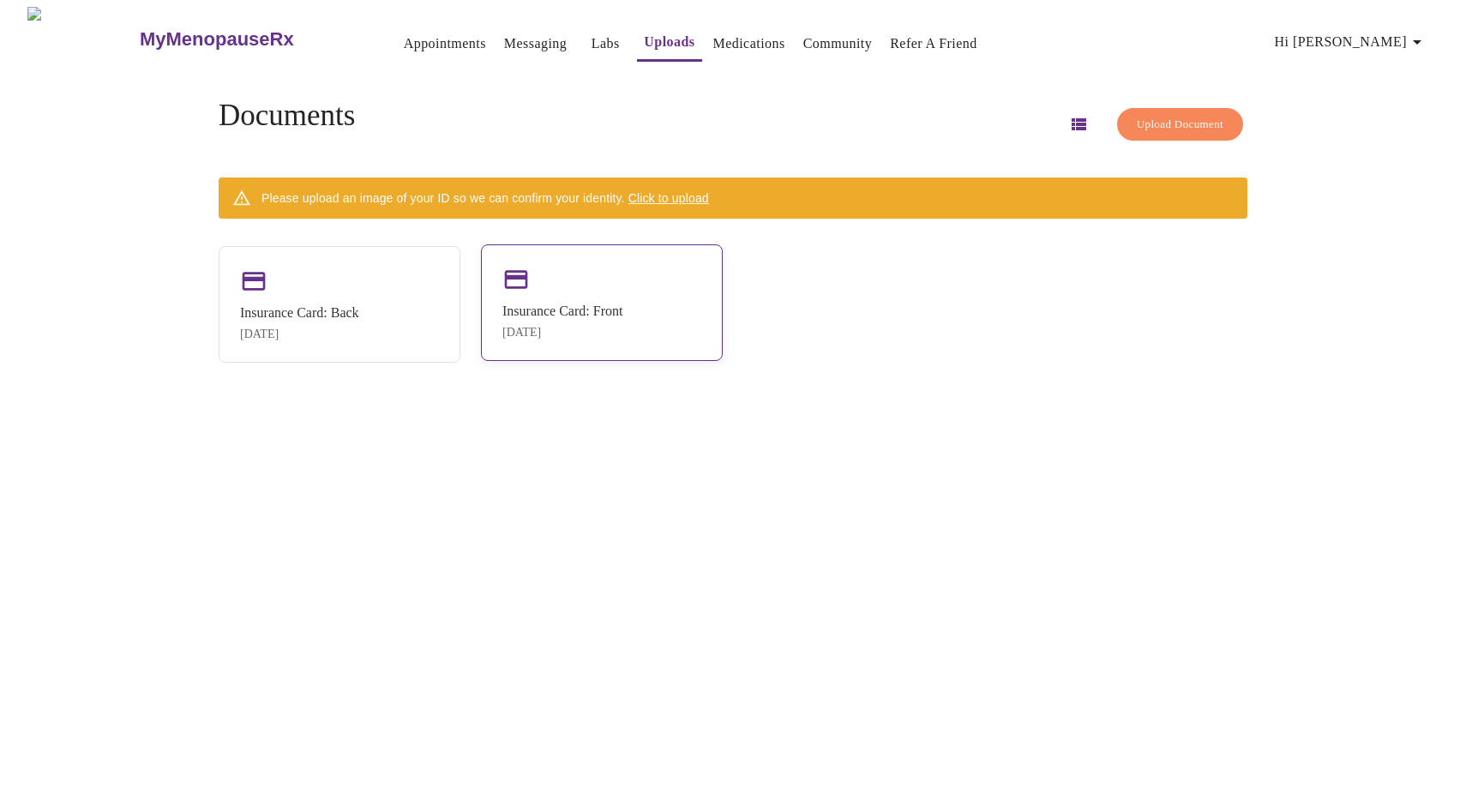
click at [662, 334] on div "Insurance Card: Front Aug 28, 2025" at bounding box center [602, 303] width 242 height 117
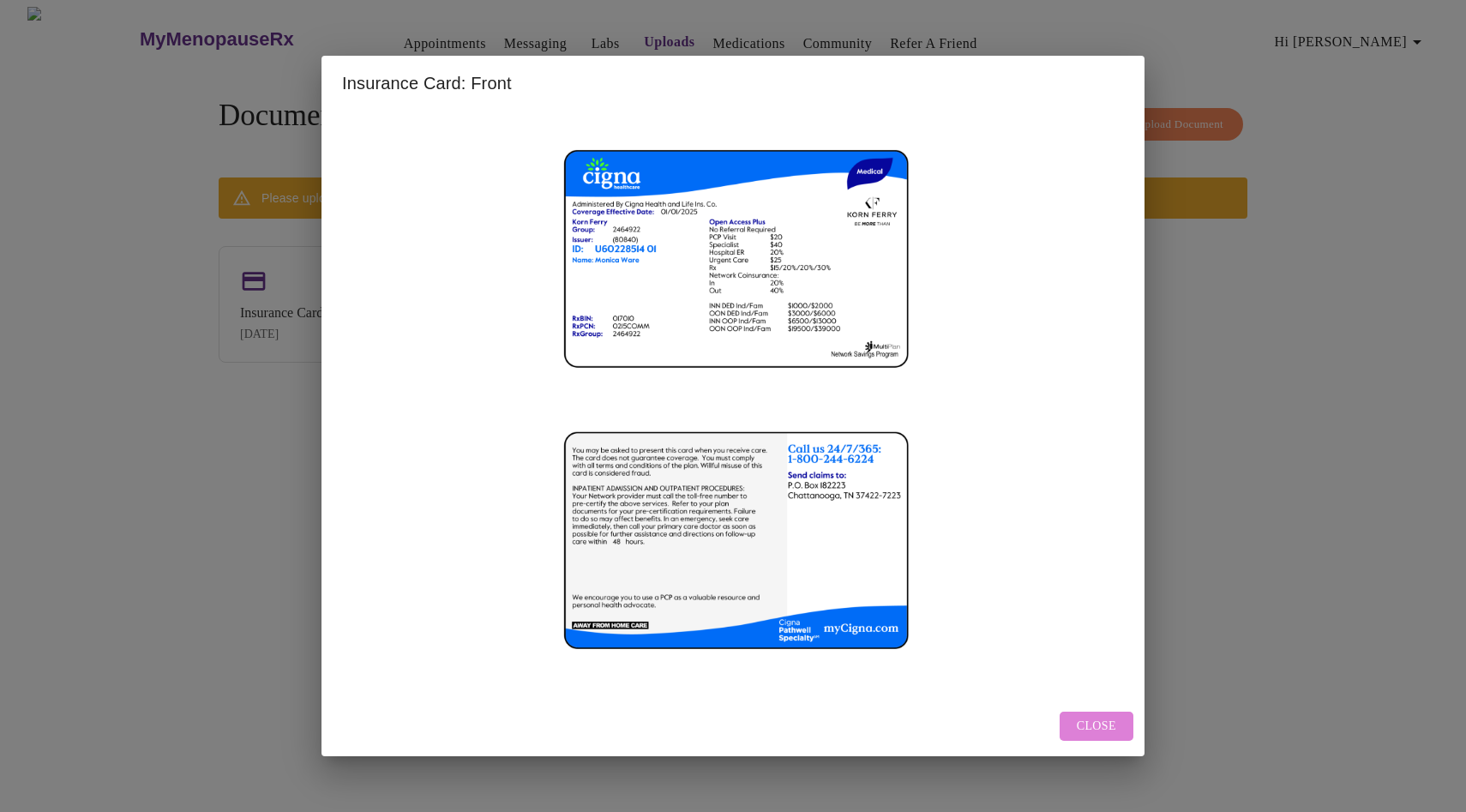
click at [1097, 725] on span "Close" at bounding box center [1096, 727] width 39 height 22
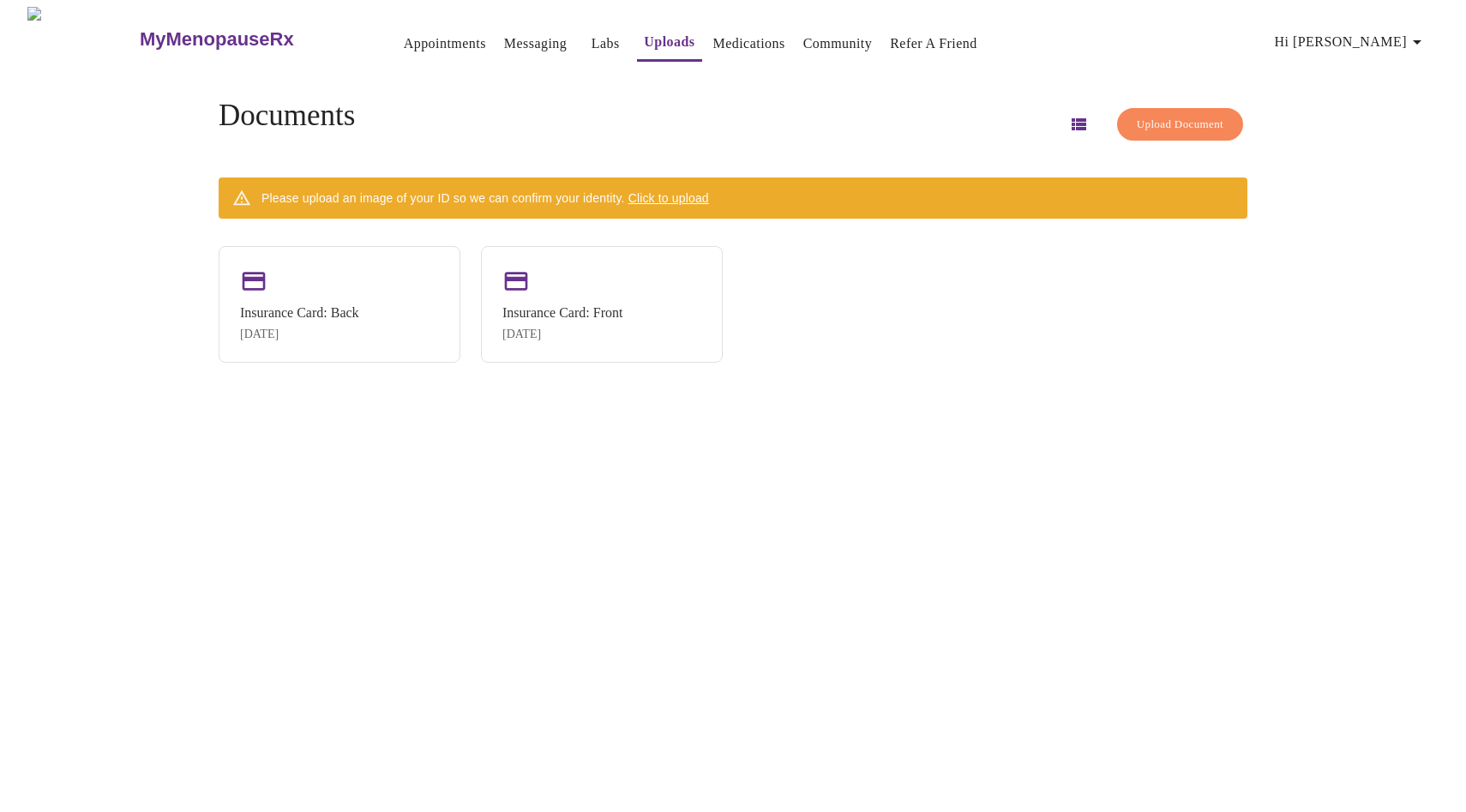
click at [695, 195] on span "Click to upload" at bounding box center [668, 198] width 81 height 14
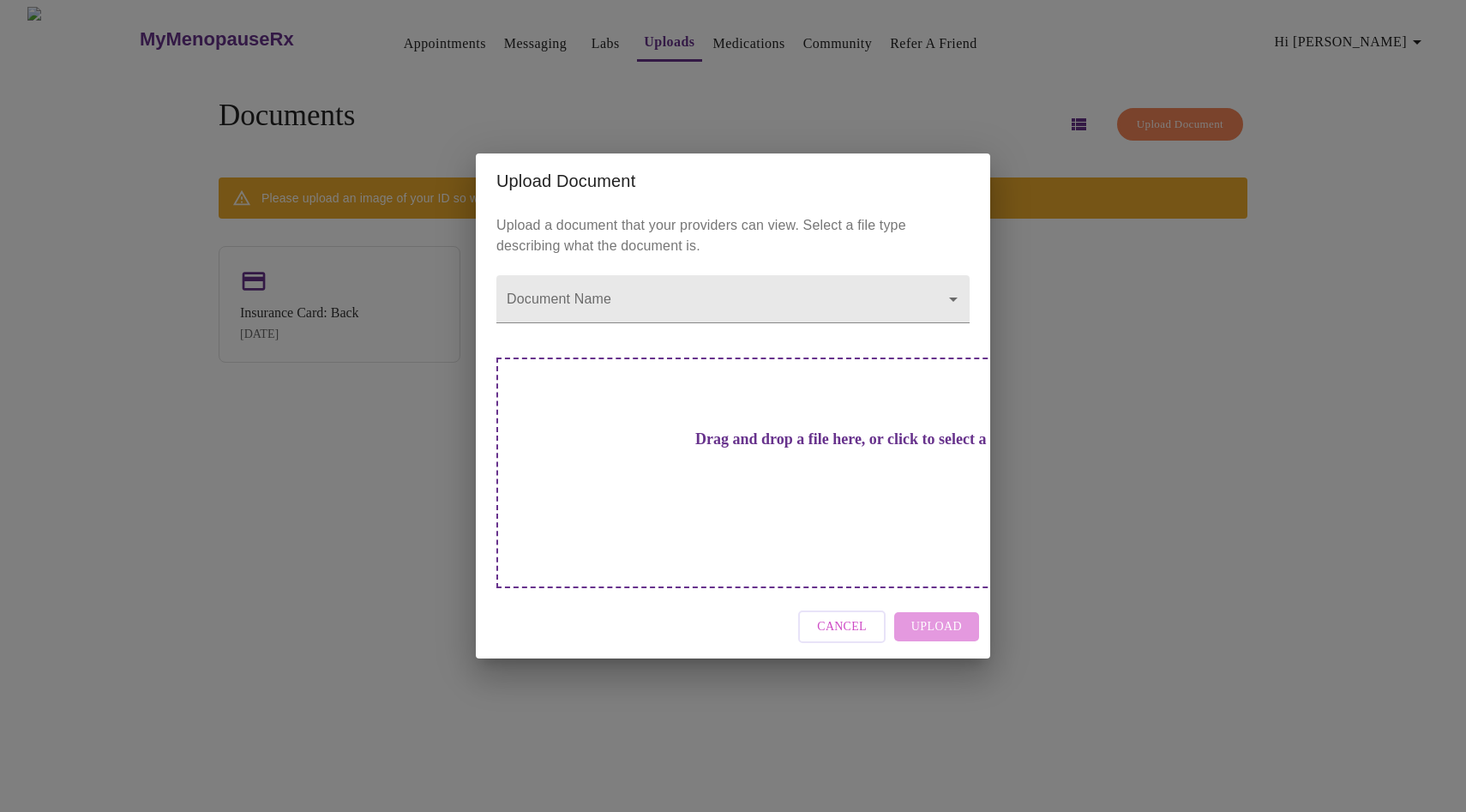
click at [684, 449] on h3 "Drag and drop a file here, or click to select a file" at bounding box center [853, 440] width 473 height 18
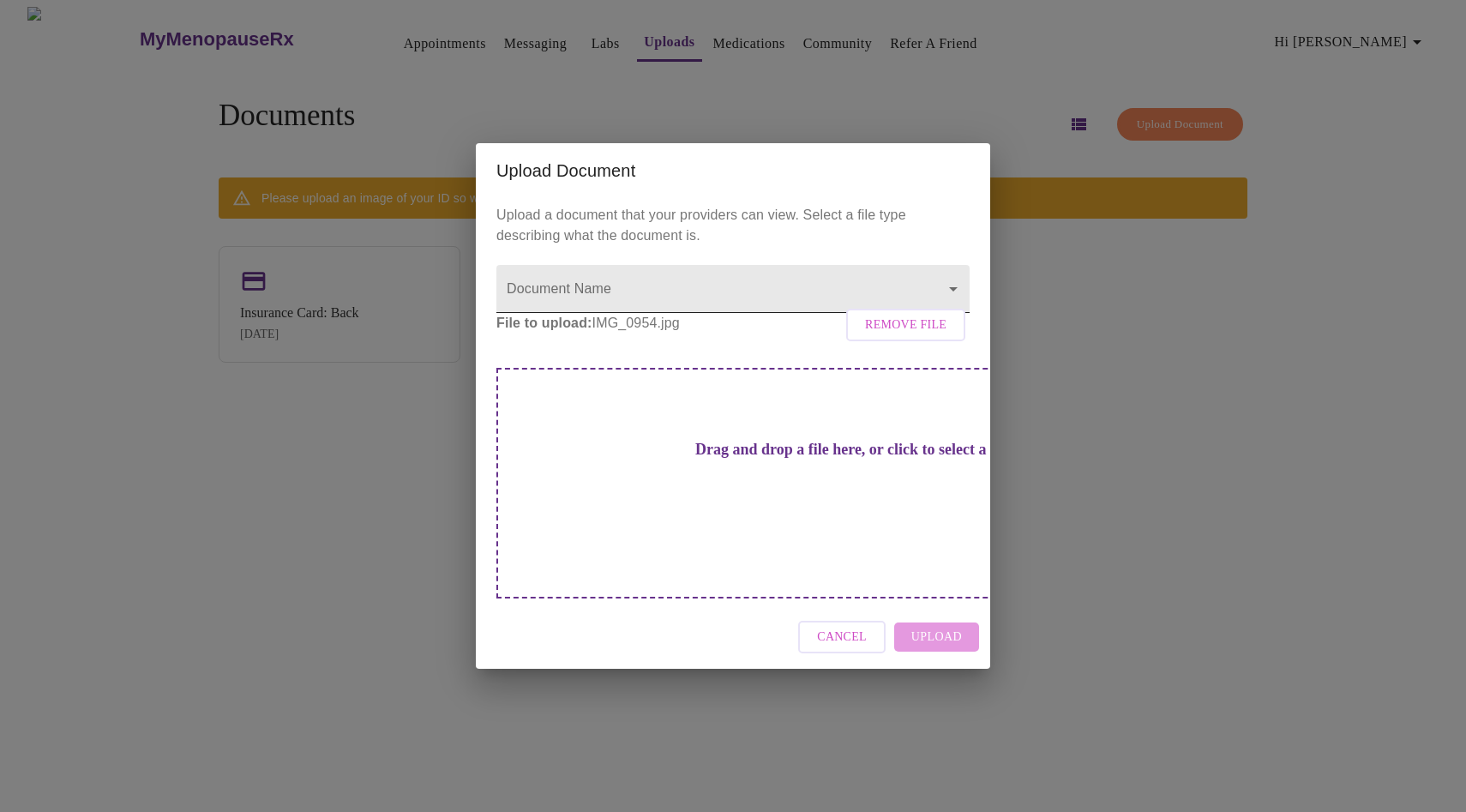
click at [704, 318] on body "MyMenopauseRx Appointments Messaging Labs Uploads Medications Community Refer a…" at bounding box center [733, 413] width 1452 height 812
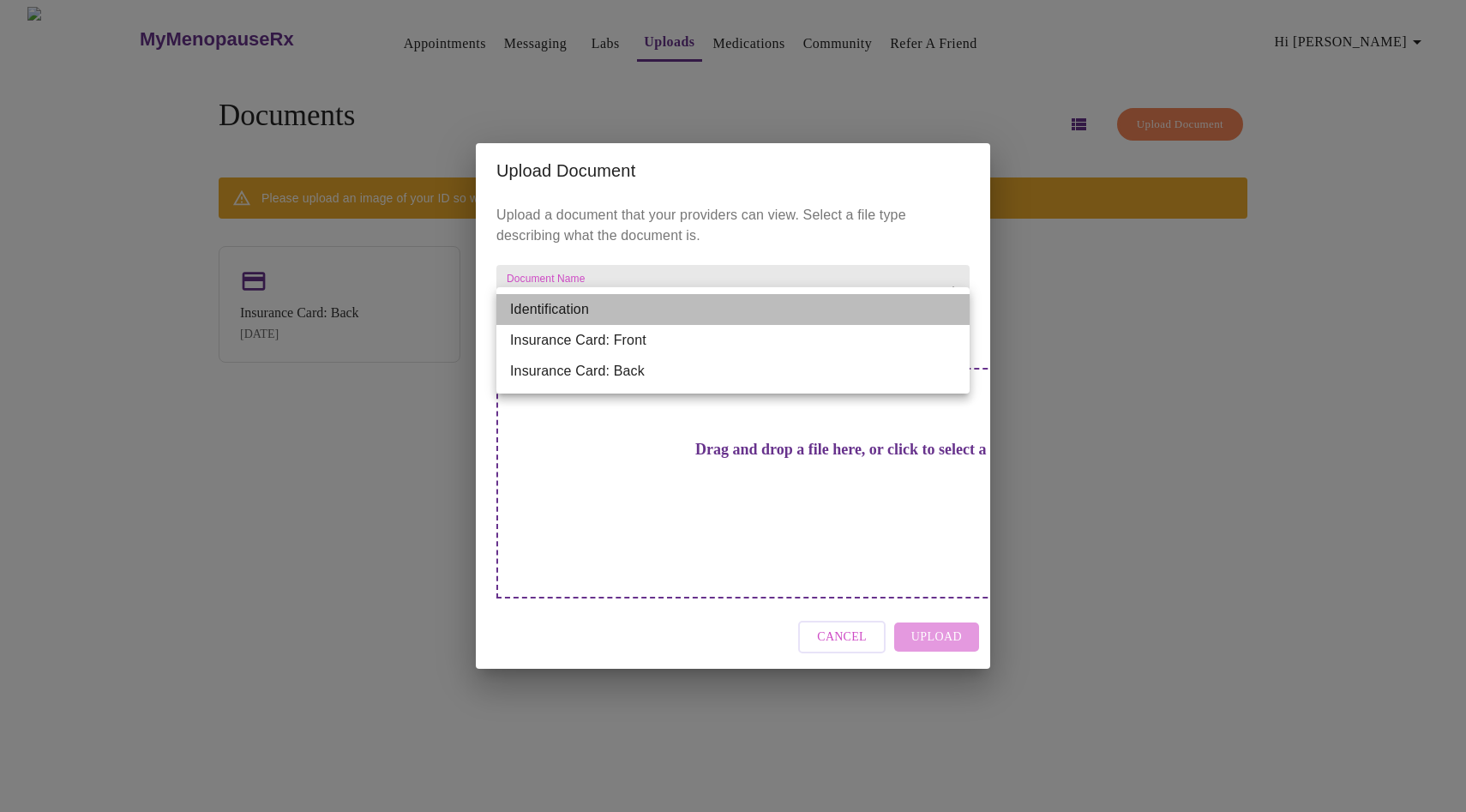
click at [655, 319] on li "Identification" at bounding box center [733, 309] width 473 height 31
type input "Identification"
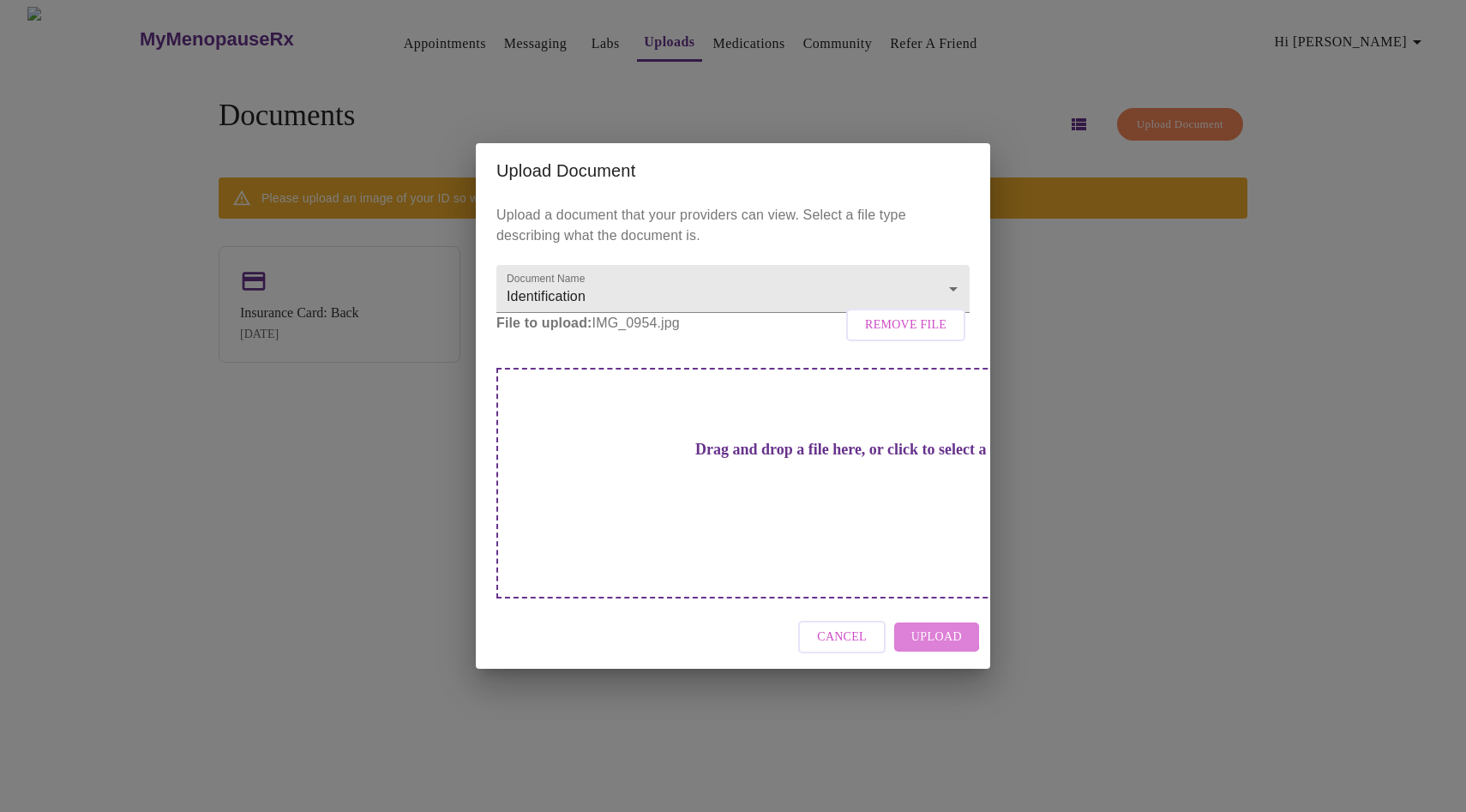
click at [933, 626] on span "Upload" at bounding box center [937, 637] width 51 height 22
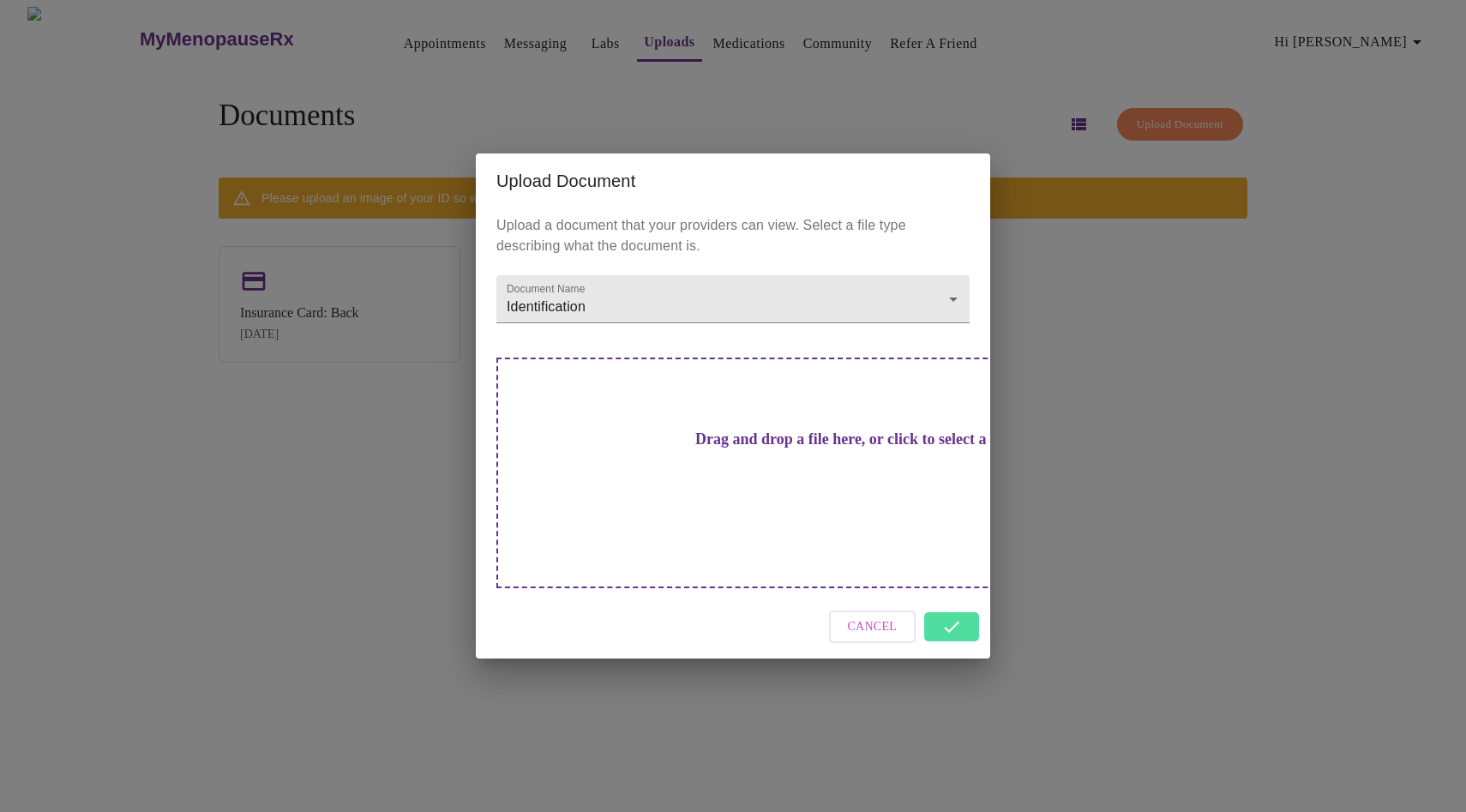
click at [1121, 443] on div "Upload Document Upload a document that your providers can view. Select a file t…" at bounding box center [733, 406] width 1466 height 812
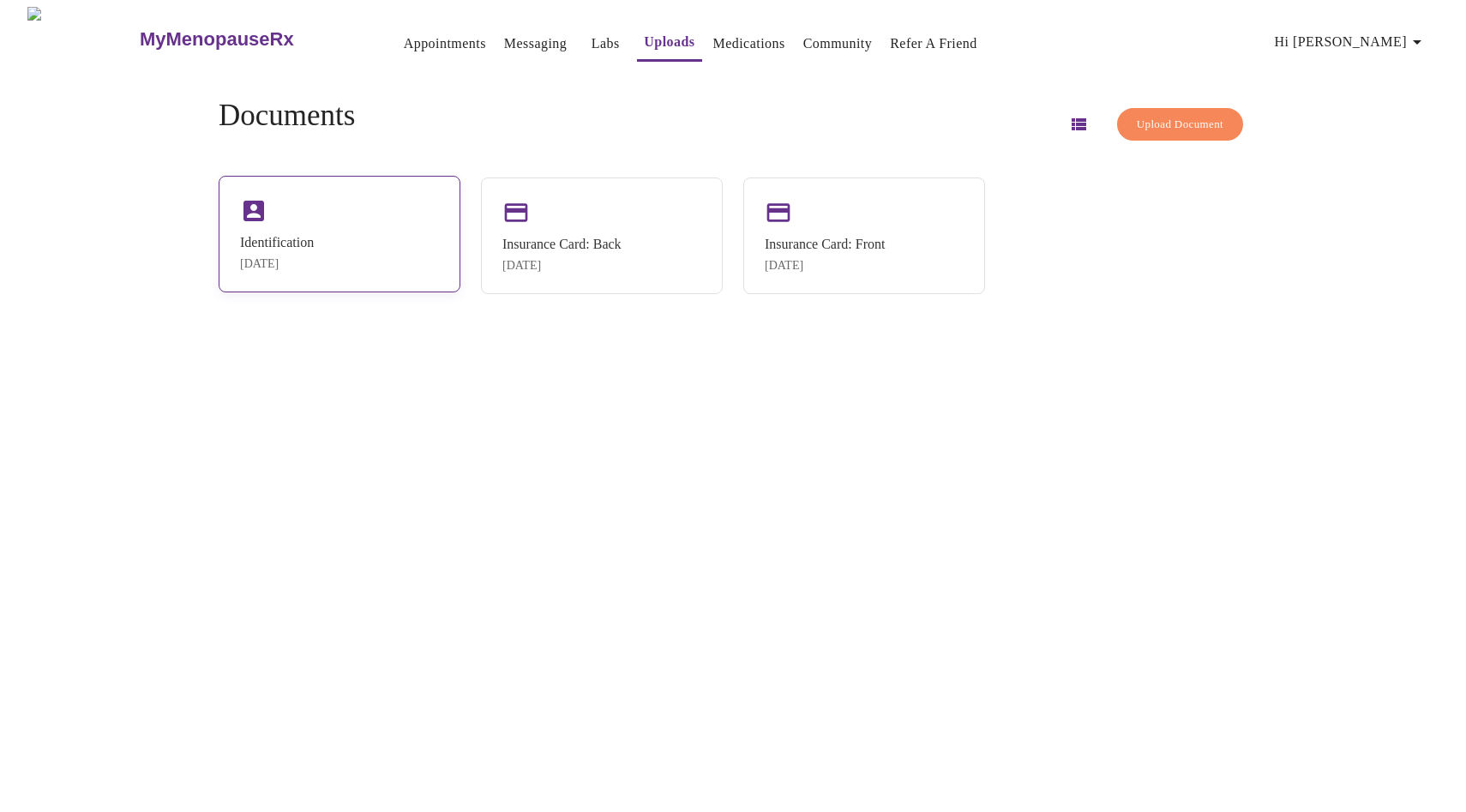
click at [401, 238] on div "Identification Aug 28, 2025" at bounding box center [339, 234] width 242 height 117
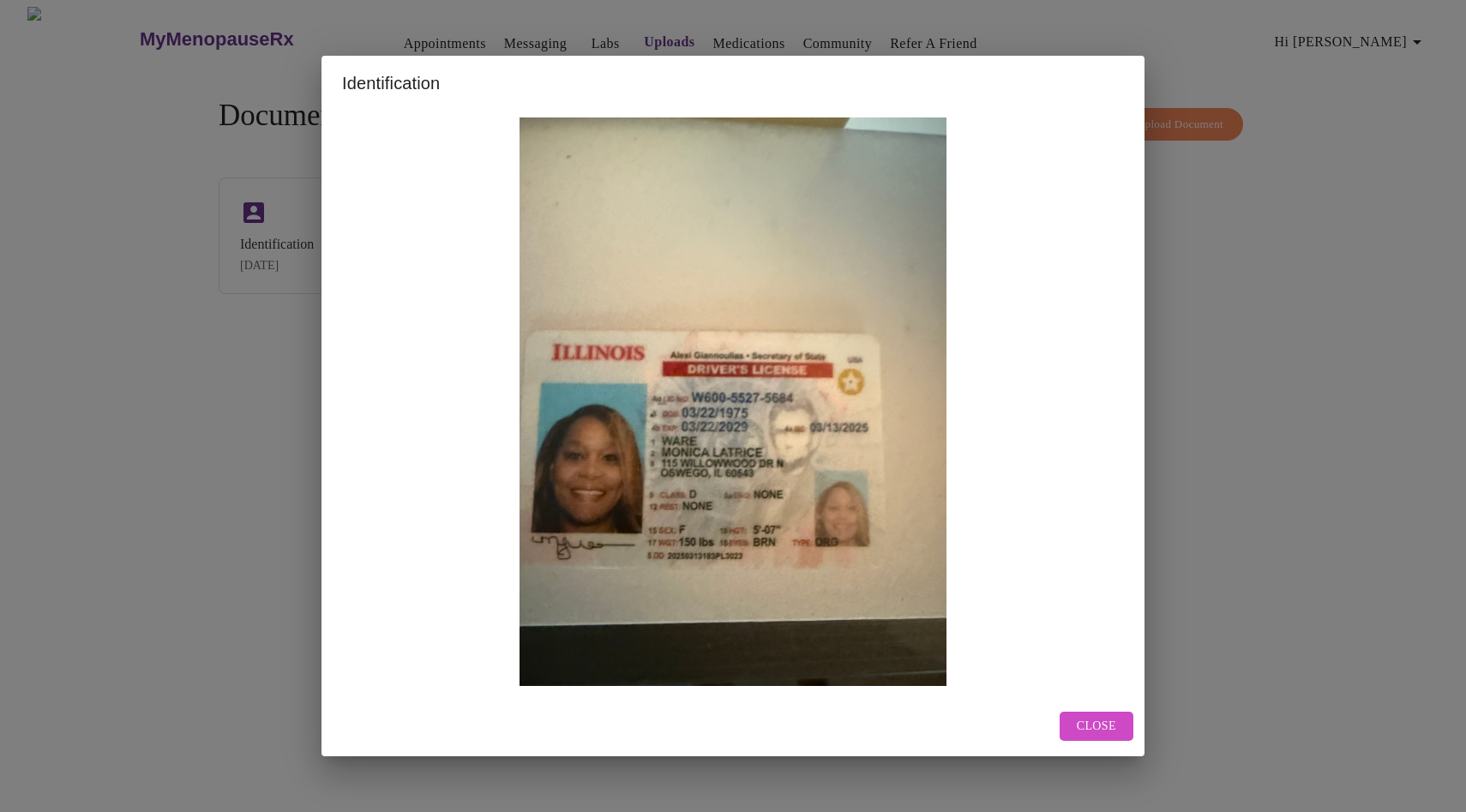
click at [1085, 730] on span "Close" at bounding box center [1096, 727] width 39 height 22
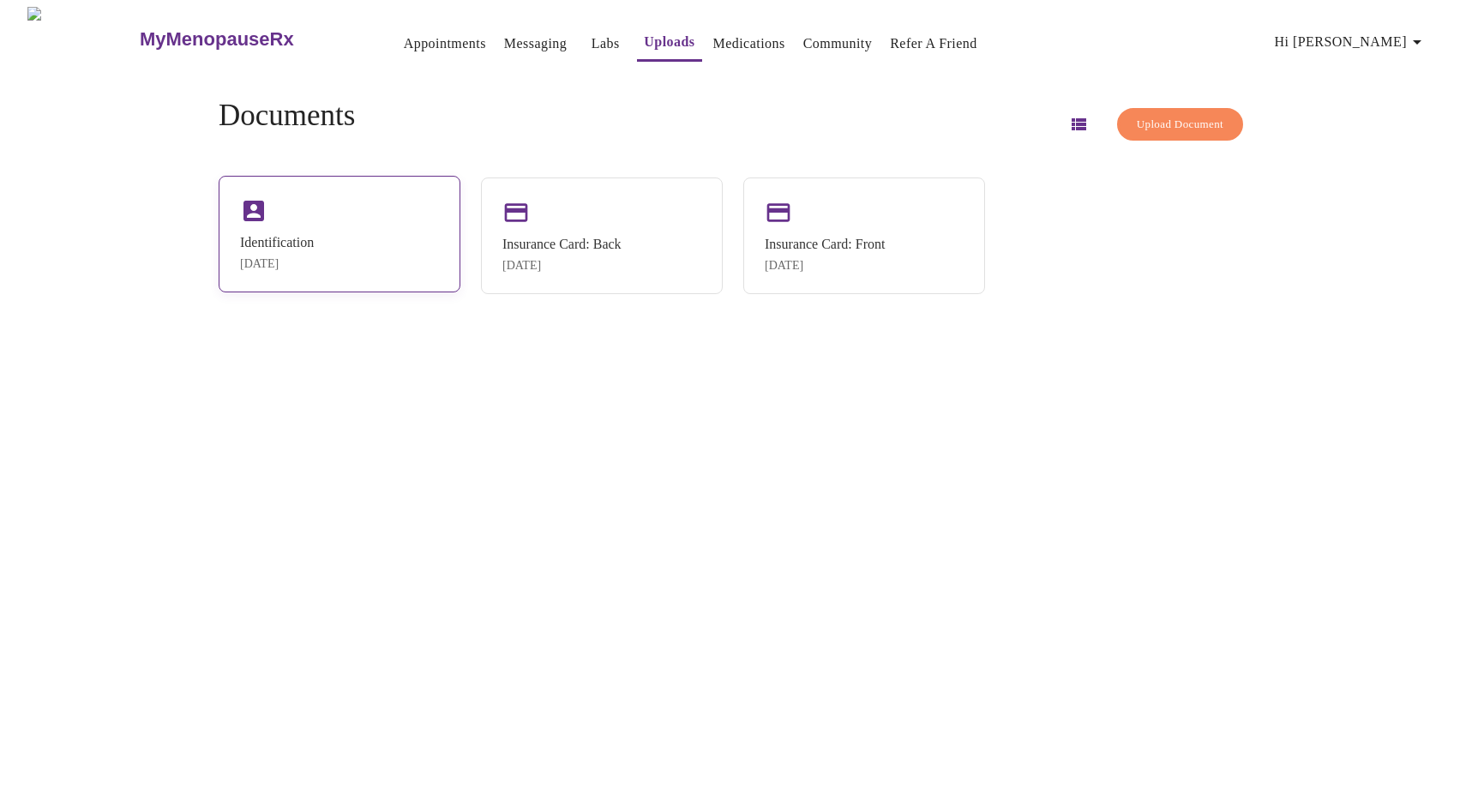
click at [386, 228] on div "Identification Aug 28, 2025" at bounding box center [339, 234] width 242 height 117
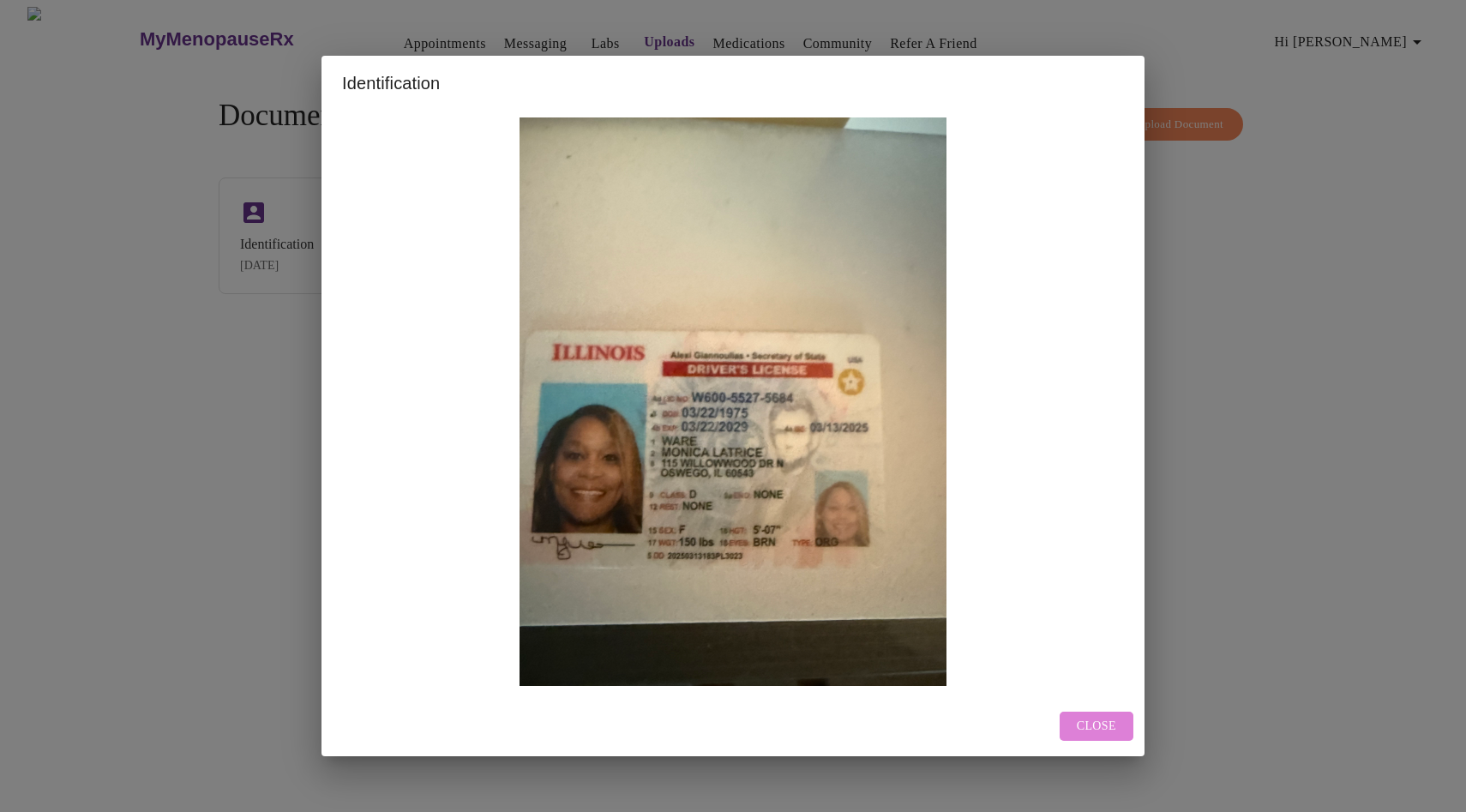
drag, startPoint x: 1093, startPoint y: 725, endPoint x: 1087, endPoint y: 717, distance: 10.0
click at [1093, 724] on span "Close" at bounding box center [1096, 727] width 39 height 22
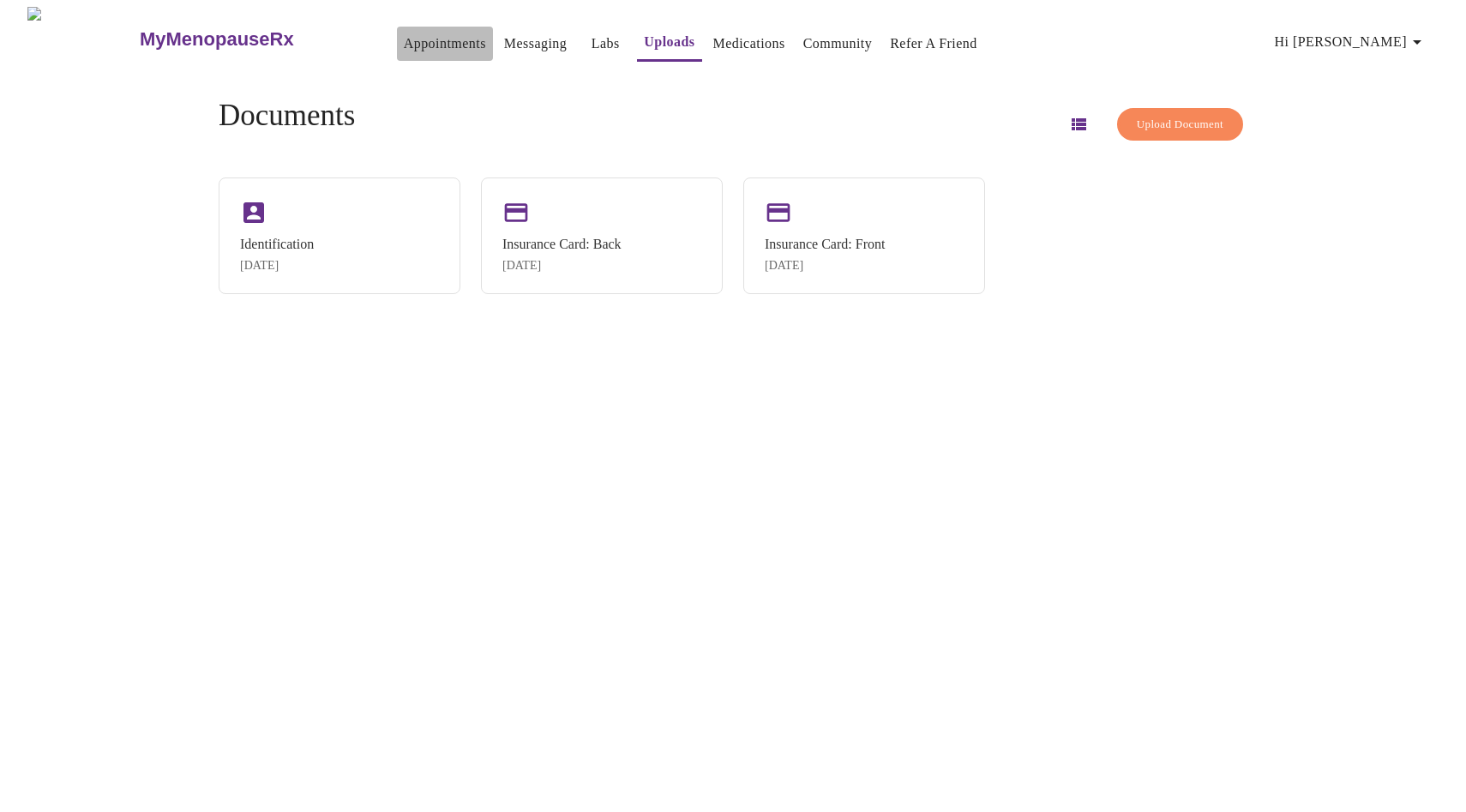
click at [403, 41] on link "Appointments" at bounding box center [444, 44] width 83 height 24
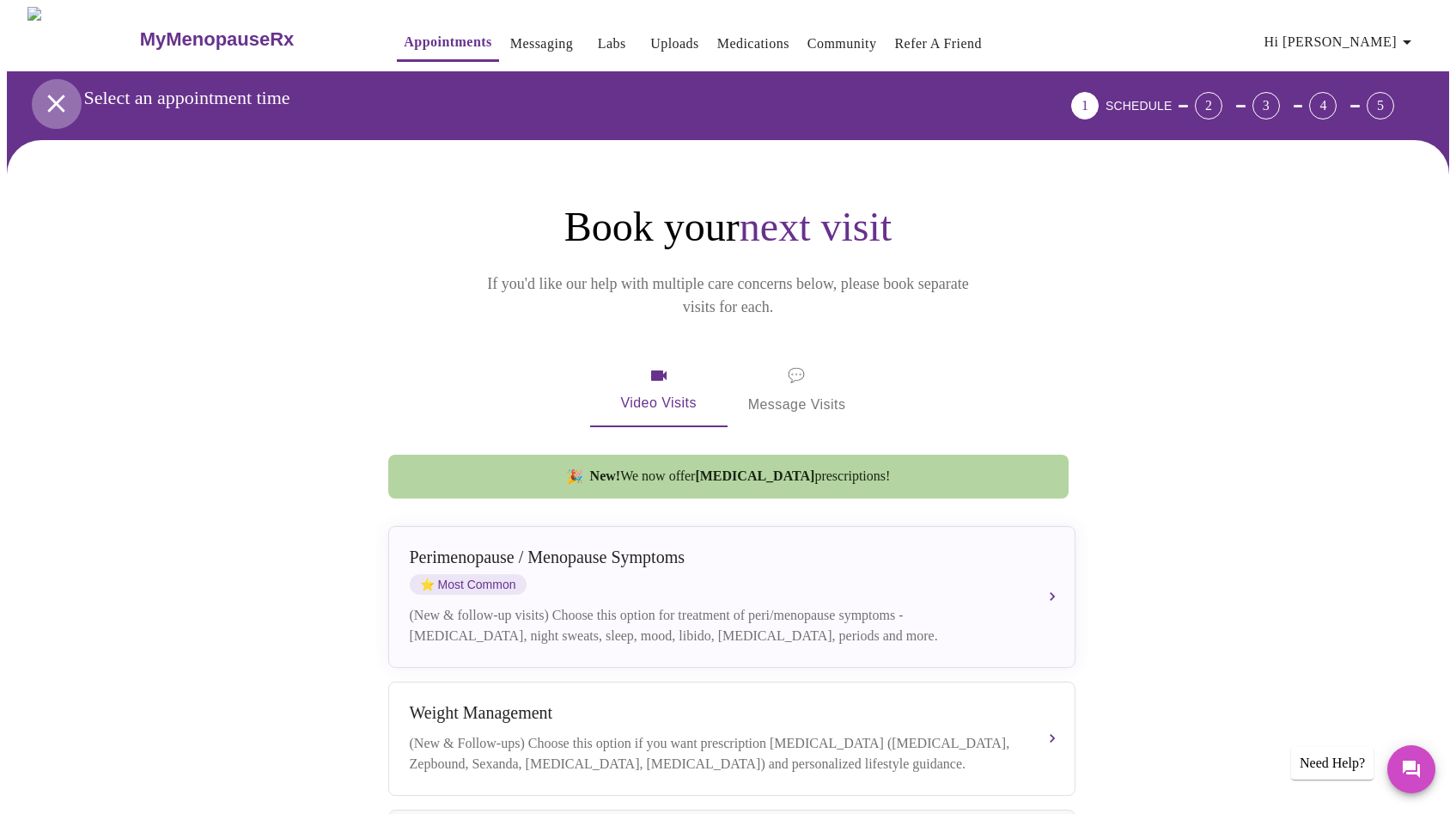
click at [52, 99] on icon "open drawer" at bounding box center [55, 103] width 17 height 17
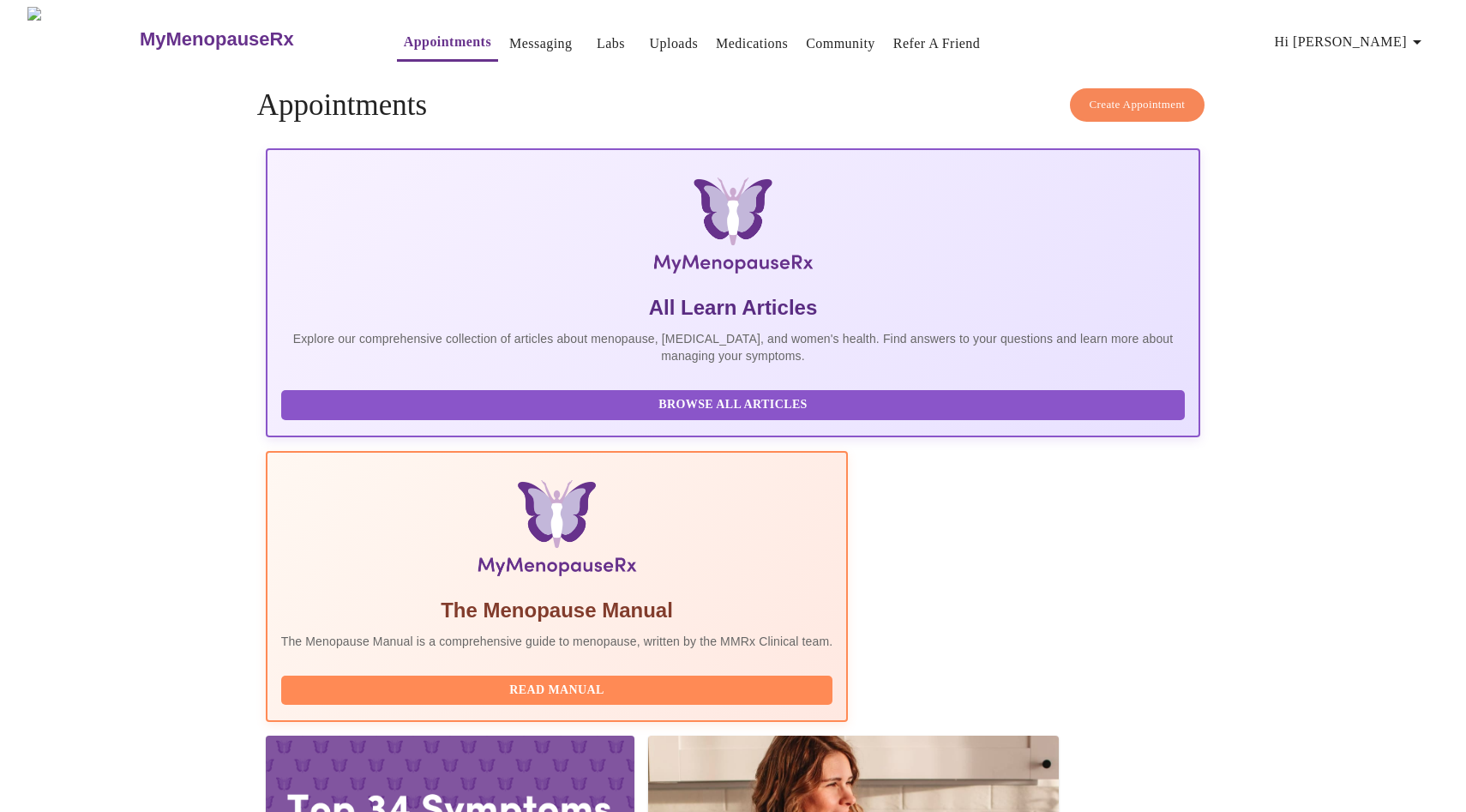
click at [1412, 36] on span "Hi [PERSON_NAME]" at bounding box center [1351, 42] width 152 height 24
click at [1398, 133] on li "Log out" at bounding box center [1391, 129] width 79 height 31
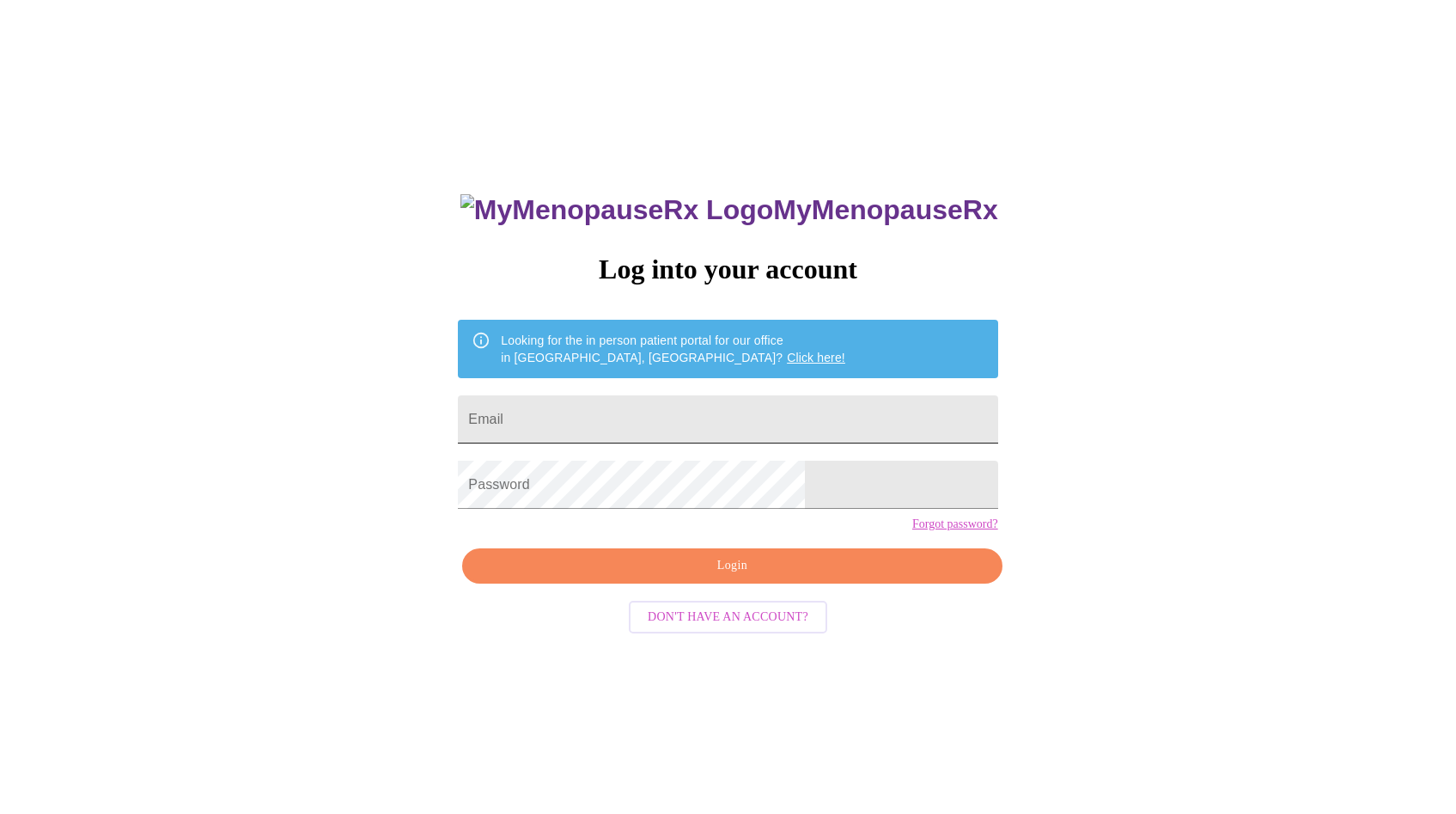
scroll to position [4, 0]
click at [640, 419] on input "Email" at bounding box center [728, 418] width 540 height 48
type input "[EMAIL_ADDRESS][DOMAIN_NAME]"
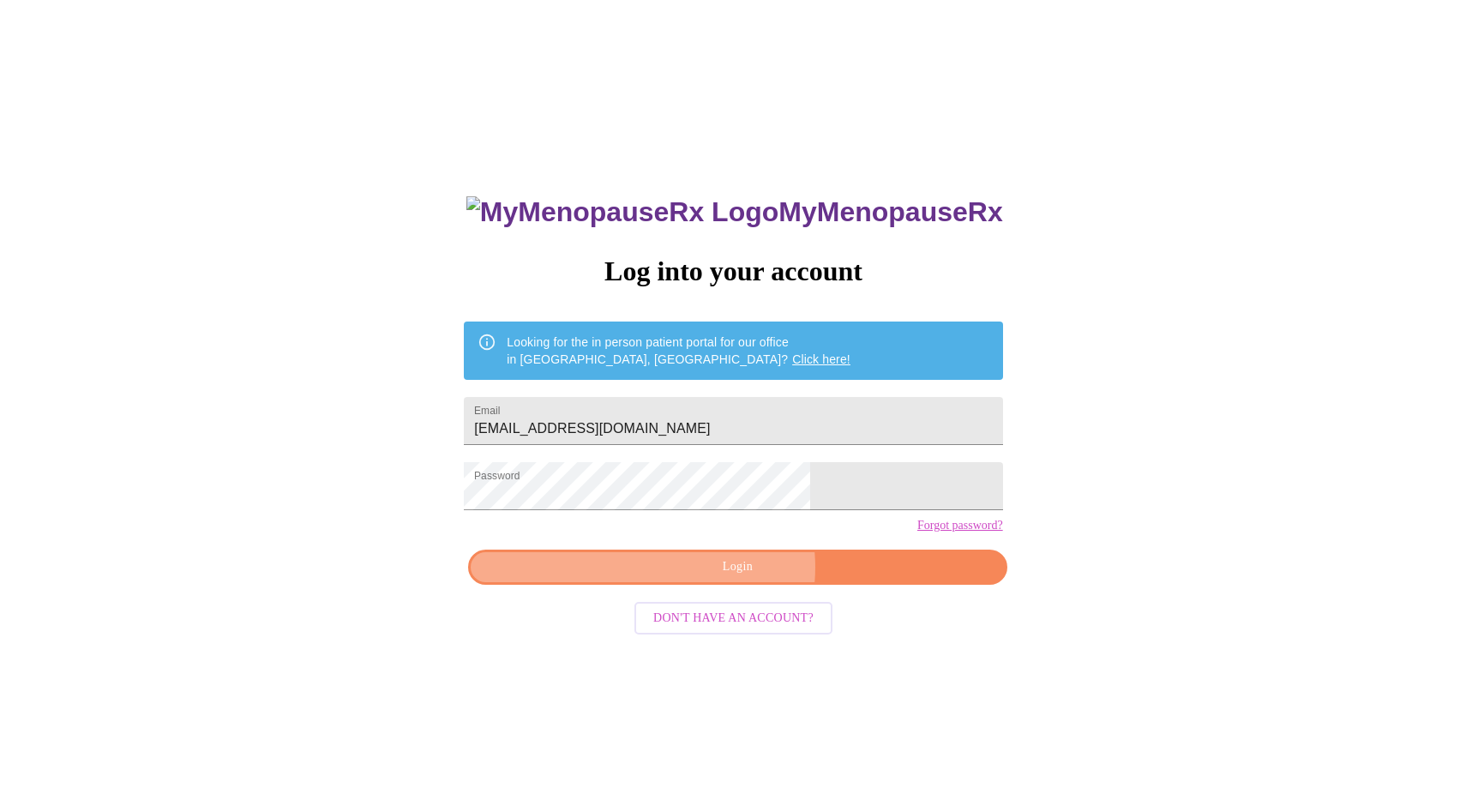
scroll to position [0, 0]
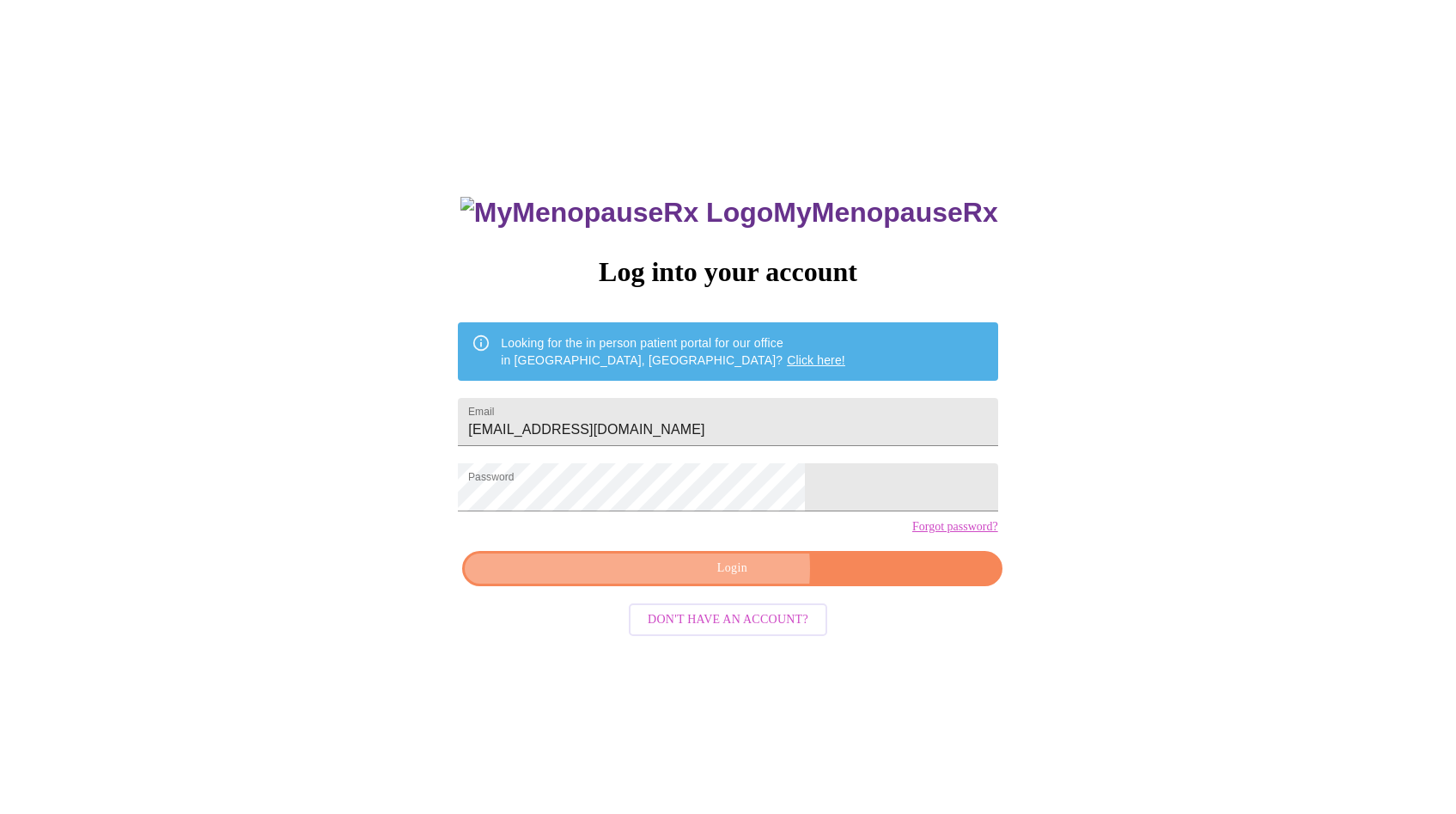
click at [725, 579] on span "Login" at bounding box center [732, 569] width 500 height 22
